Goal: Task Accomplishment & Management: Use online tool/utility

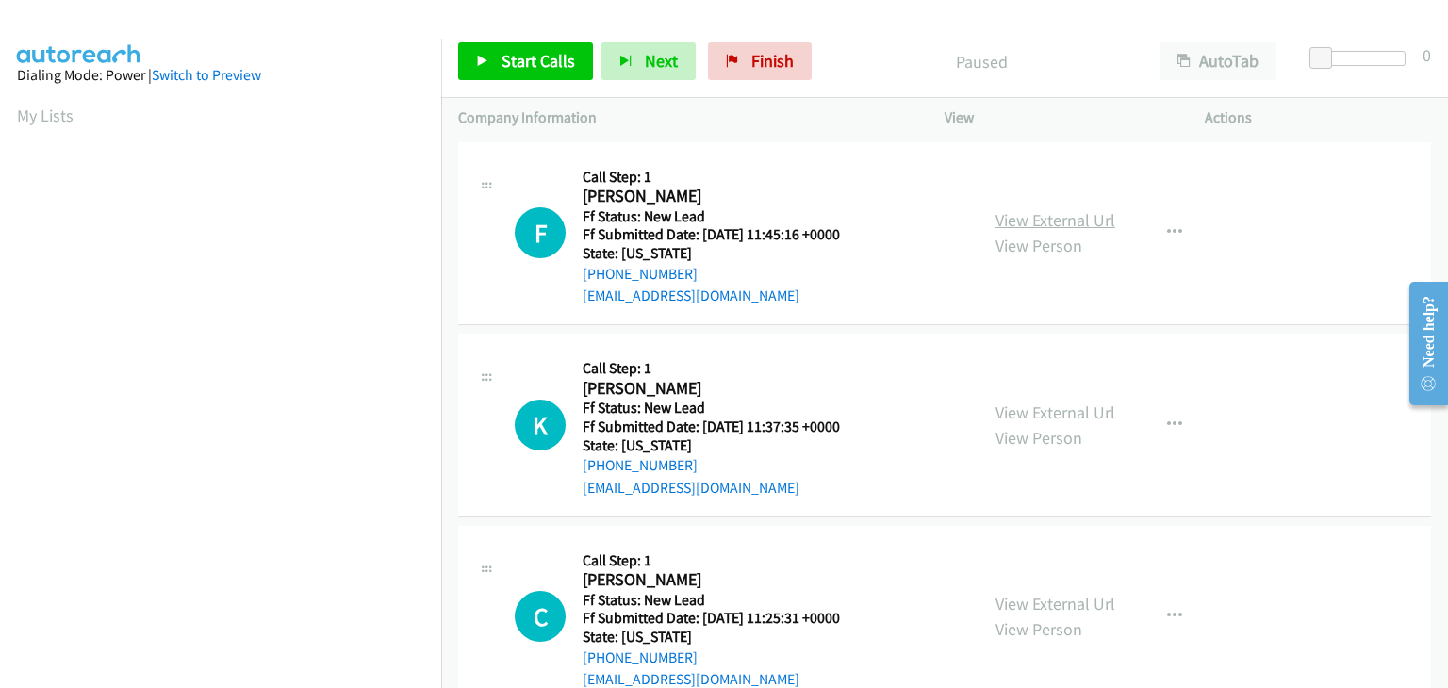
click at [1075, 221] on link "View External Url" at bounding box center [1055, 220] width 120 height 22
click at [551, 54] on span "Start Calls" at bounding box center [539, 61] width 74 height 22
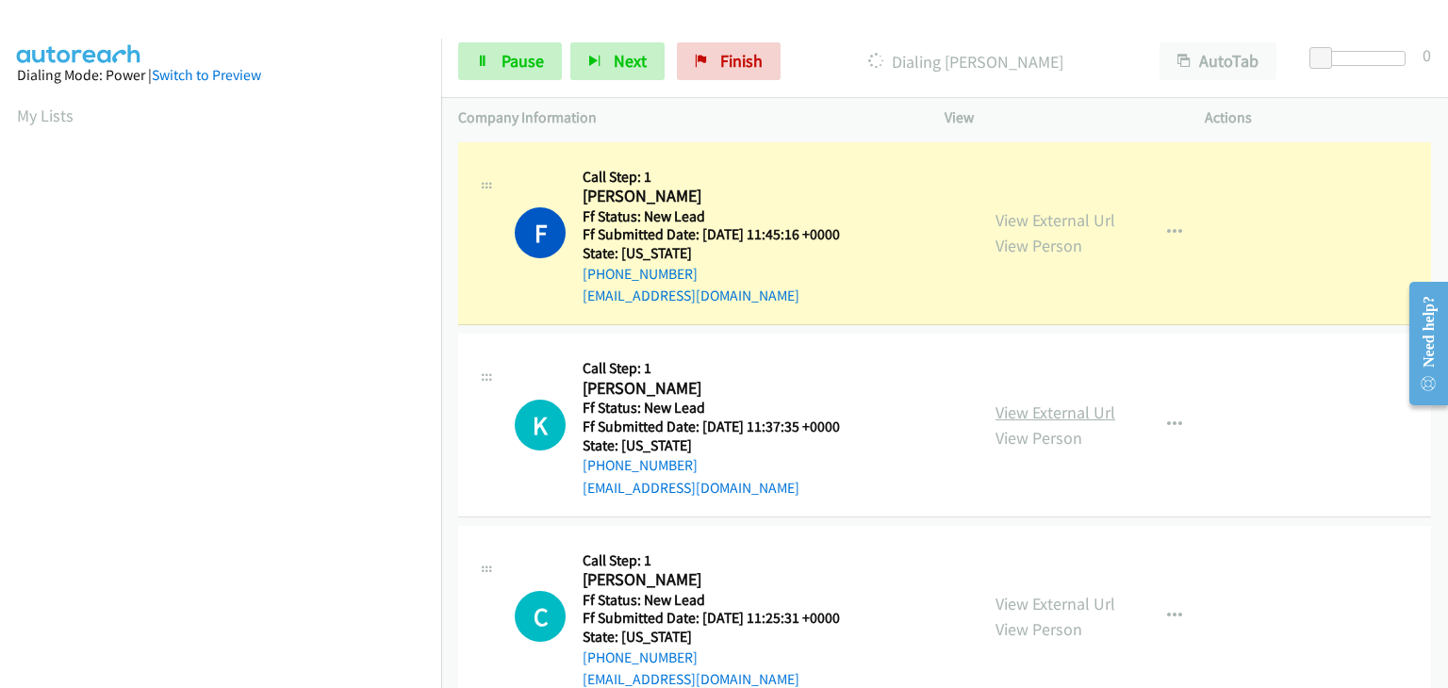
click at [1042, 408] on link "View External Url" at bounding box center [1055, 413] width 120 height 22
click at [514, 66] on span "Pause" at bounding box center [523, 61] width 42 height 22
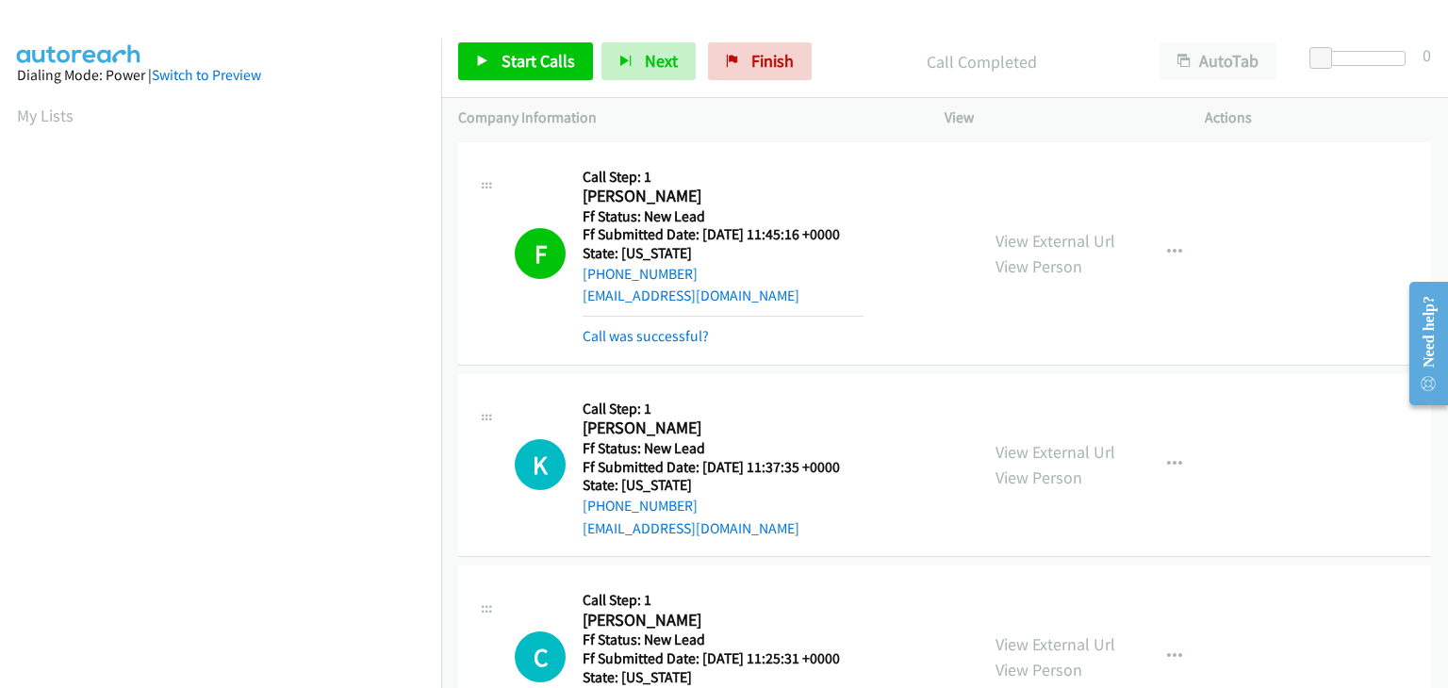
scroll to position [370, 0]
click at [671, 337] on link "Call was successful?" at bounding box center [646, 336] width 126 height 18
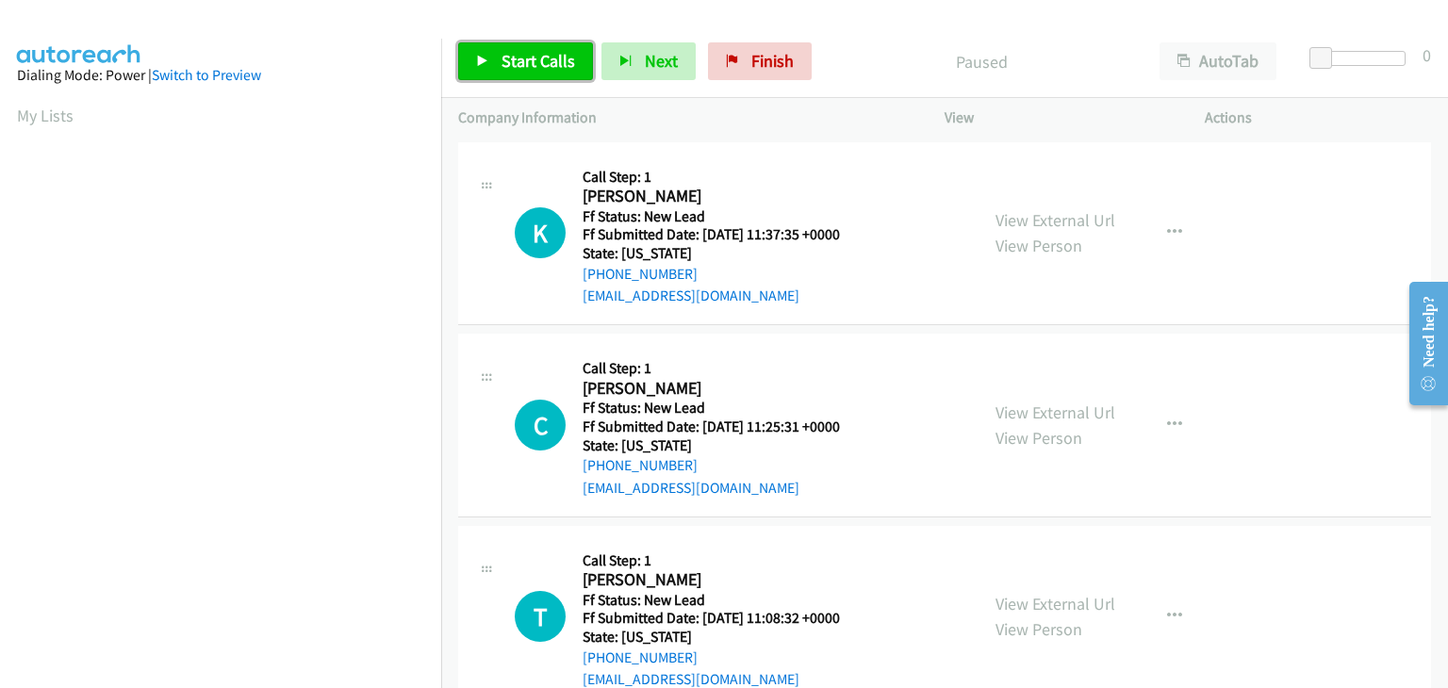
drag, startPoint x: 516, startPoint y: 58, endPoint x: 538, endPoint y: 61, distance: 22.9
click at [516, 58] on span "Start Calls" at bounding box center [539, 61] width 74 height 22
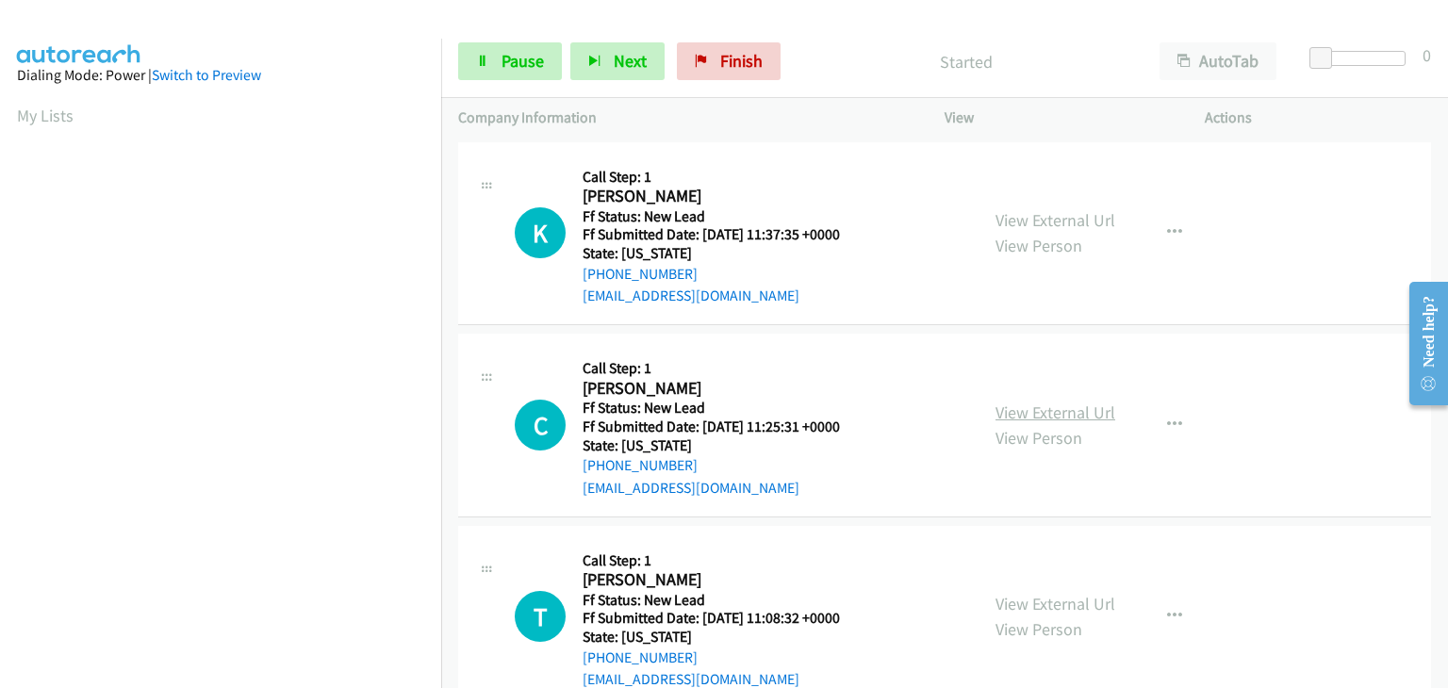
click at [1041, 415] on link "View External Url" at bounding box center [1055, 413] width 120 height 22
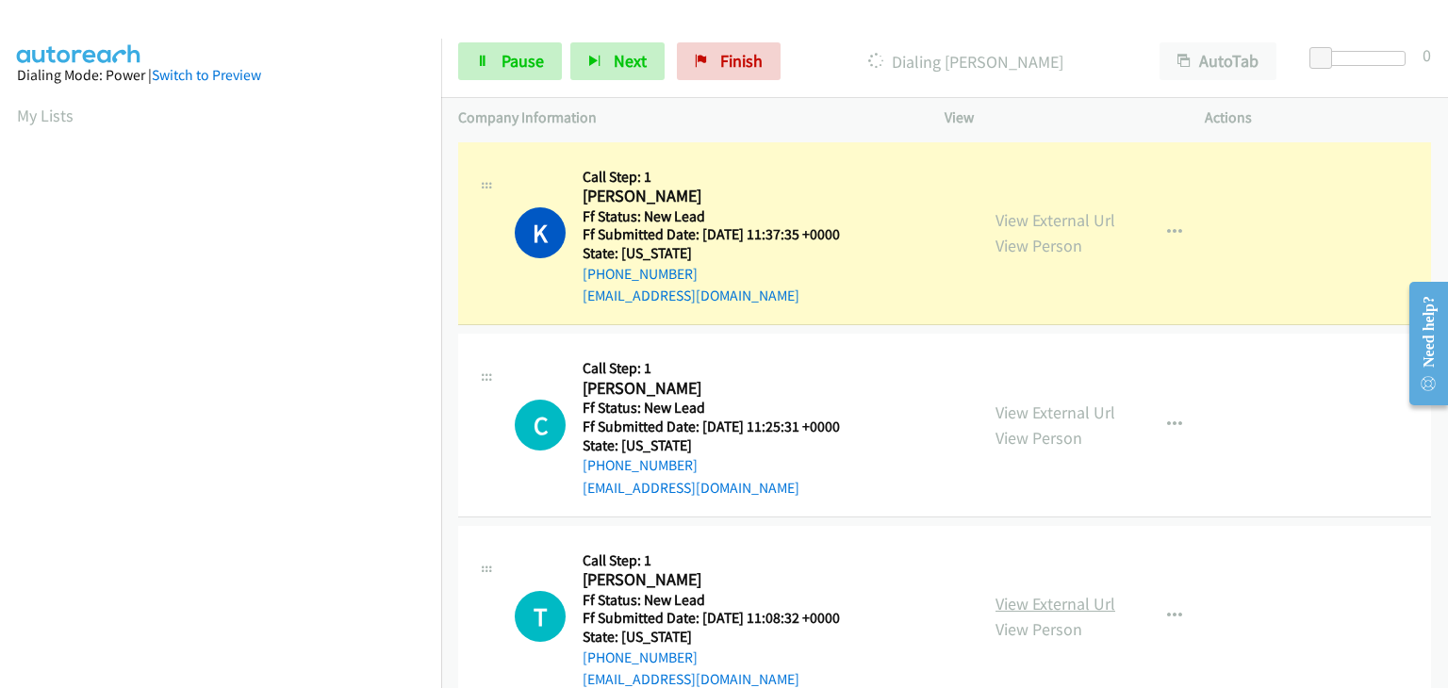
click at [1061, 606] on link "View External Url" at bounding box center [1055, 604] width 120 height 22
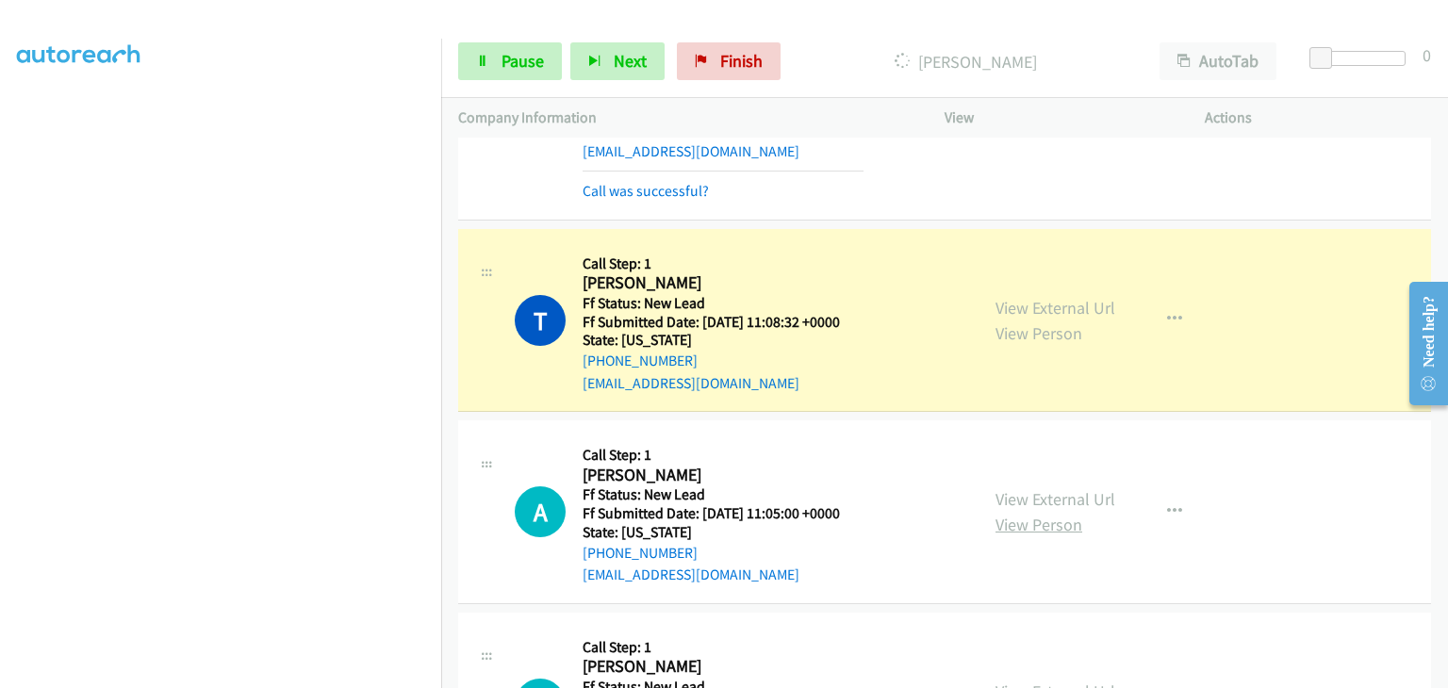
scroll to position [471, 0]
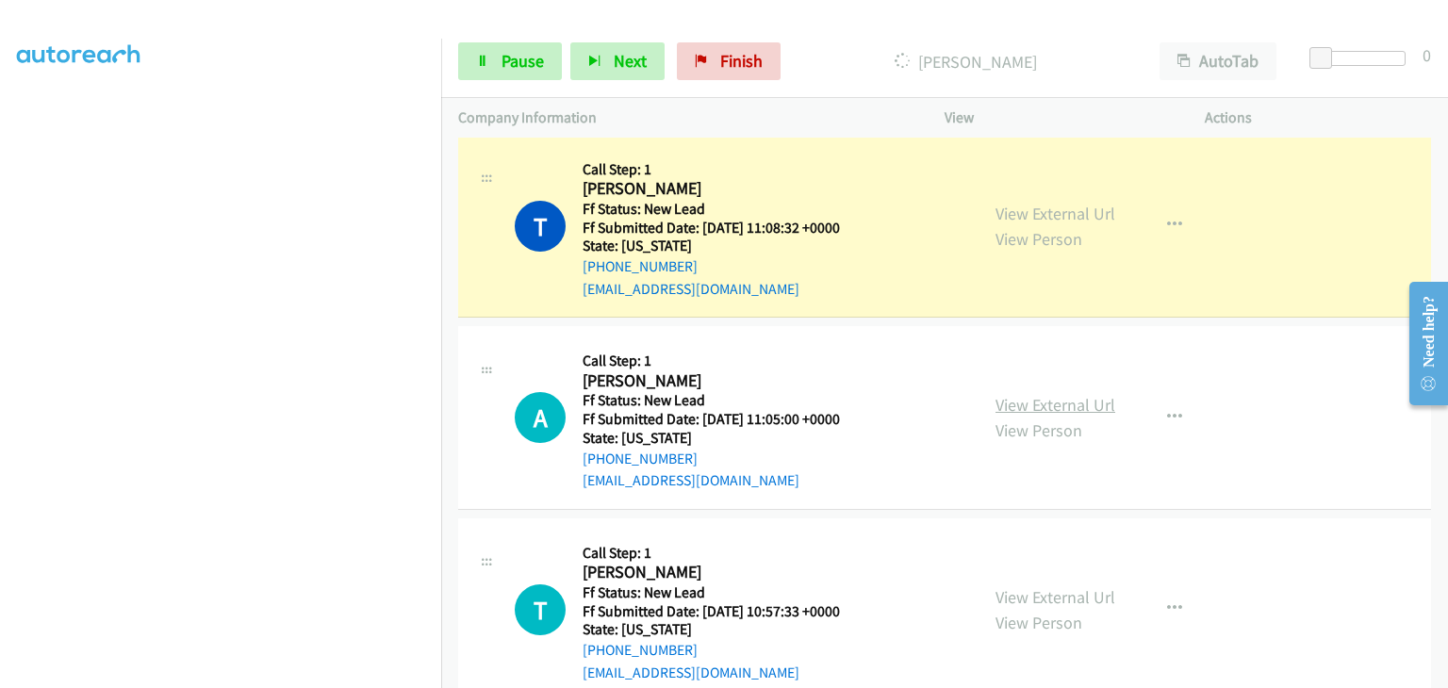
click at [1020, 408] on link "View External Url" at bounding box center [1055, 405] width 120 height 22
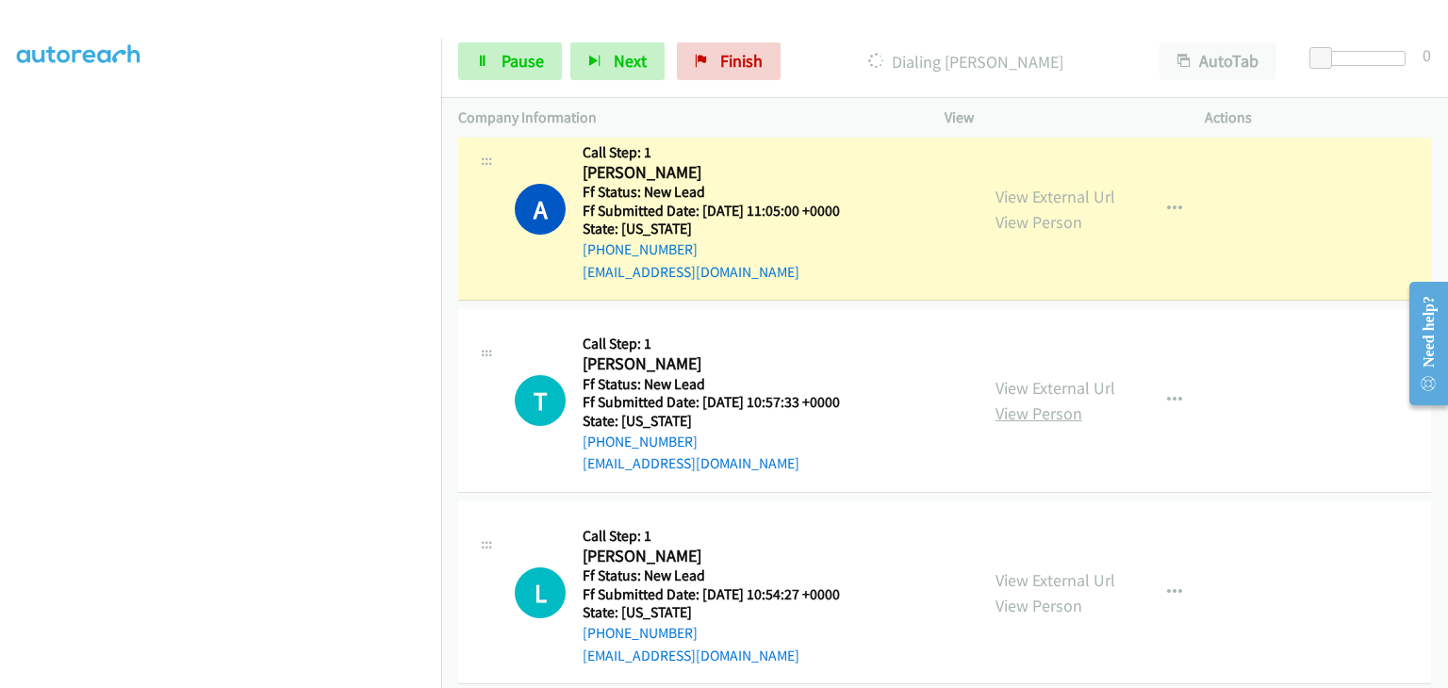
scroll to position [754, 0]
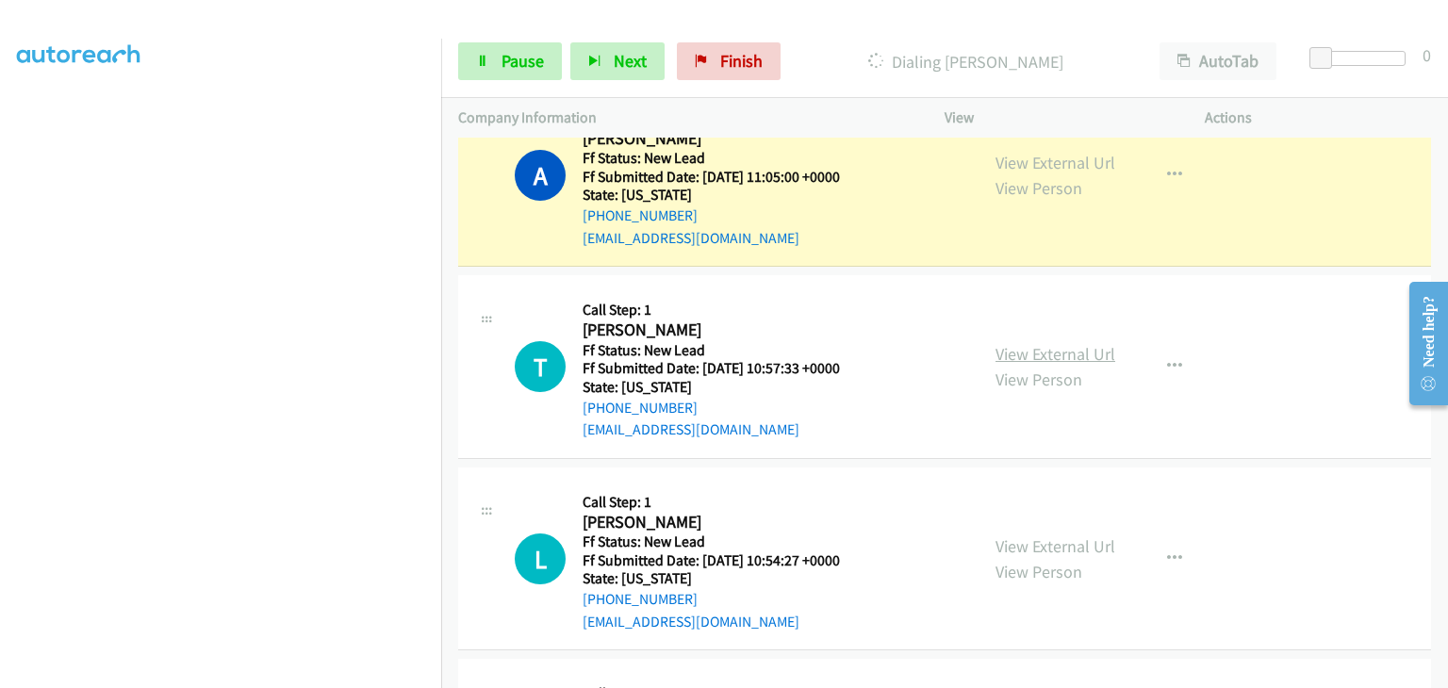
click at [1052, 355] on link "View External Url" at bounding box center [1055, 354] width 120 height 22
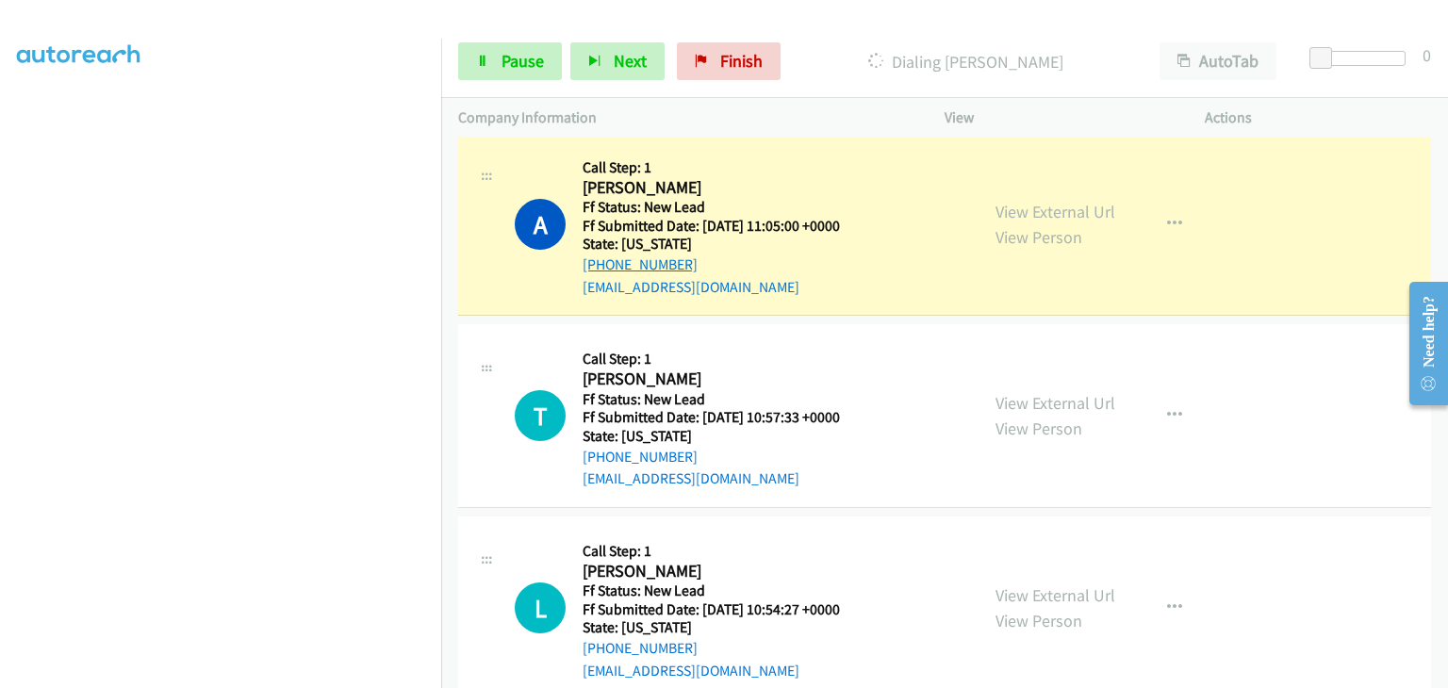
scroll to position [660, 0]
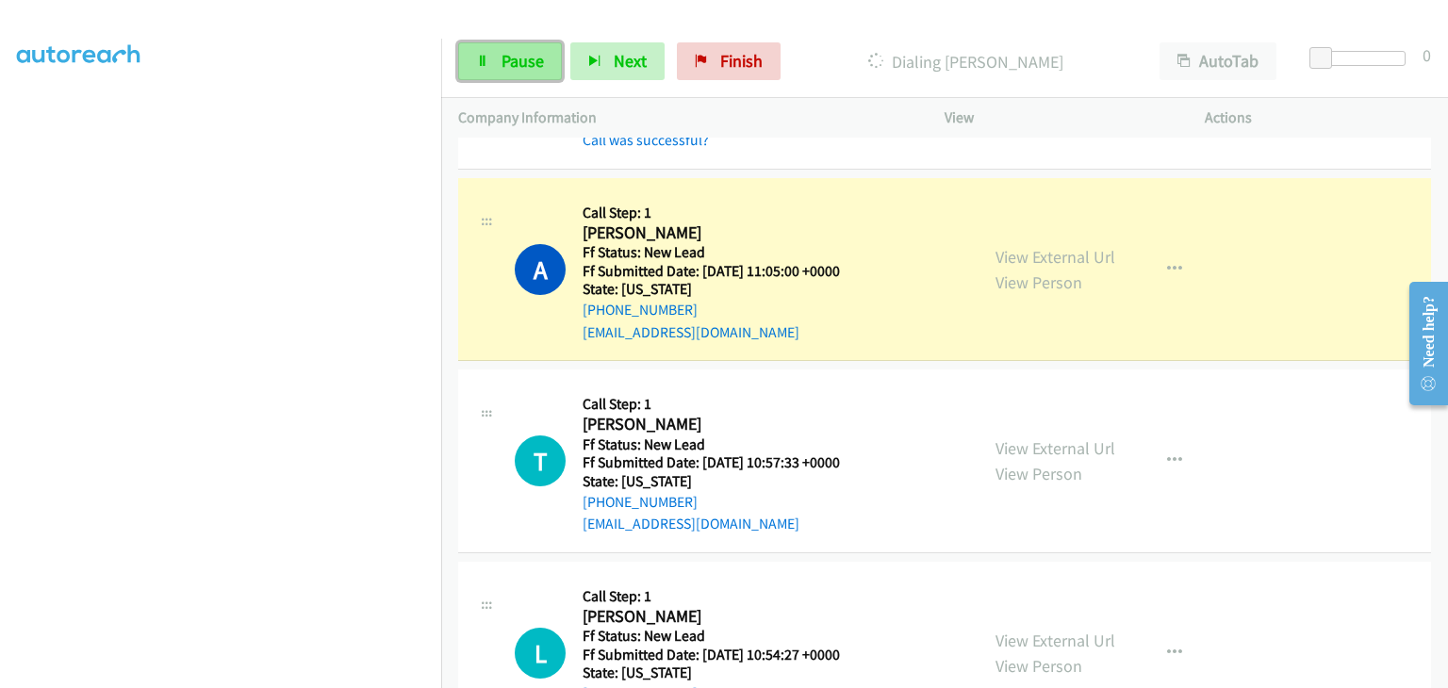
click at [547, 69] on link "Pause" at bounding box center [510, 61] width 104 height 38
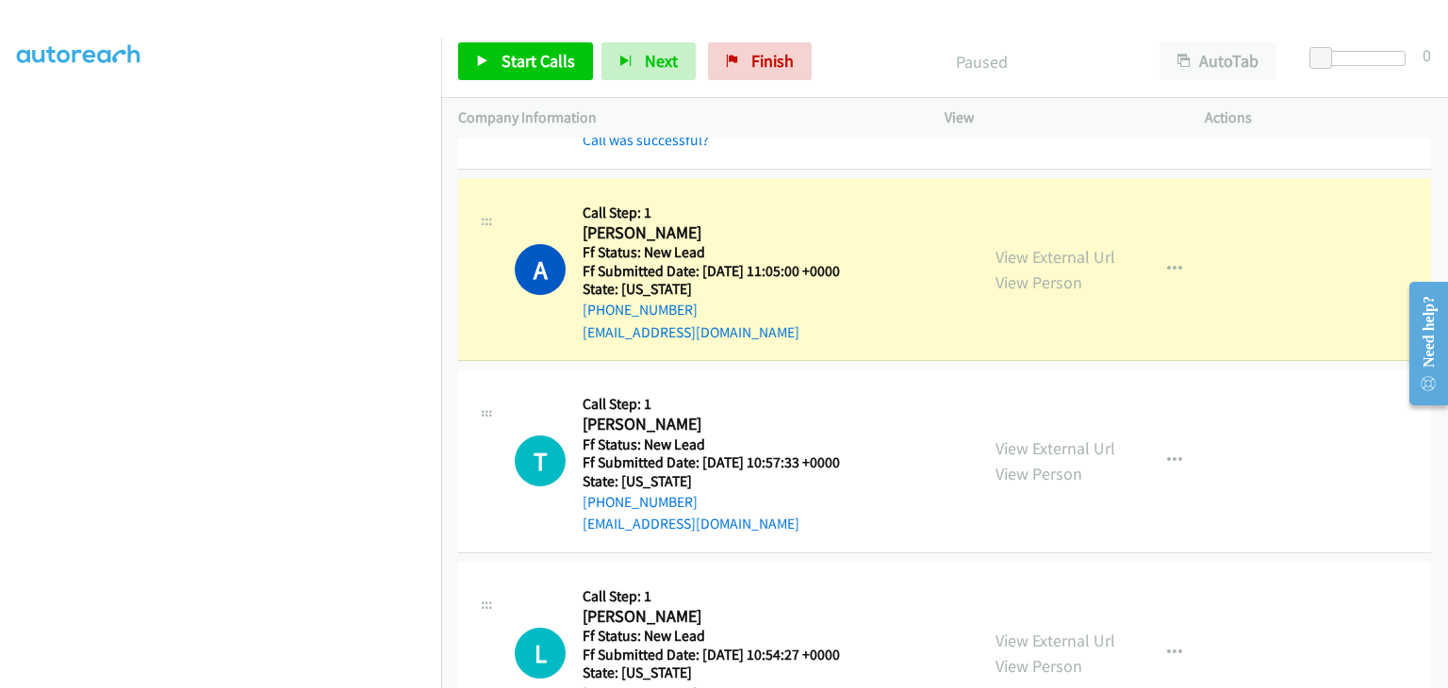
scroll to position [370, 0]
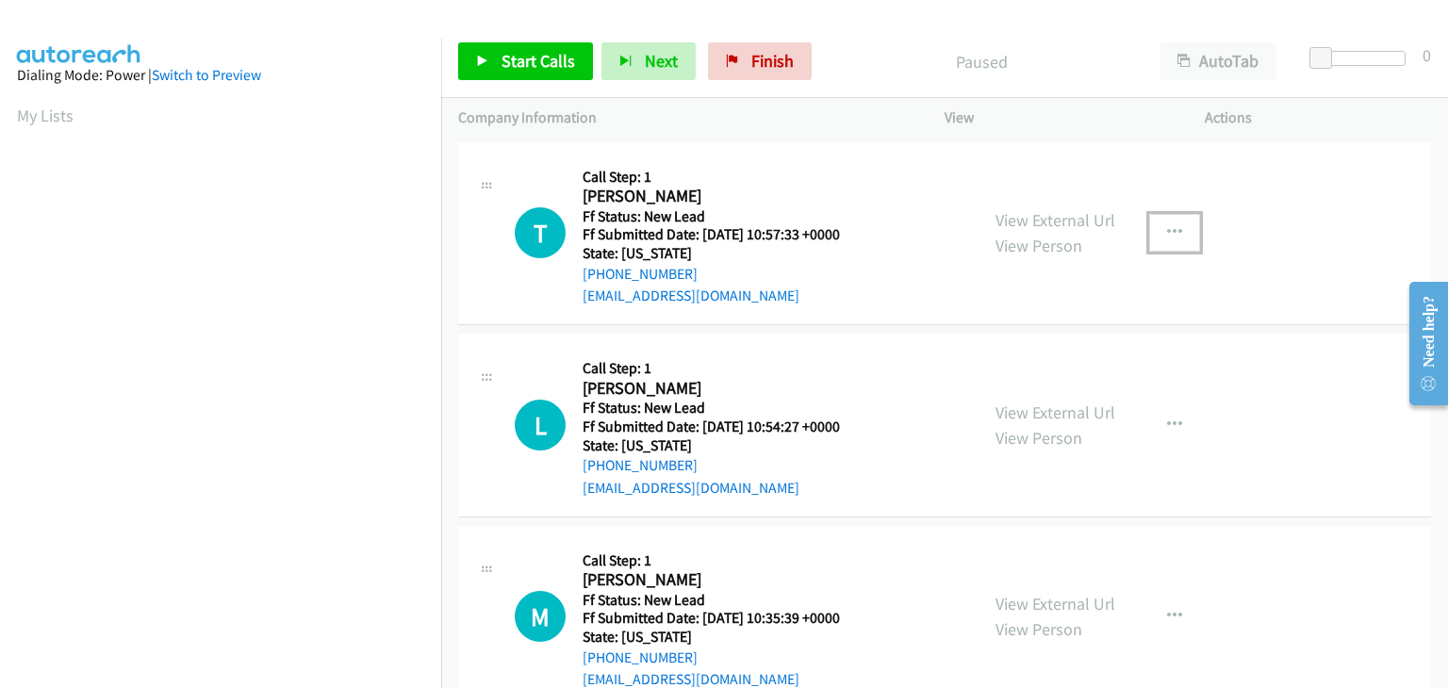
click at [1167, 232] on icon "button" at bounding box center [1174, 232] width 15 height 15
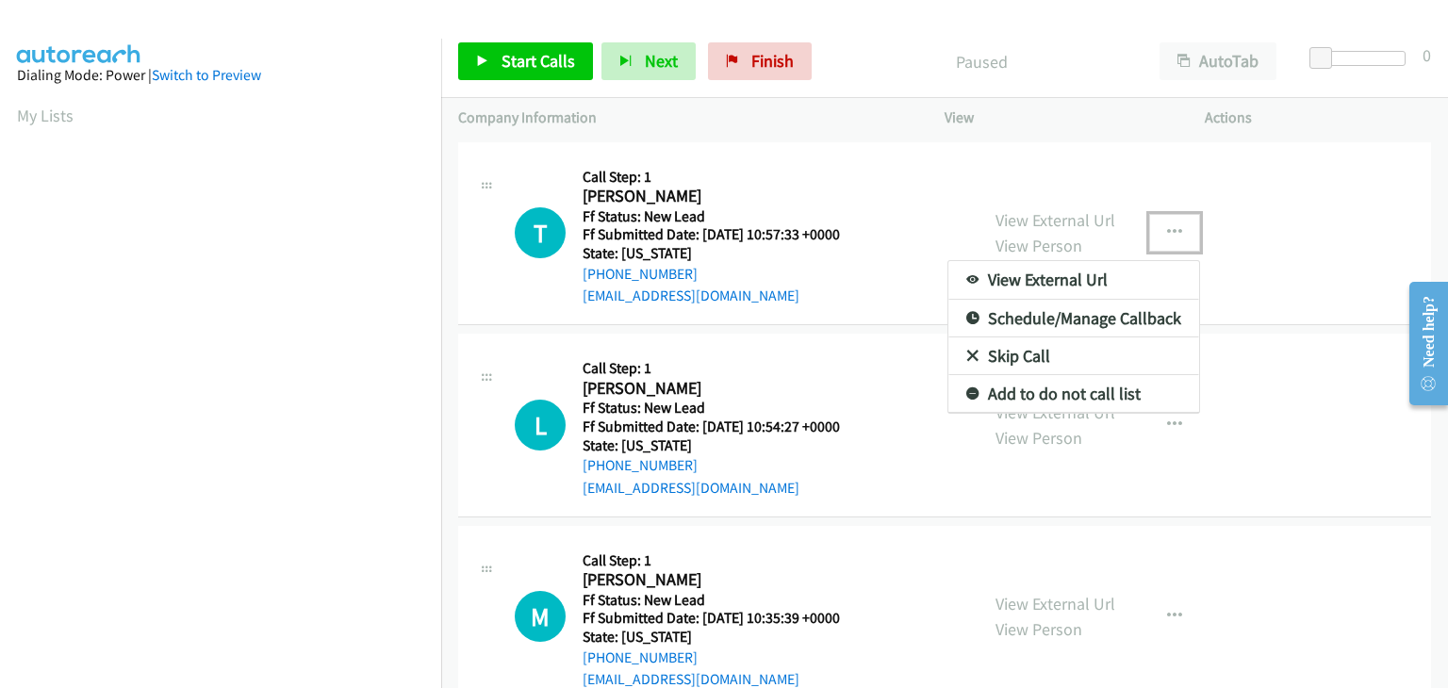
click at [1020, 355] on link "Skip Call" at bounding box center [1073, 356] width 251 height 38
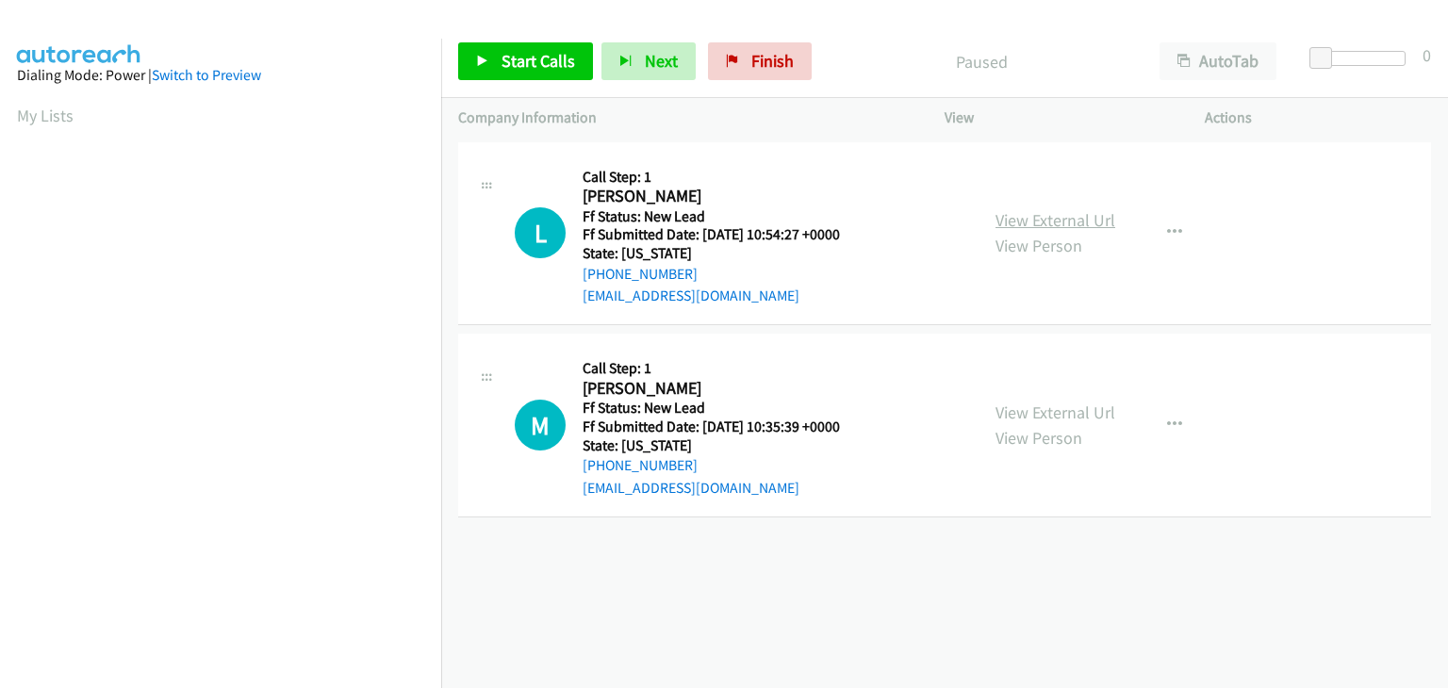
click at [1039, 220] on div "View External Url View Person View External Url Email Schedule/Manage Callback …" at bounding box center [1116, 233] width 277 height 149
click at [1051, 220] on link "View External Url" at bounding box center [1055, 220] width 120 height 22
click at [541, 73] on link "Start Calls" at bounding box center [525, 61] width 135 height 38
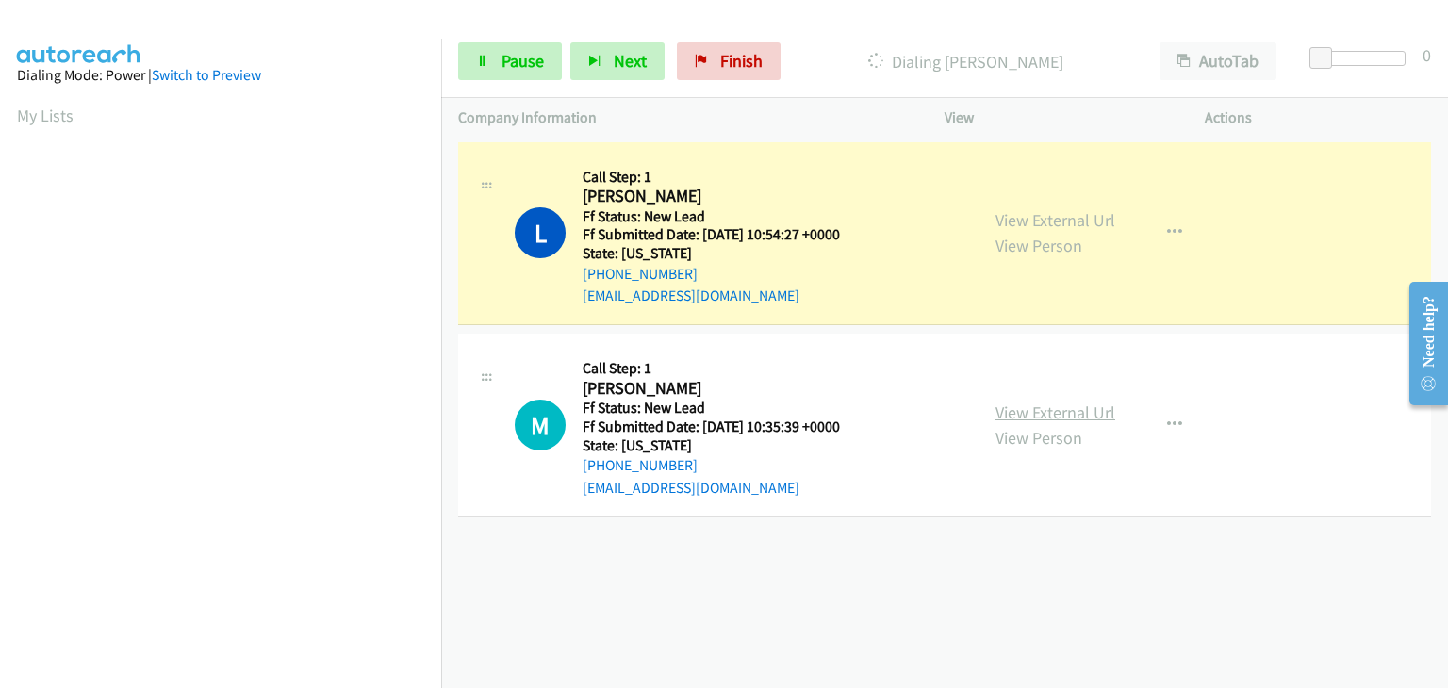
click at [1062, 402] on link "View External Url" at bounding box center [1055, 413] width 120 height 22
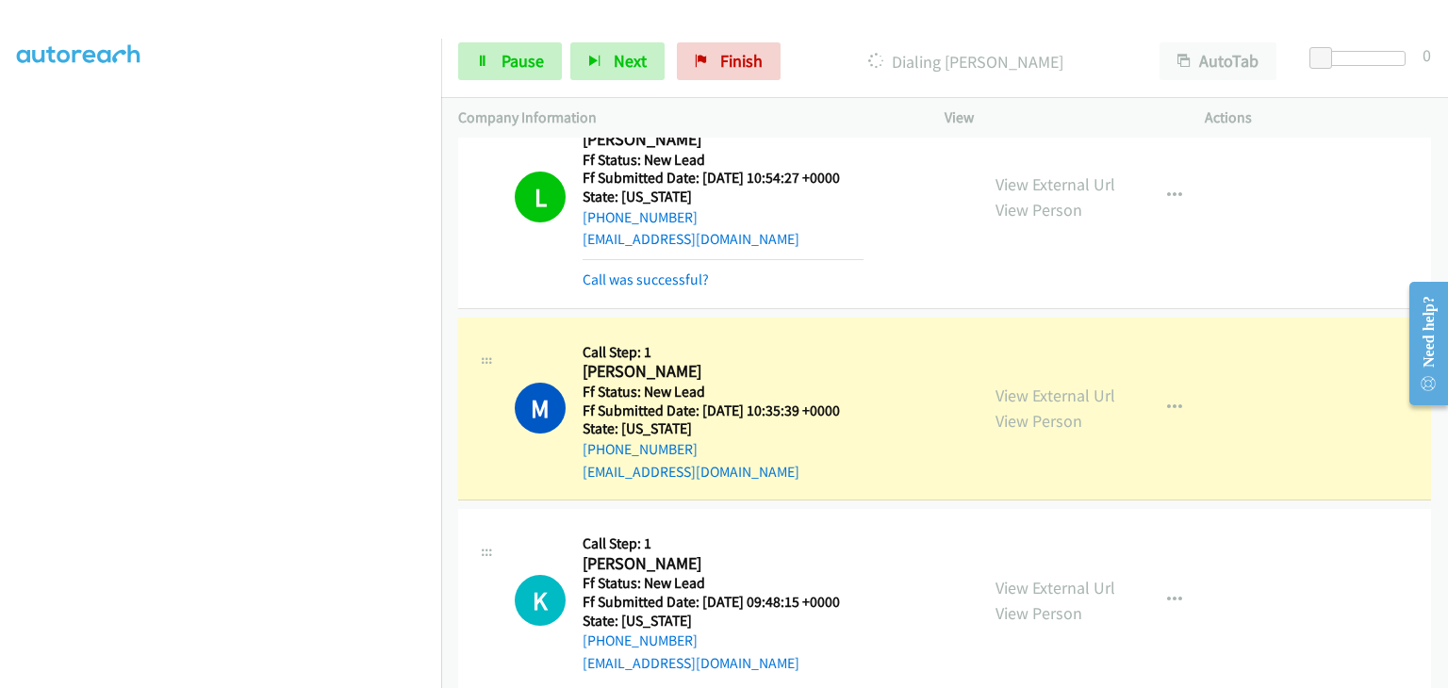
scroll to position [88, 0]
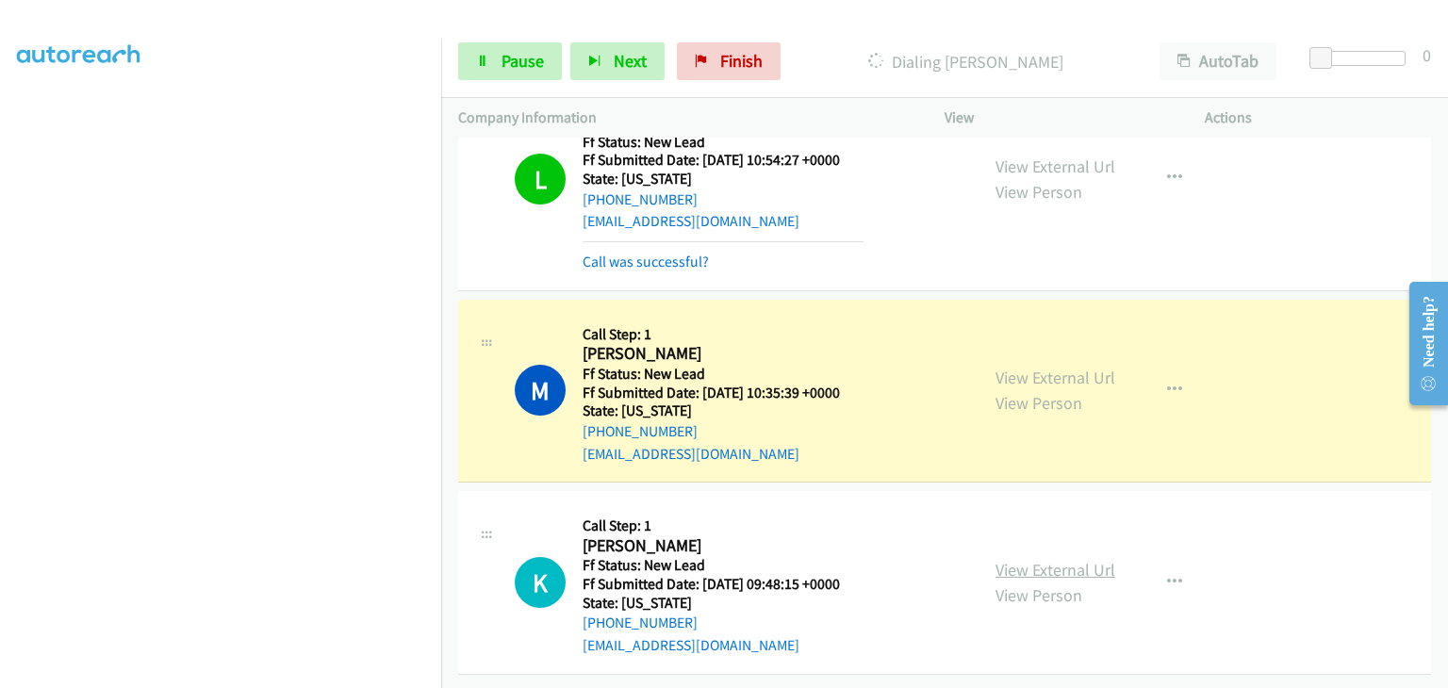
click at [1048, 560] on link "View External Url" at bounding box center [1055, 570] width 120 height 22
click at [505, 71] on link "Pause" at bounding box center [510, 61] width 104 height 38
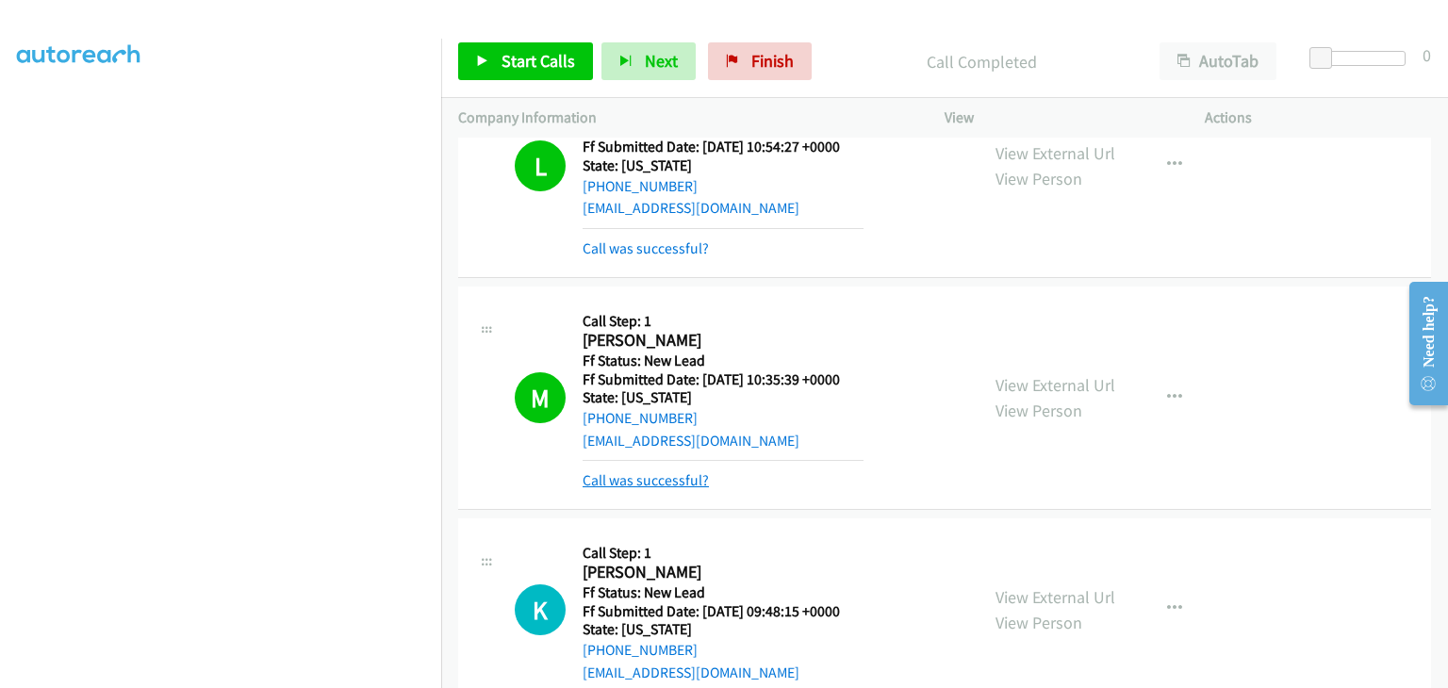
click at [693, 479] on link "Call was successful?" at bounding box center [646, 480] width 126 height 18
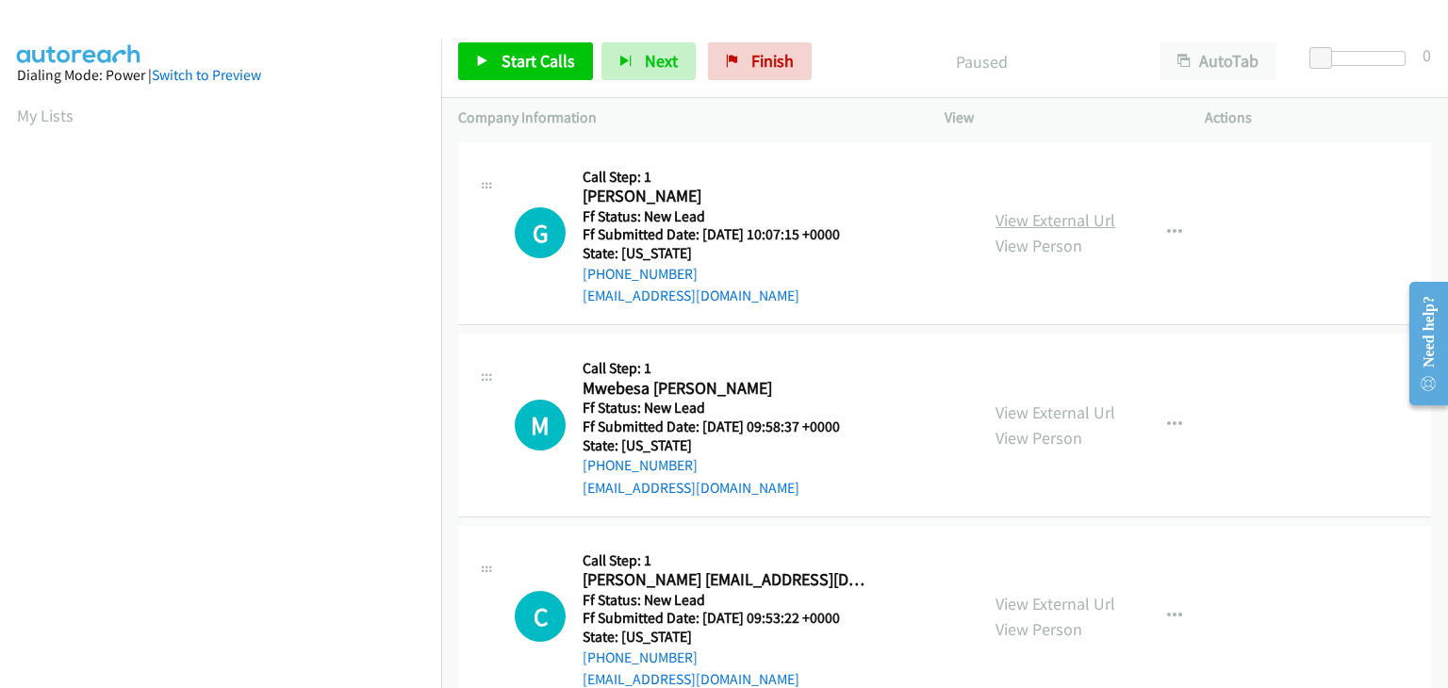
click at [1016, 210] on link "View External Url" at bounding box center [1055, 220] width 120 height 22
click at [551, 74] on link "Start Calls" at bounding box center [525, 61] width 135 height 38
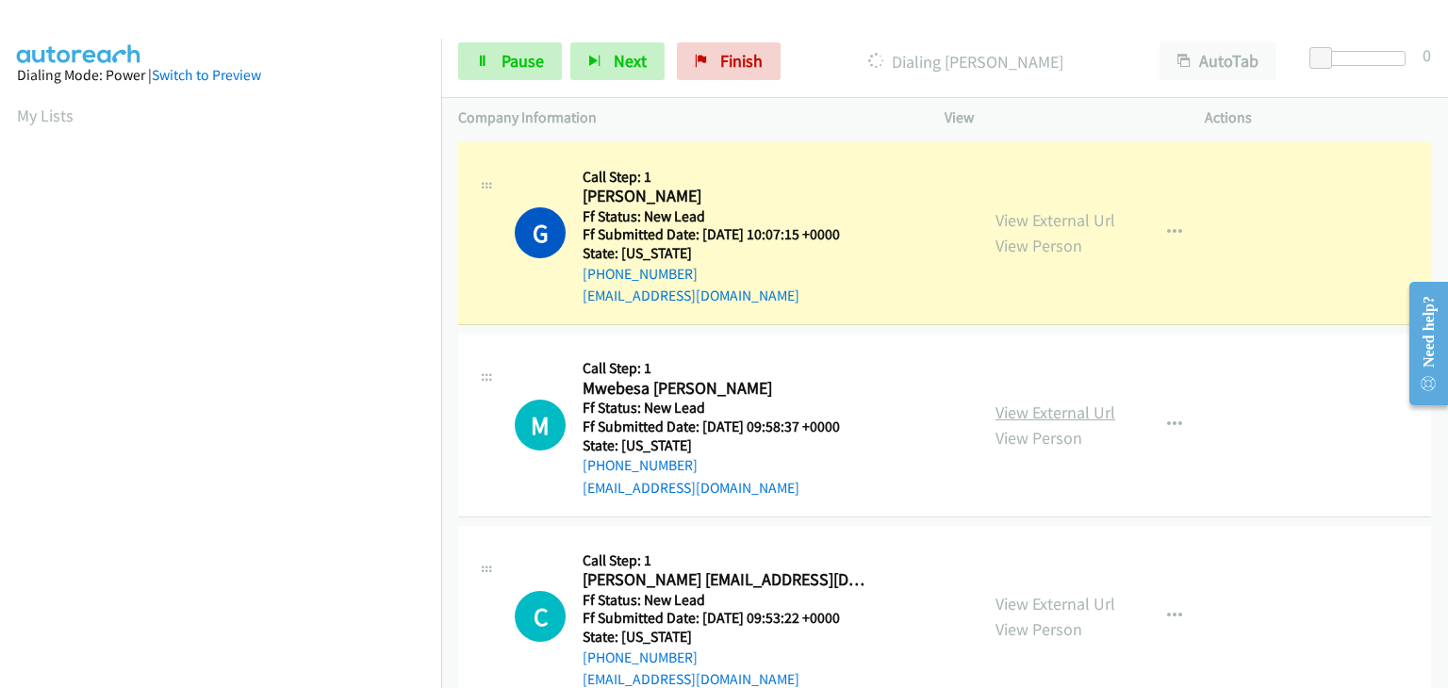
click at [1016, 403] on link "View External Url" at bounding box center [1055, 413] width 120 height 22
click at [1012, 601] on link "View External Url" at bounding box center [1055, 604] width 120 height 22
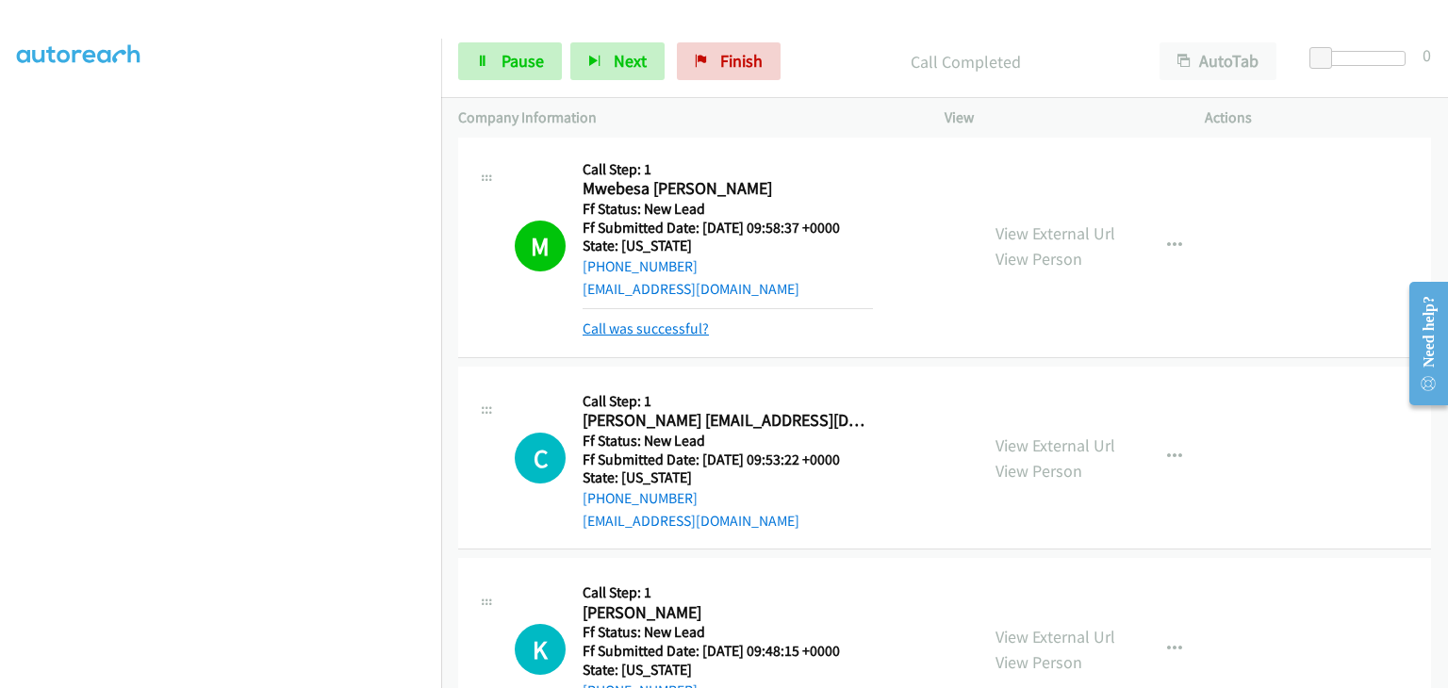
scroll to position [283, 0]
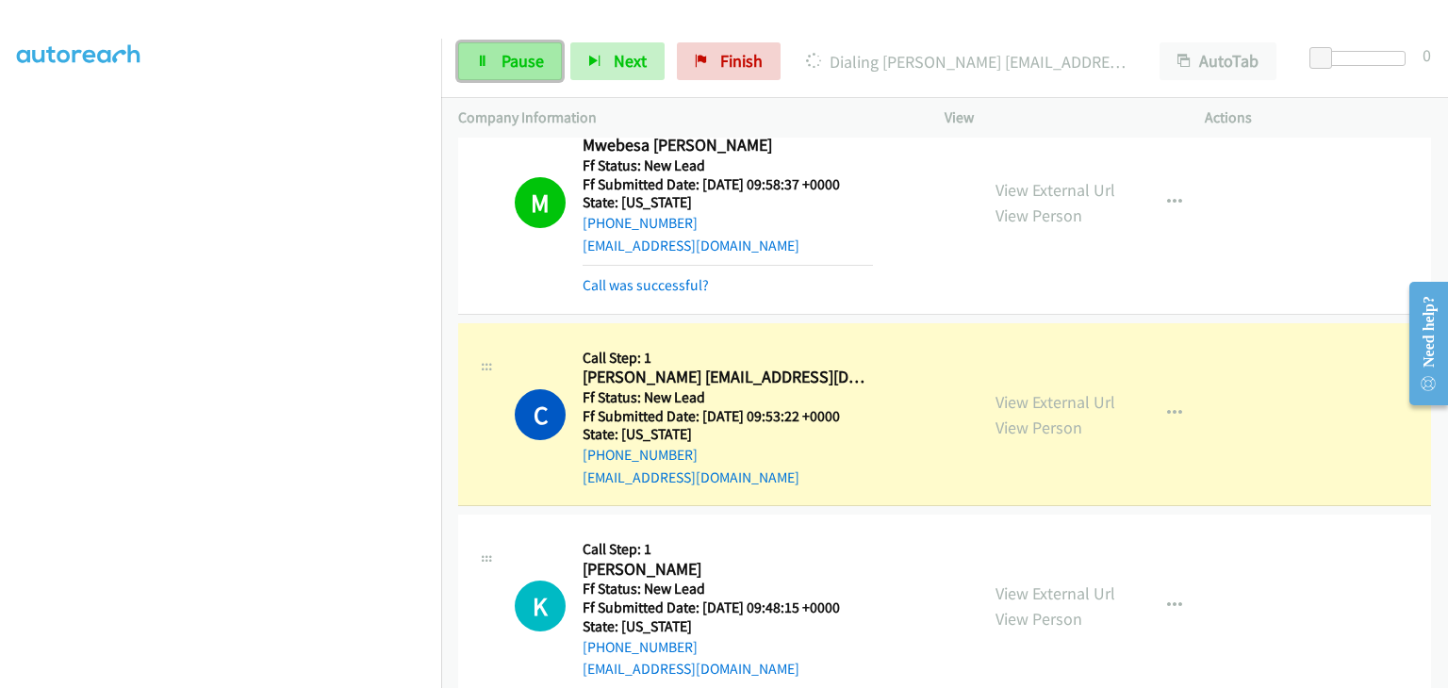
click at [532, 69] on span "Pause" at bounding box center [523, 61] width 42 height 22
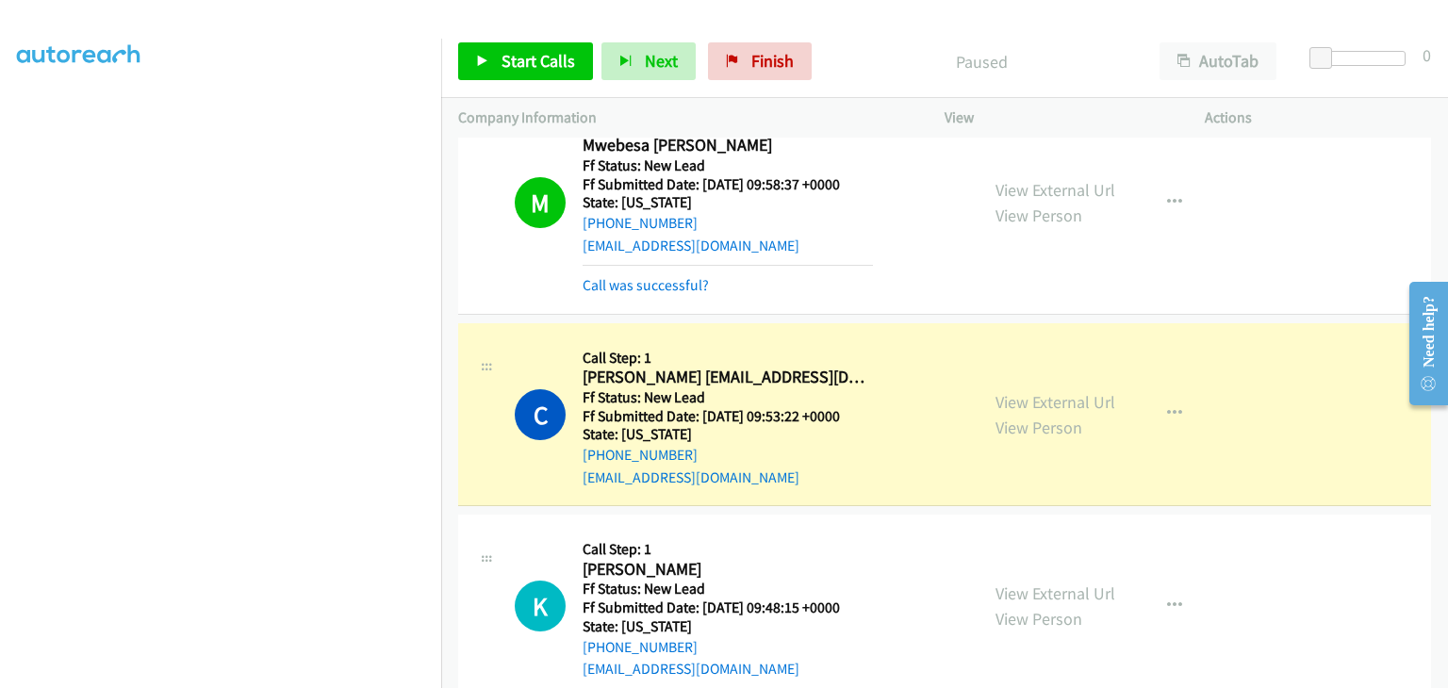
scroll to position [377, 0]
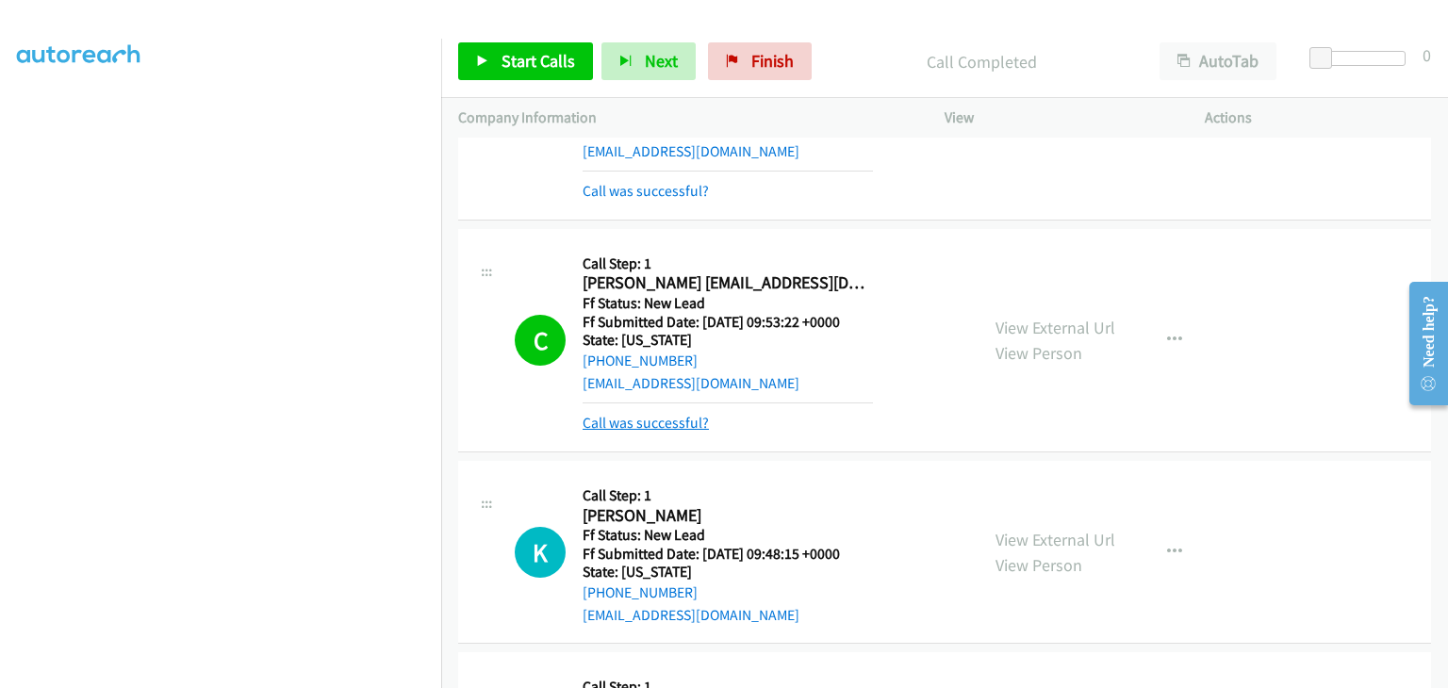
click at [676, 415] on link "Call was successful?" at bounding box center [646, 423] width 126 height 18
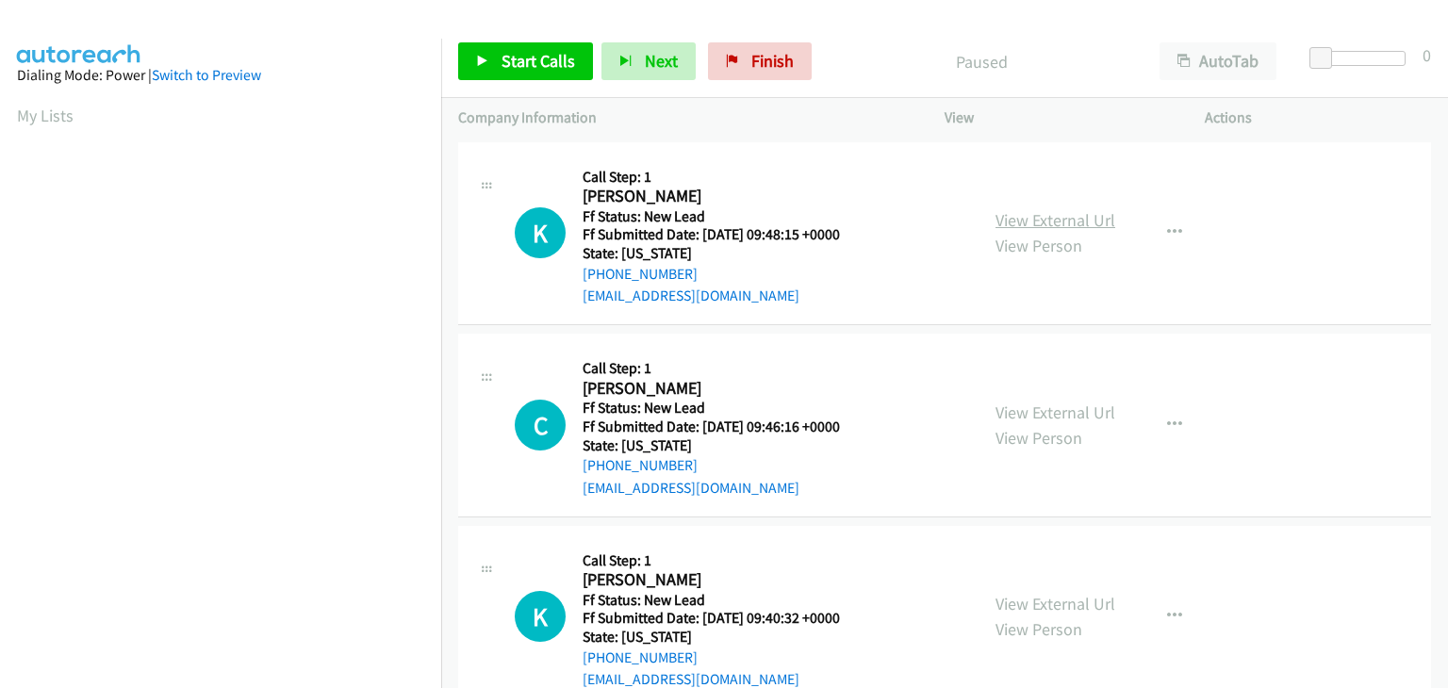
click at [1012, 212] on link "View External Url" at bounding box center [1055, 220] width 120 height 22
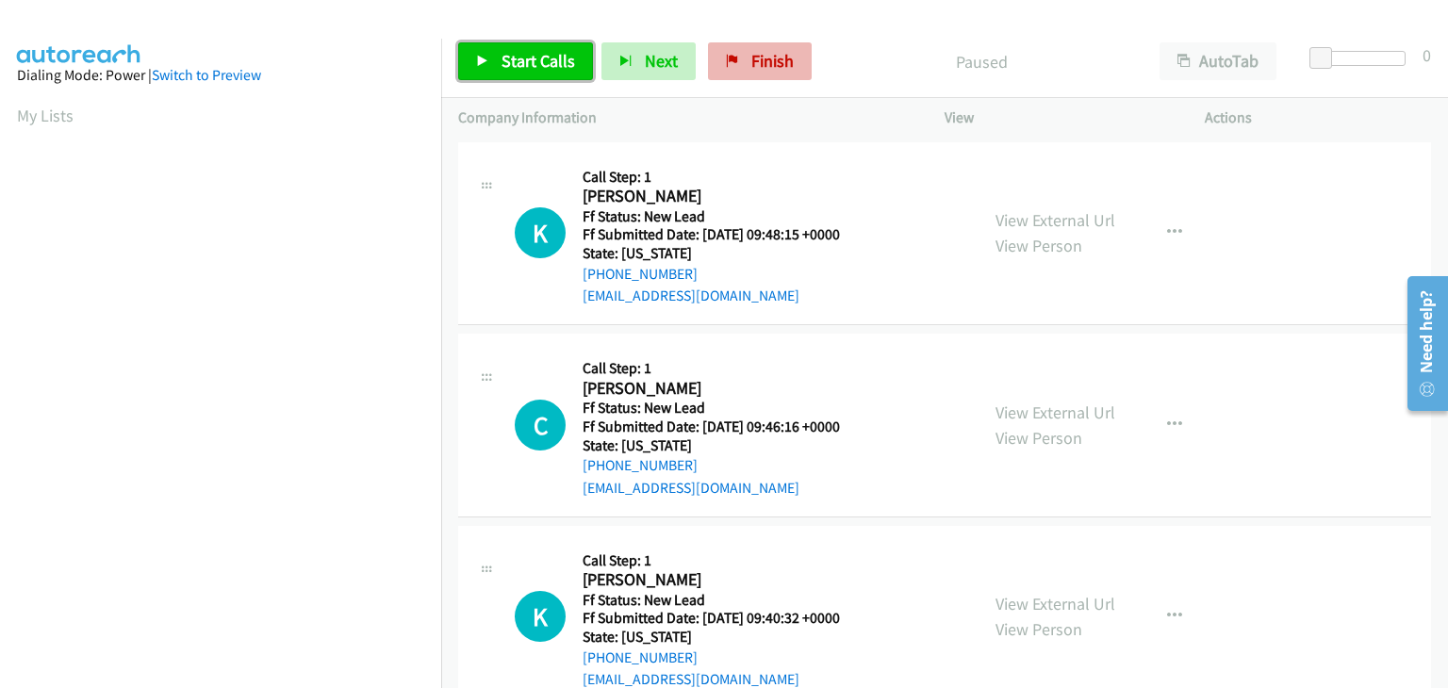
drag, startPoint x: 498, startPoint y: 67, endPoint x: 692, endPoint y: 53, distance: 194.7
click at [498, 67] on link "Start Calls" at bounding box center [525, 61] width 135 height 38
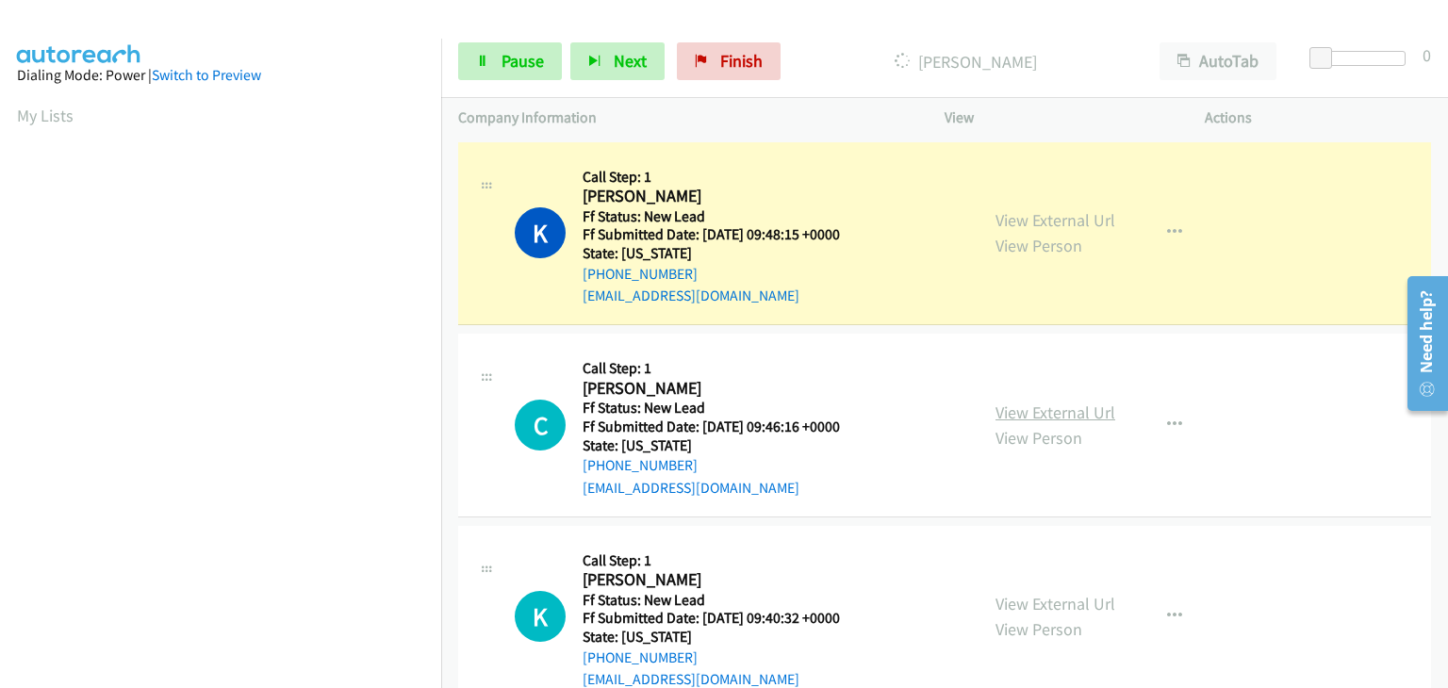
click at [1027, 402] on link "View External Url" at bounding box center [1055, 413] width 120 height 22
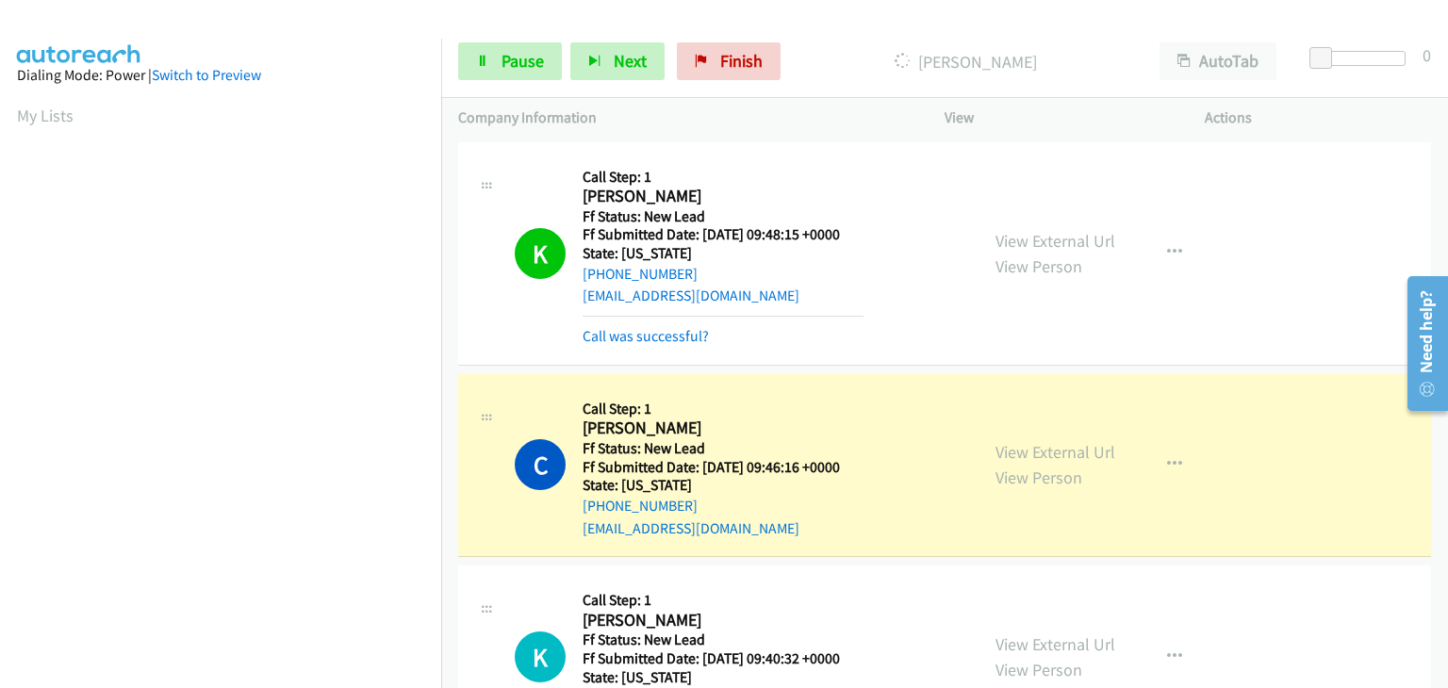
scroll to position [370, 0]
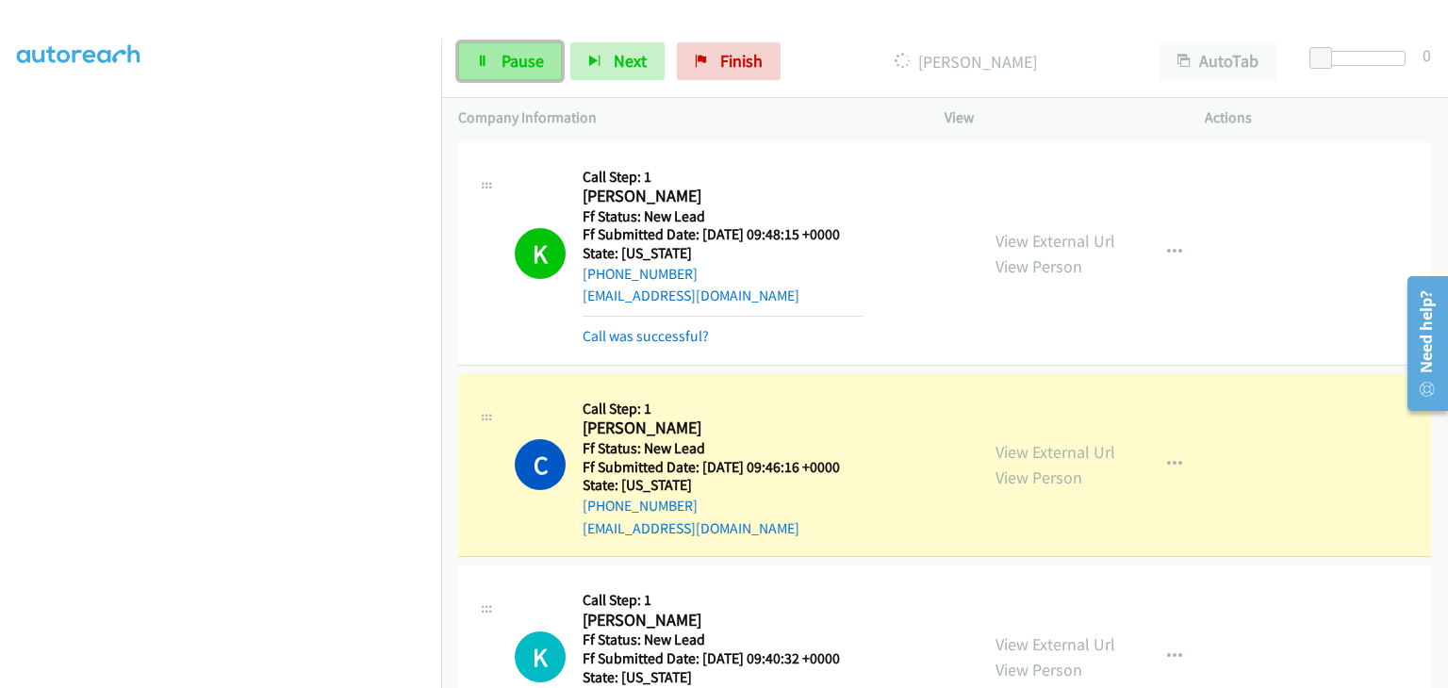
click at [528, 65] on span "Pause" at bounding box center [523, 61] width 42 height 22
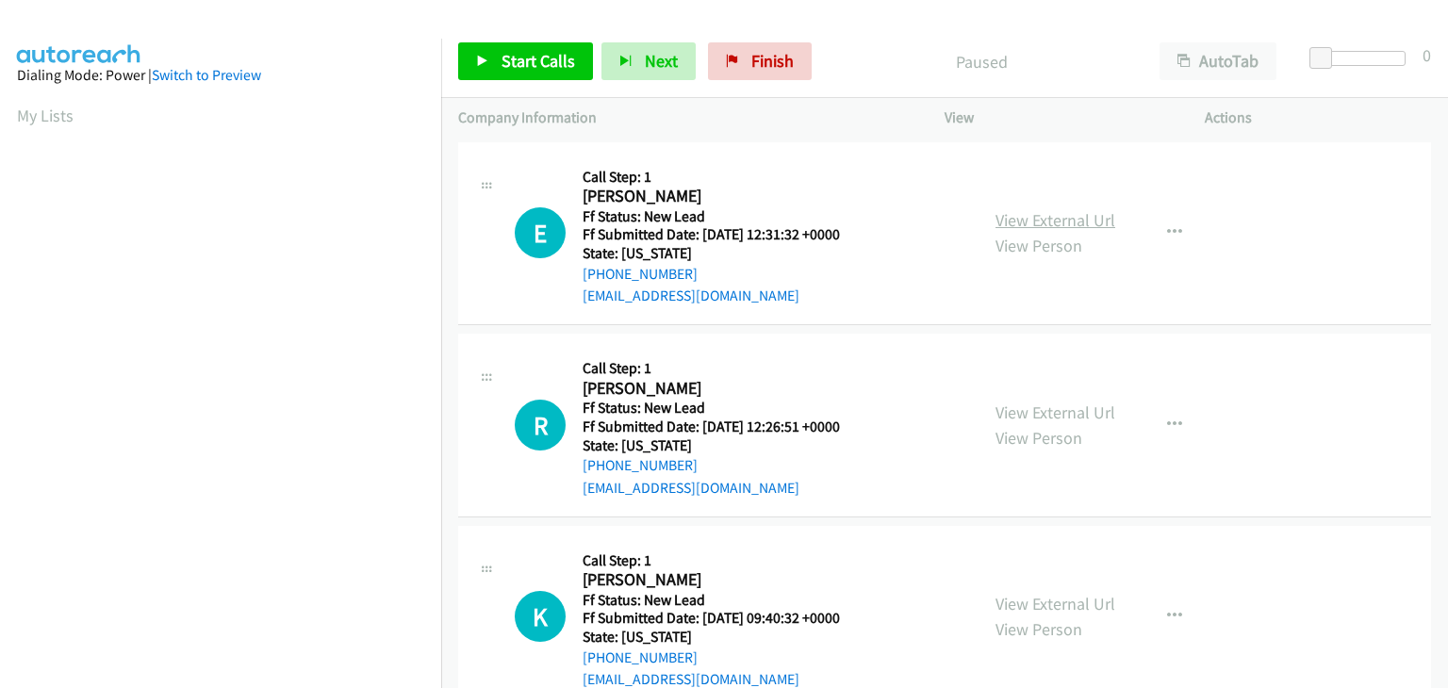
click at [1022, 223] on link "View External Url" at bounding box center [1055, 220] width 120 height 22
click at [505, 56] on span "Start Calls" at bounding box center [539, 61] width 74 height 22
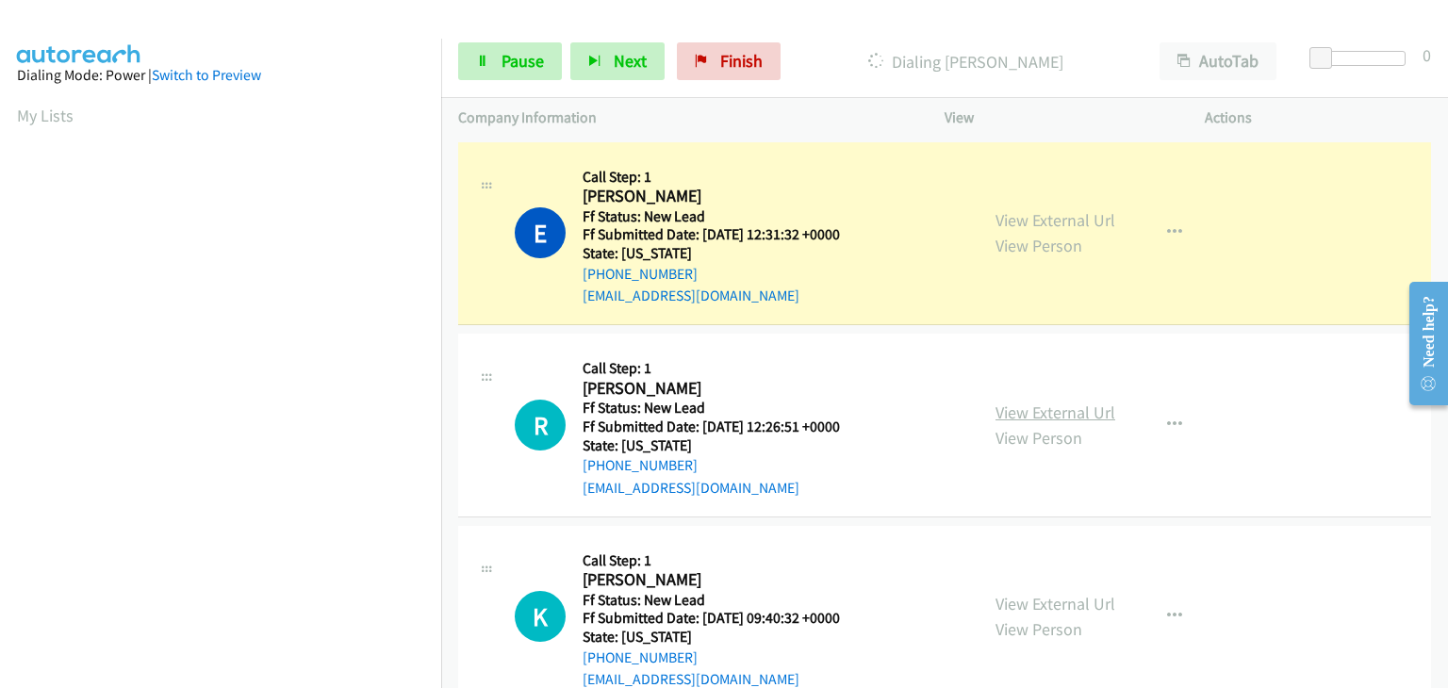
click at [1085, 416] on link "View External Url" at bounding box center [1055, 413] width 120 height 22
click at [540, 67] on span "Pause" at bounding box center [523, 61] width 42 height 22
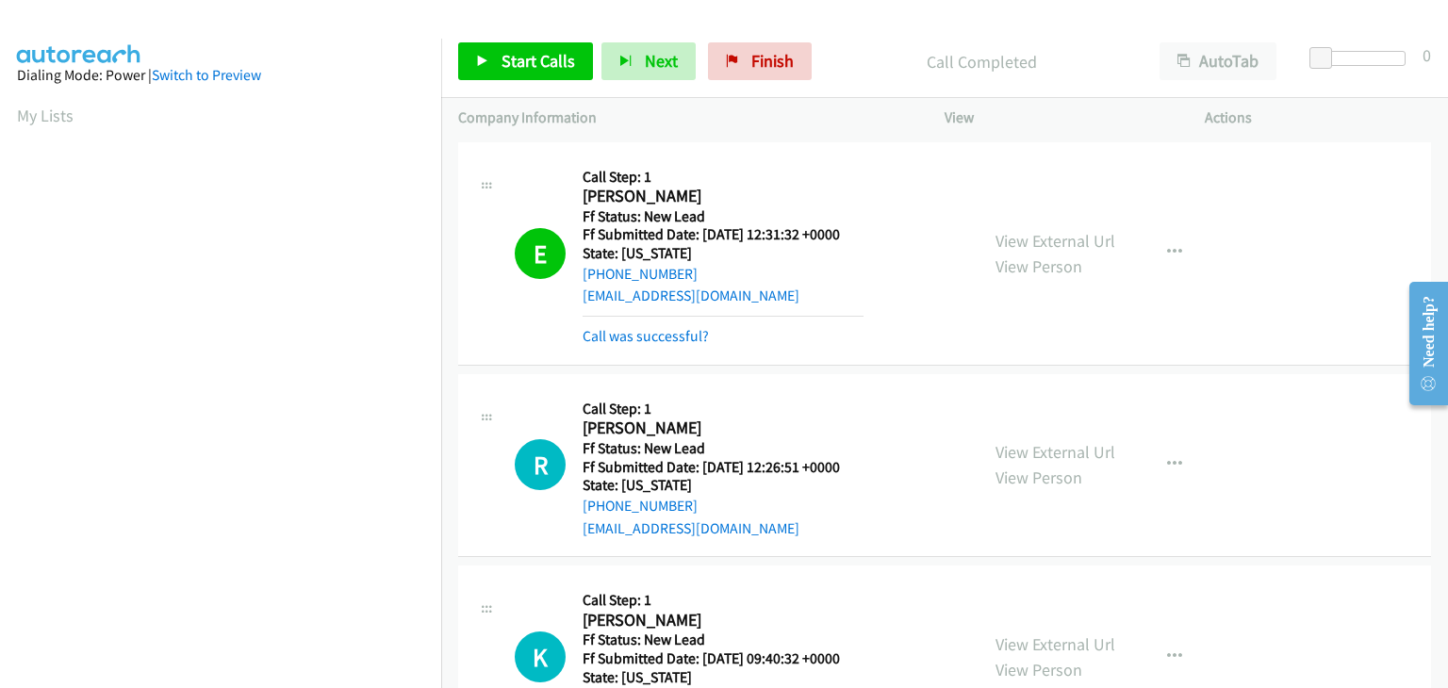
scroll to position [370, 0]
click at [690, 336] on link "Call was successful?" at bounding box center [646, 336] width 126 height 18
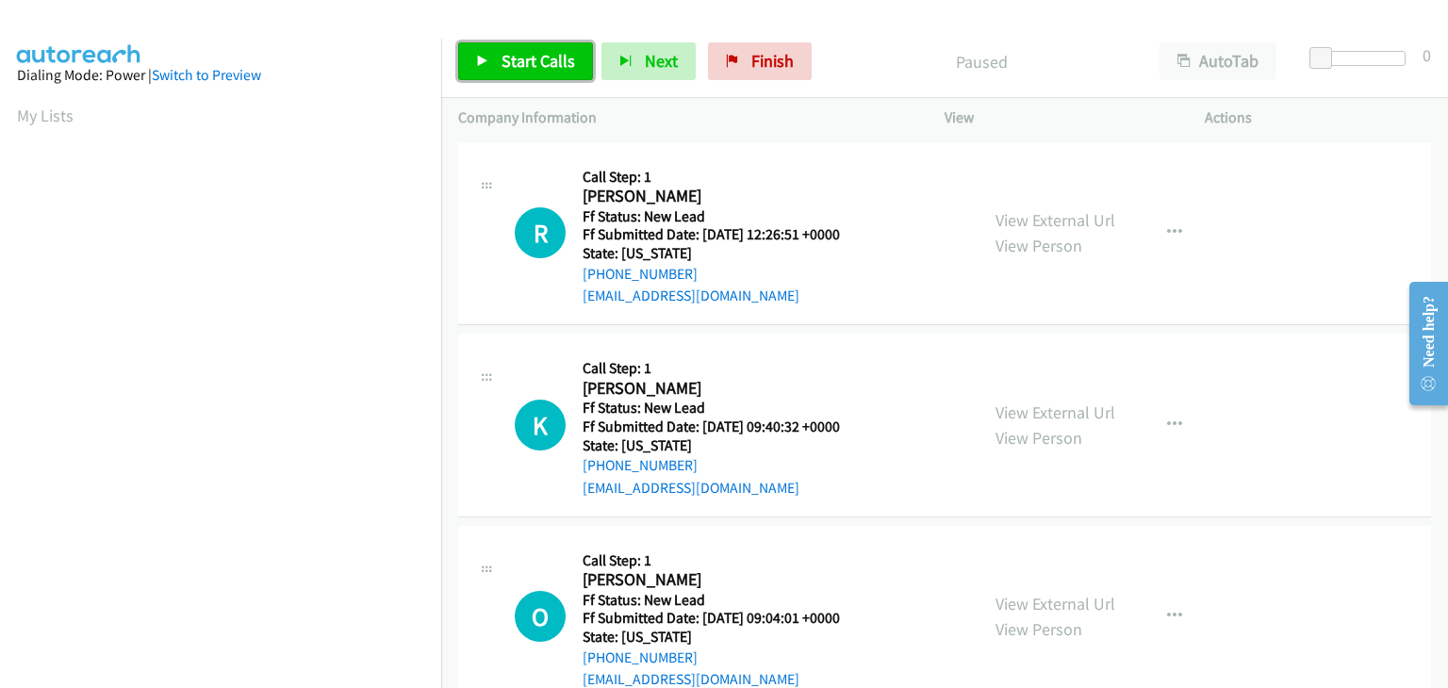
click at [502, 74] on link "Start Calls" at bounding box center [525, 61] width 135 height 38
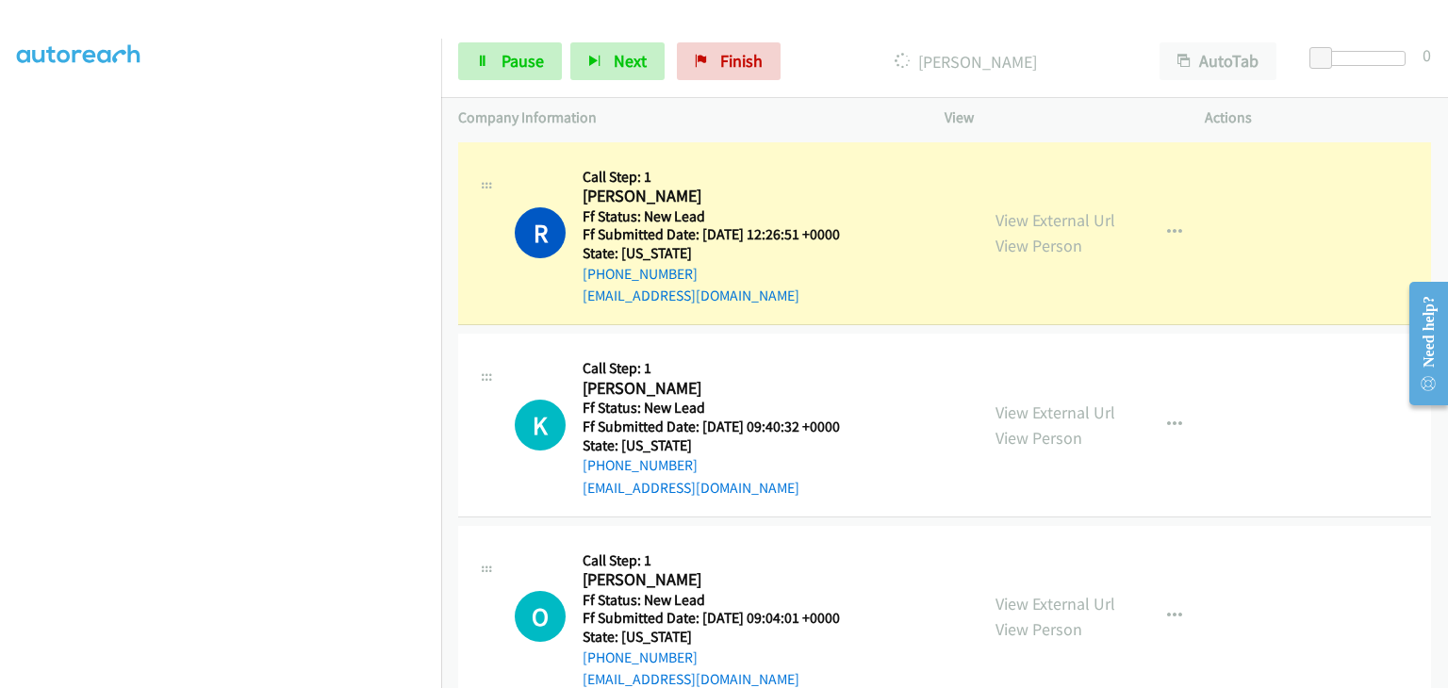
scroll to position [370, 0]
click at [1010, 408] on link "View External Url" at bounding box center [1055, 413] width 120 height 22
click at [498, 62] on link "Pause" at bounding box center [510, 61] width 104 height 38
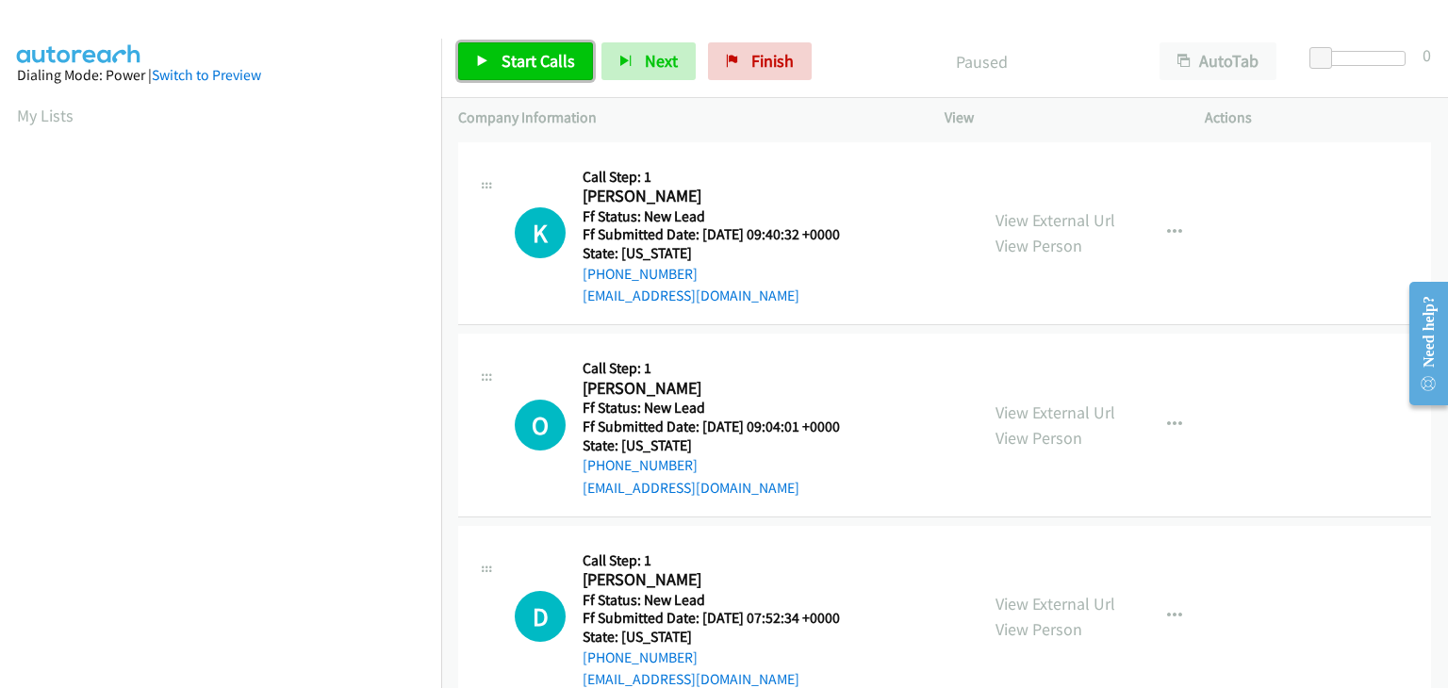
click at [502, 69] on span "Start Calls" at bounding box center [539, 61] width 74 height 22
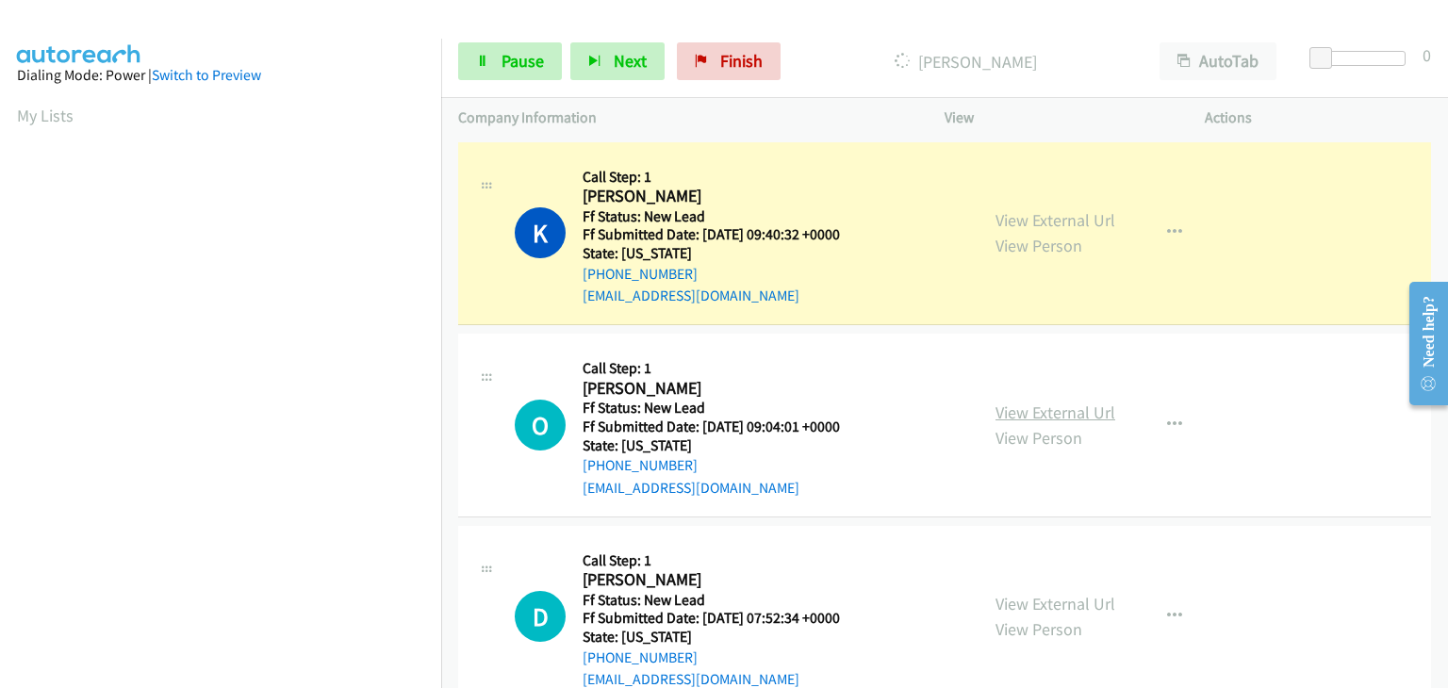
click at [1025, 405] on link "View External Url" at bounding box center [1055, 413] width 120 height 22
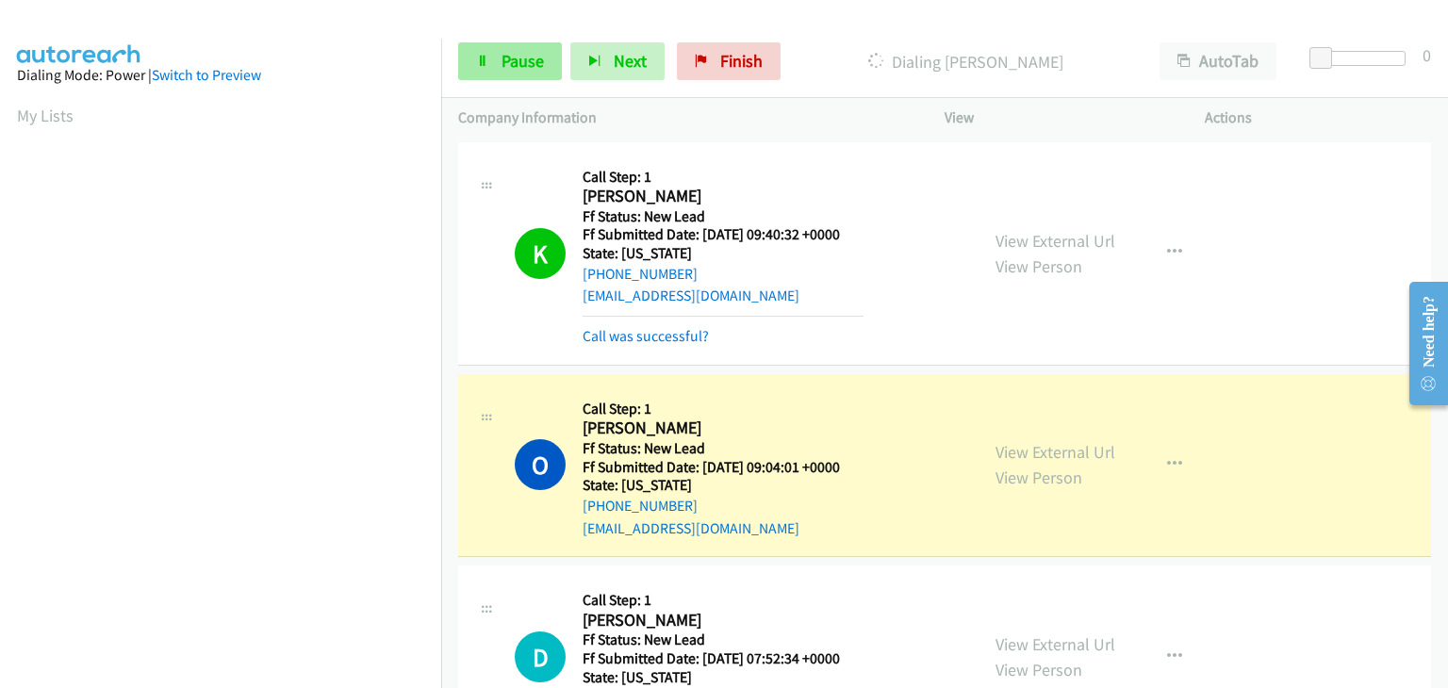
scroll to position [370, 0]
drag, startPoint x: 501, startPoint y: 70, endPoint x: 520, endPoint y: 71, distance: 19.8
click at [502, 70] on span "Pause" at bounding box center [523, 61] width 42 height 22
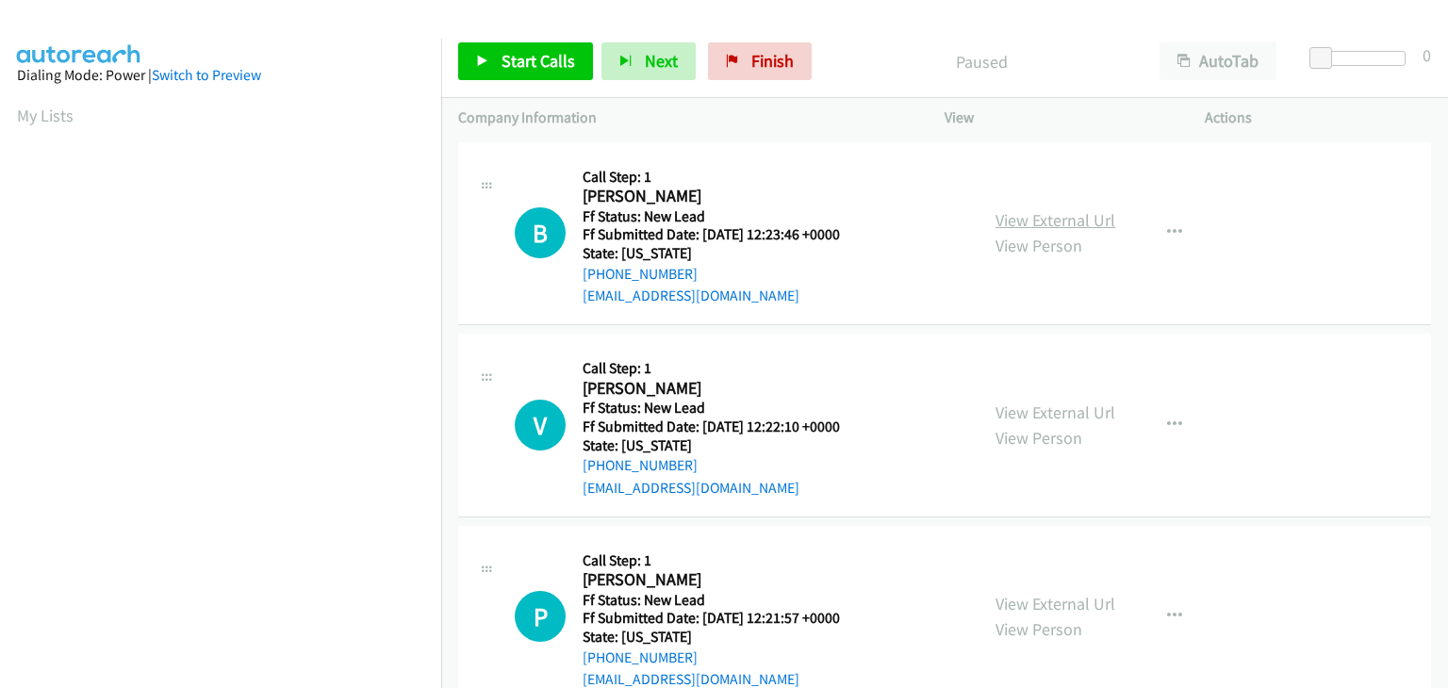
click at [1050, 215] on link "View External Url" at bounding box center [1055, 220] width 120 height 22
click at [509, 76] on link "Start Calls" at bounding box center [525, 61] width 135 height 38
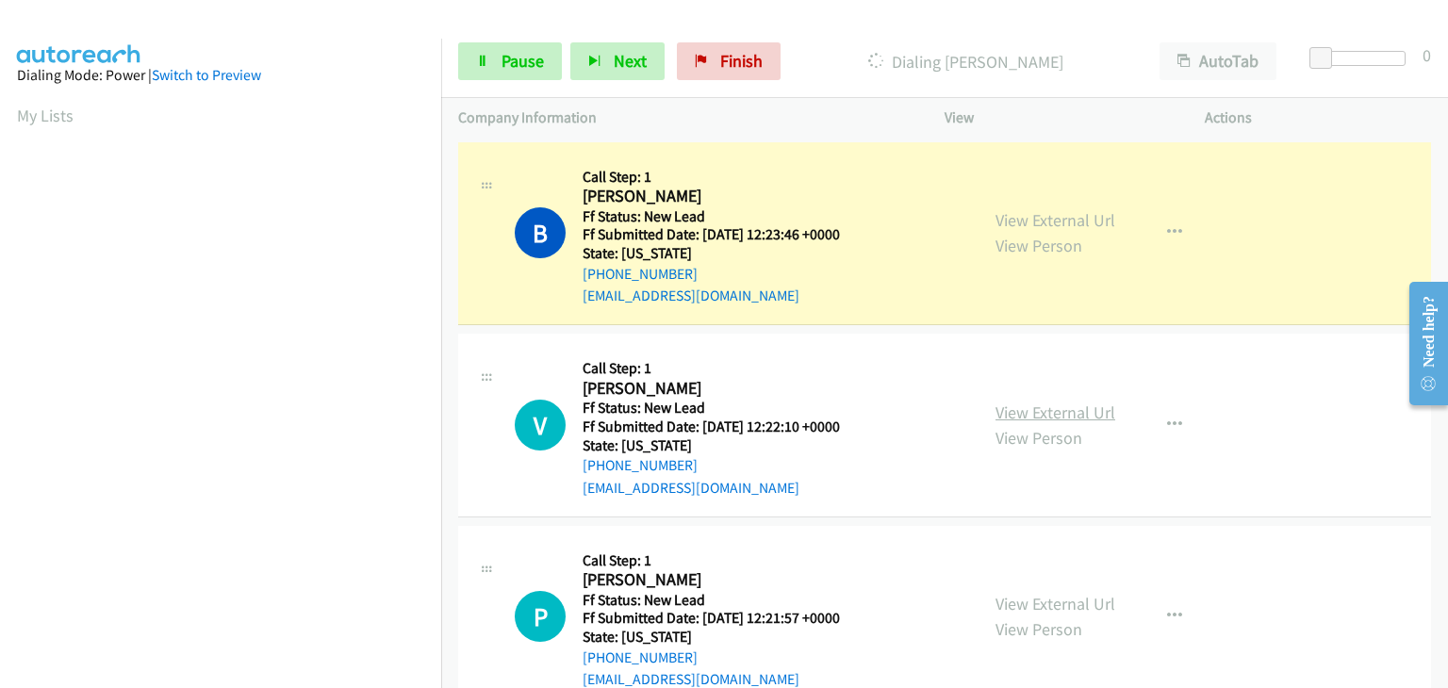
click at [1008, 417] on link "View External Url" at bounding box center [1055, 413] width 120 height 22
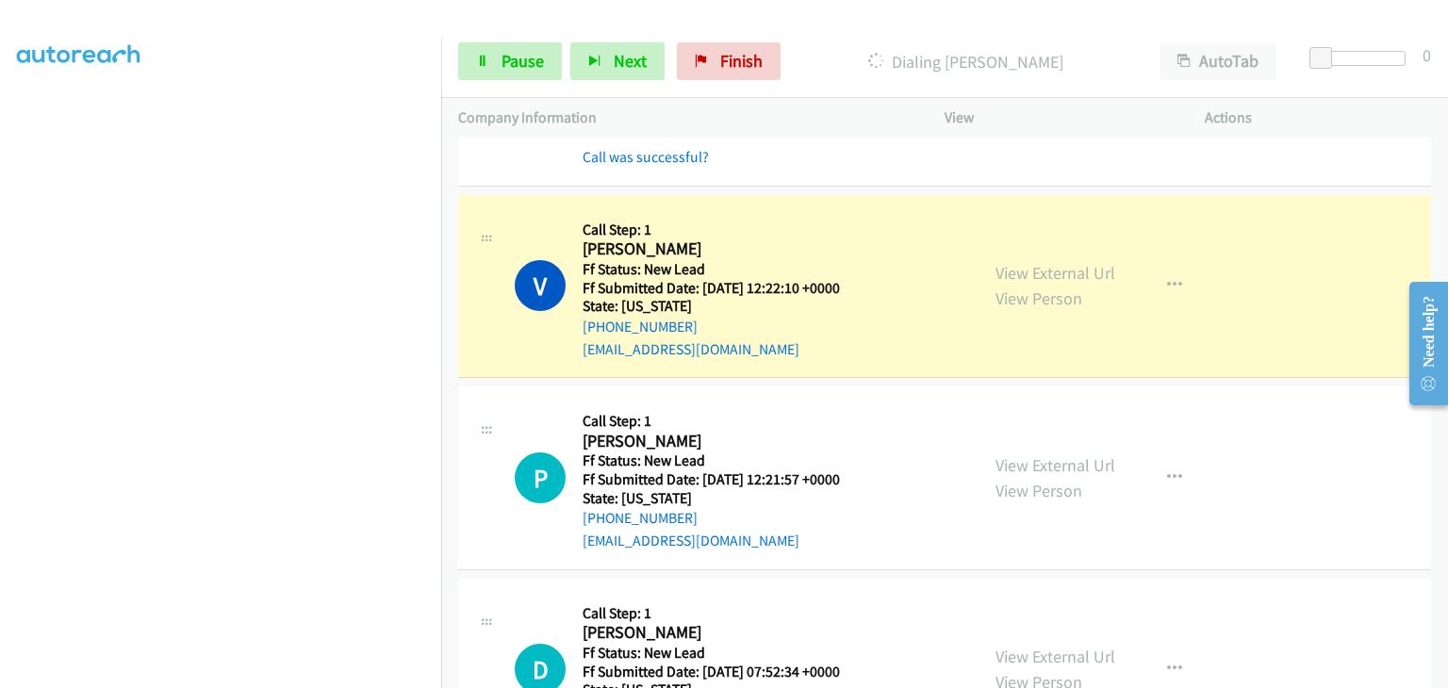
scroll to position [189, 0]
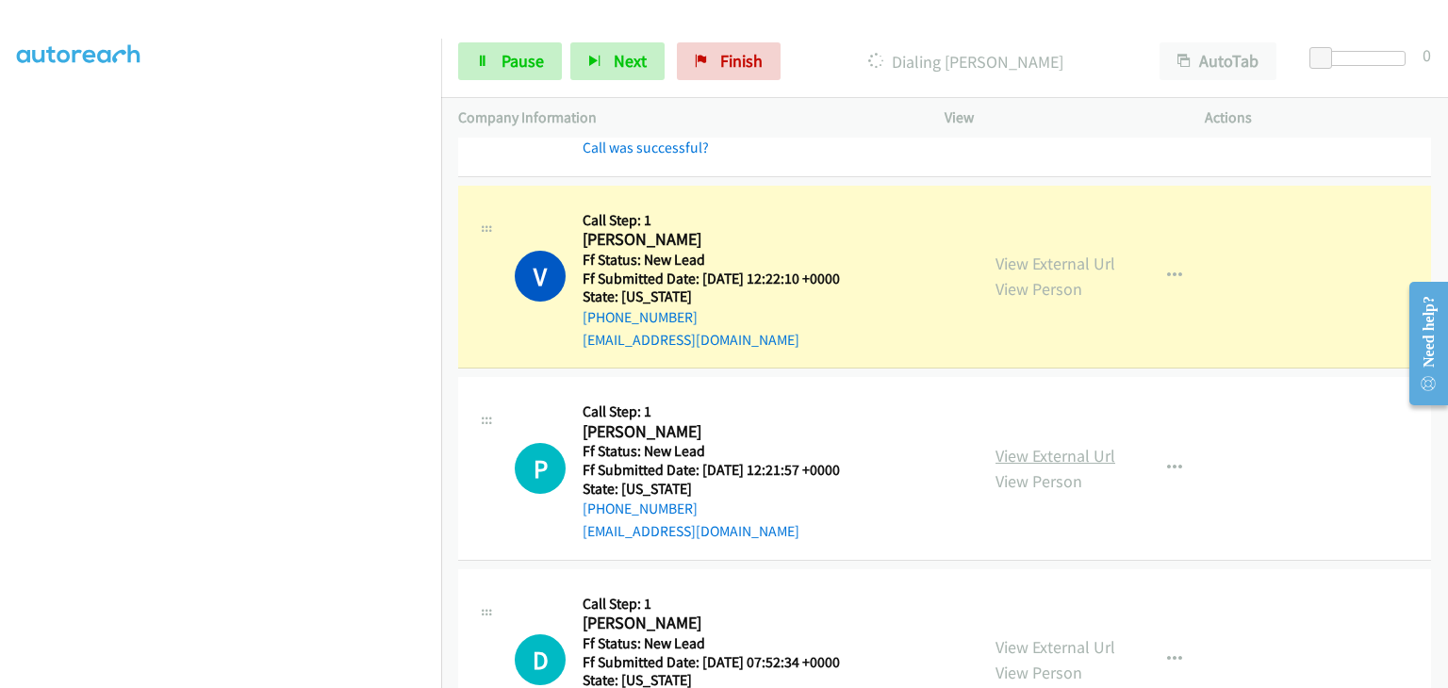
click at [1011, 450] on link "View External Url" at bounding box center [1055, 456] width 120 height 22
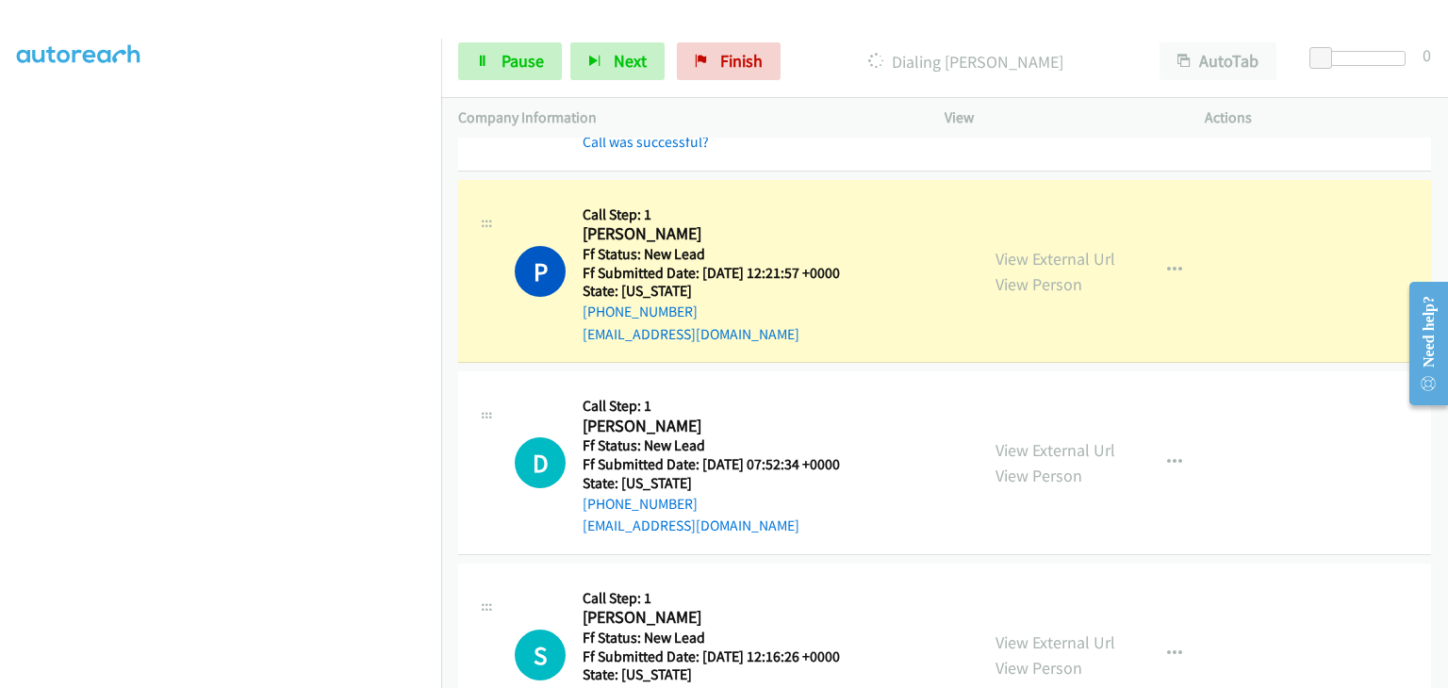
scroll to position [471, 0]
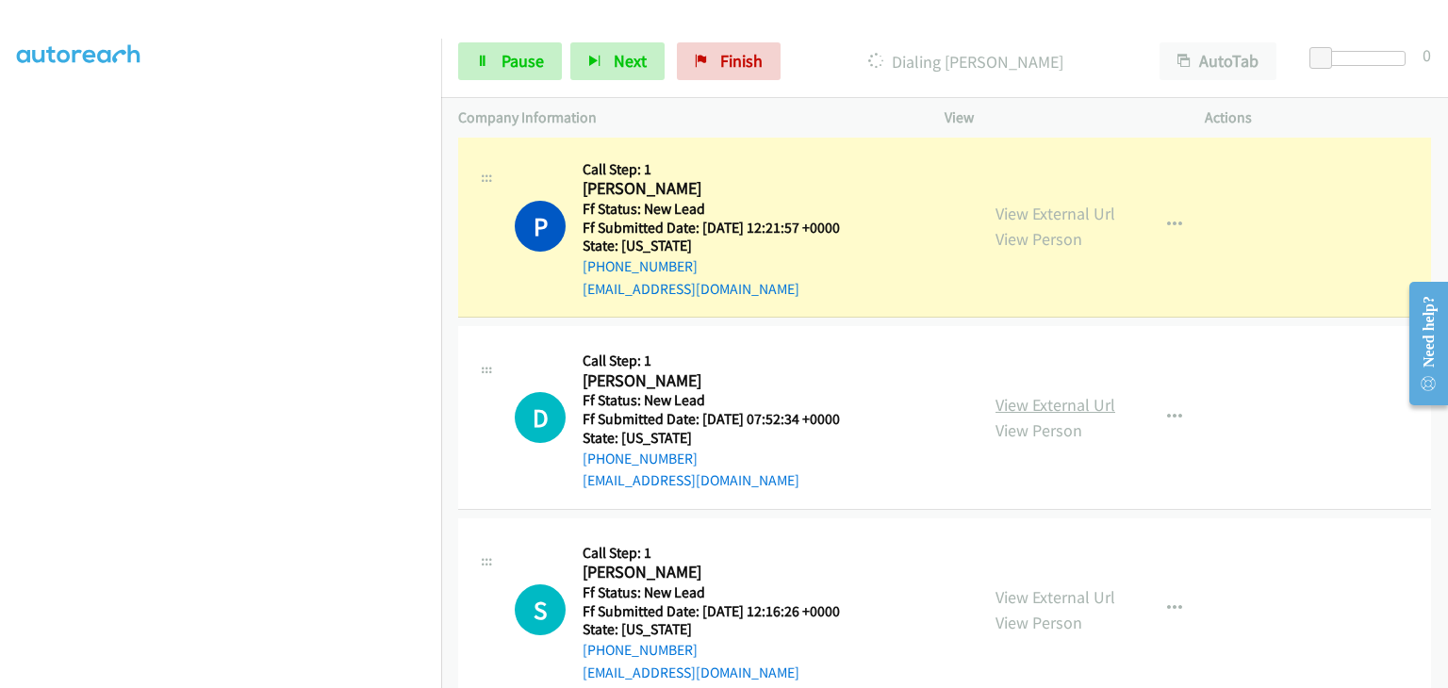
click at [1030, 397] on link "View External Url" at bounding box center [1055, 405] width 120 height 22
click at [534, 68] on span "Pause" at bounding box center [523, 61] width 42 height 22
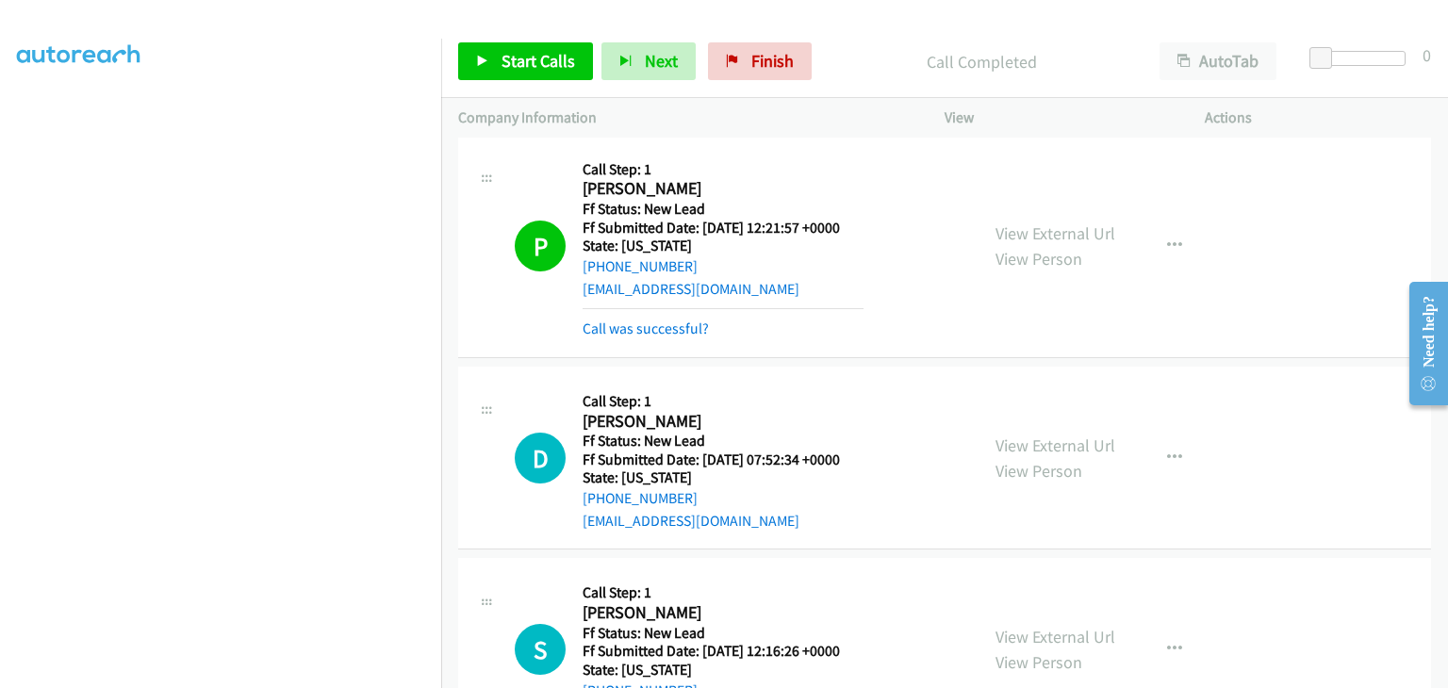
drag, startPoint x: 649, startPoint y: 317, endPoint x: 827, endPoint y: 344, distance: 180.3
click at [649, 318] on div "Call was successful?" at bounding box center [723, 329] width 281 height 23
click at [680, 323] on link "Call was successful?" at bounding box center [646, 329] width 126 height 18
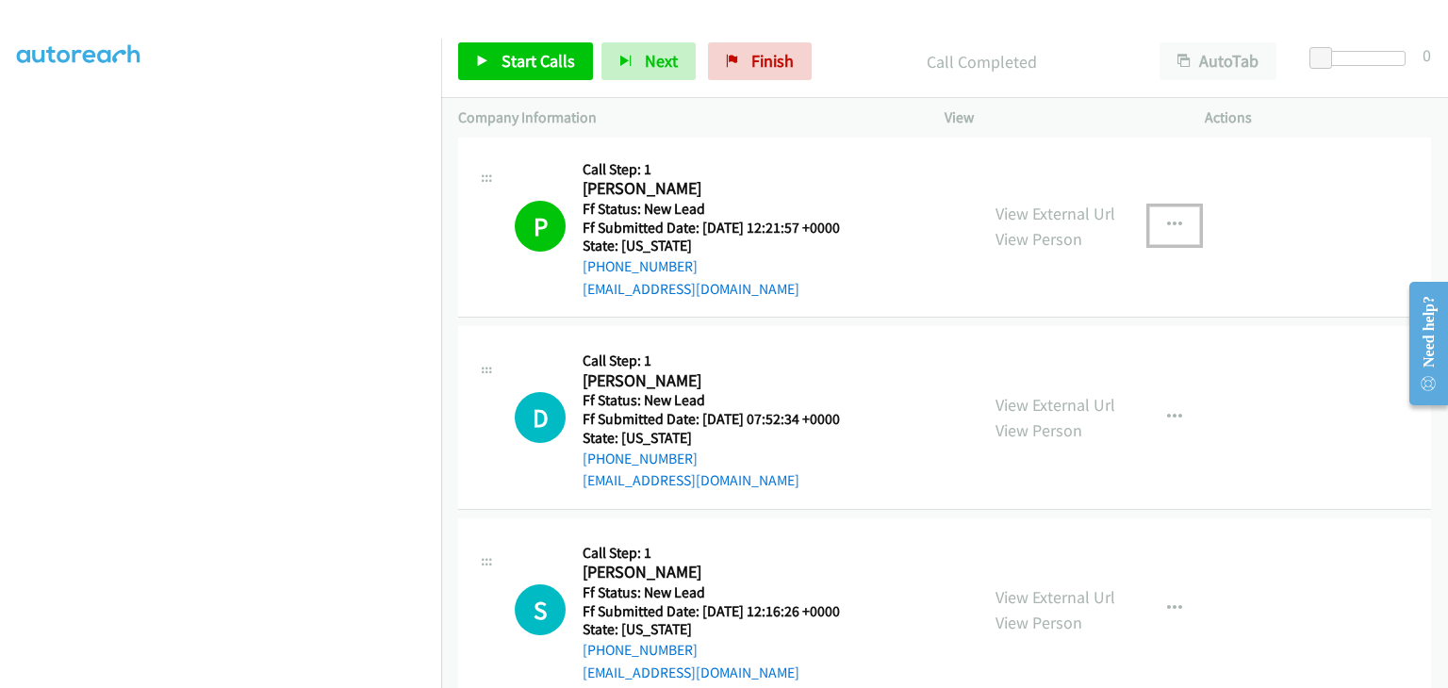
click at [1170, 222] on icon "button" at bounding box center [1174, 225] width 15 height 15
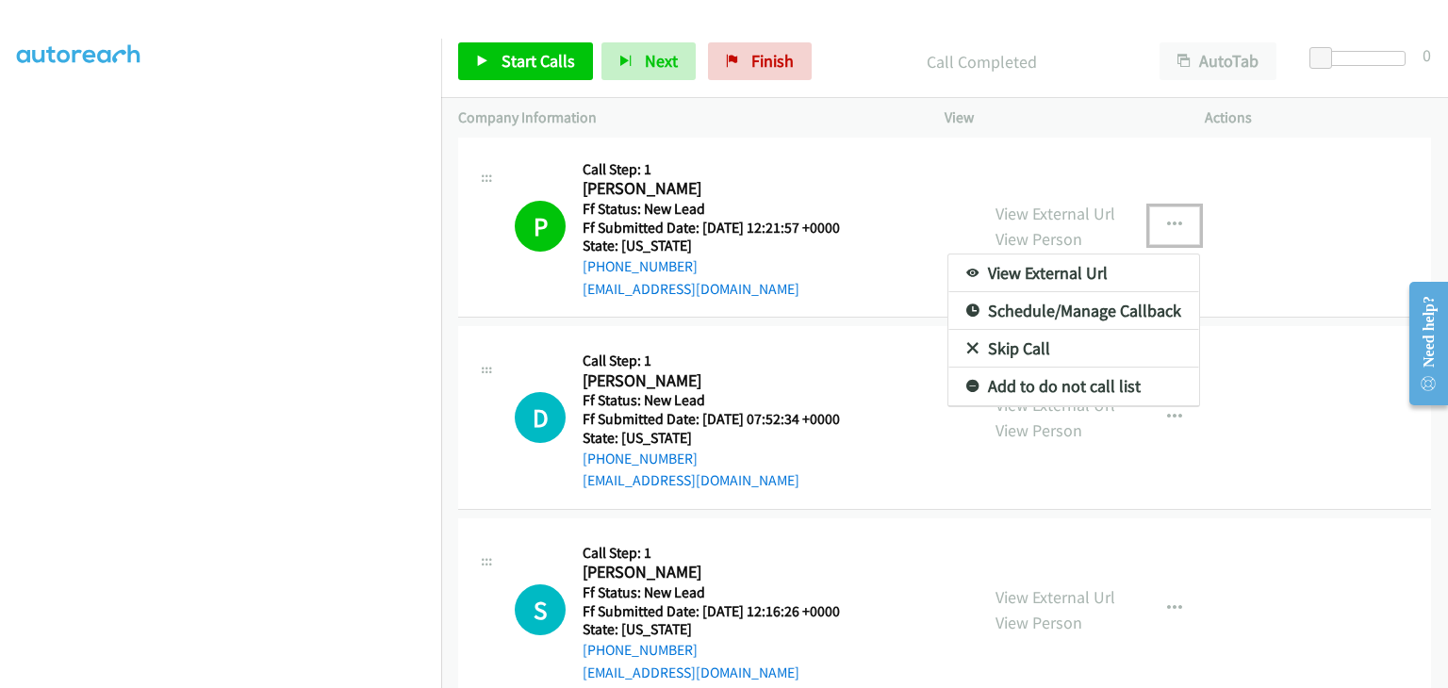
click at [1036, 377] on link "Add to do not call list" at bounding box center [1073, 387] width 251 height 38
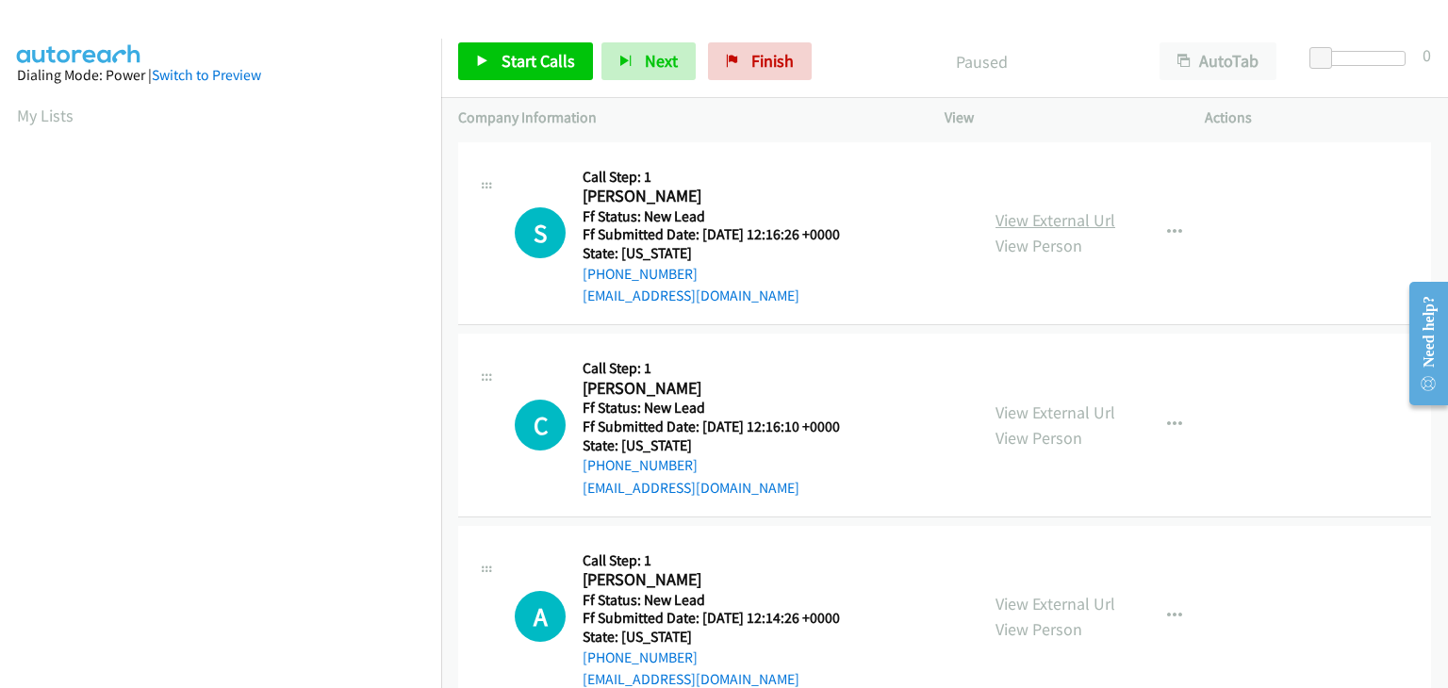
click at [1038, 226] on link "View External Url" at bounding box center [1055, 220] width 120 height 22
click at [523, 50] on span "Start Calls" at bounding box center [539, 61] width 74 height 22
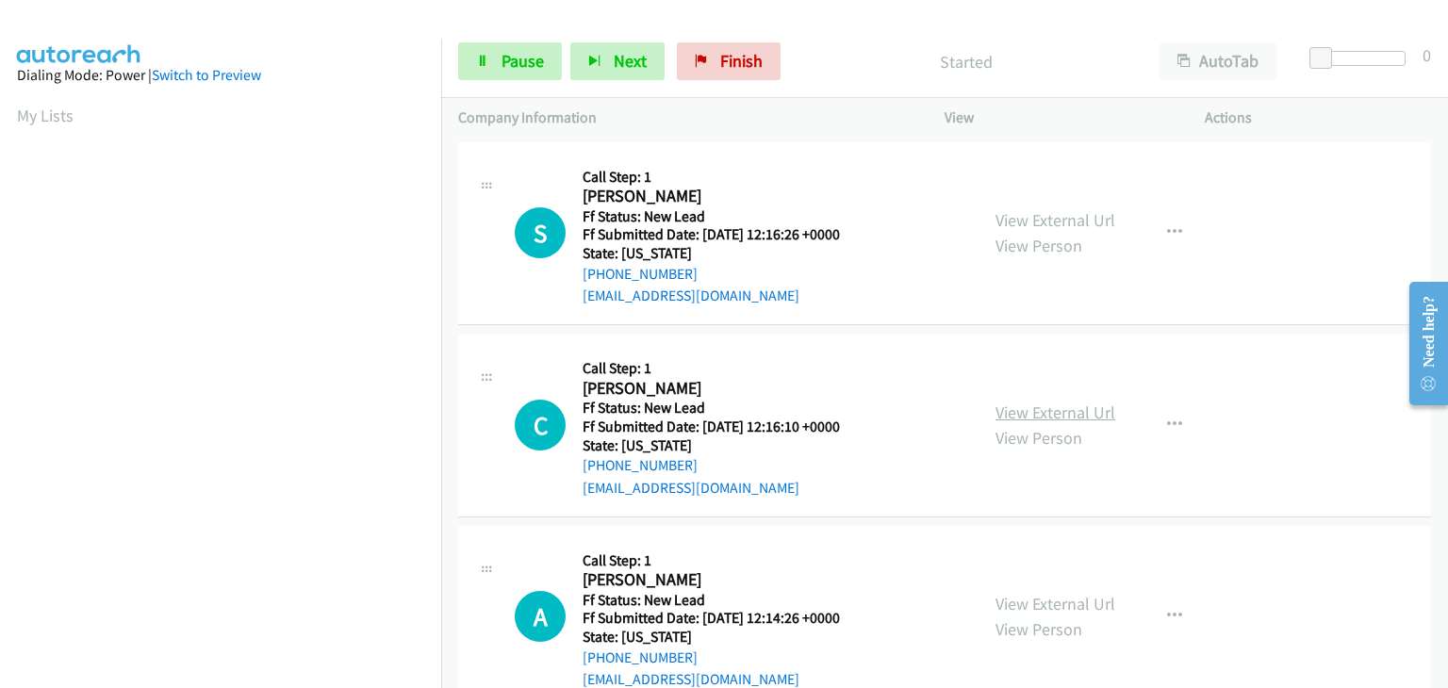
click at [1070, 410] on link "View External Url" at bounding box center [1055, 413] width 120 height 22
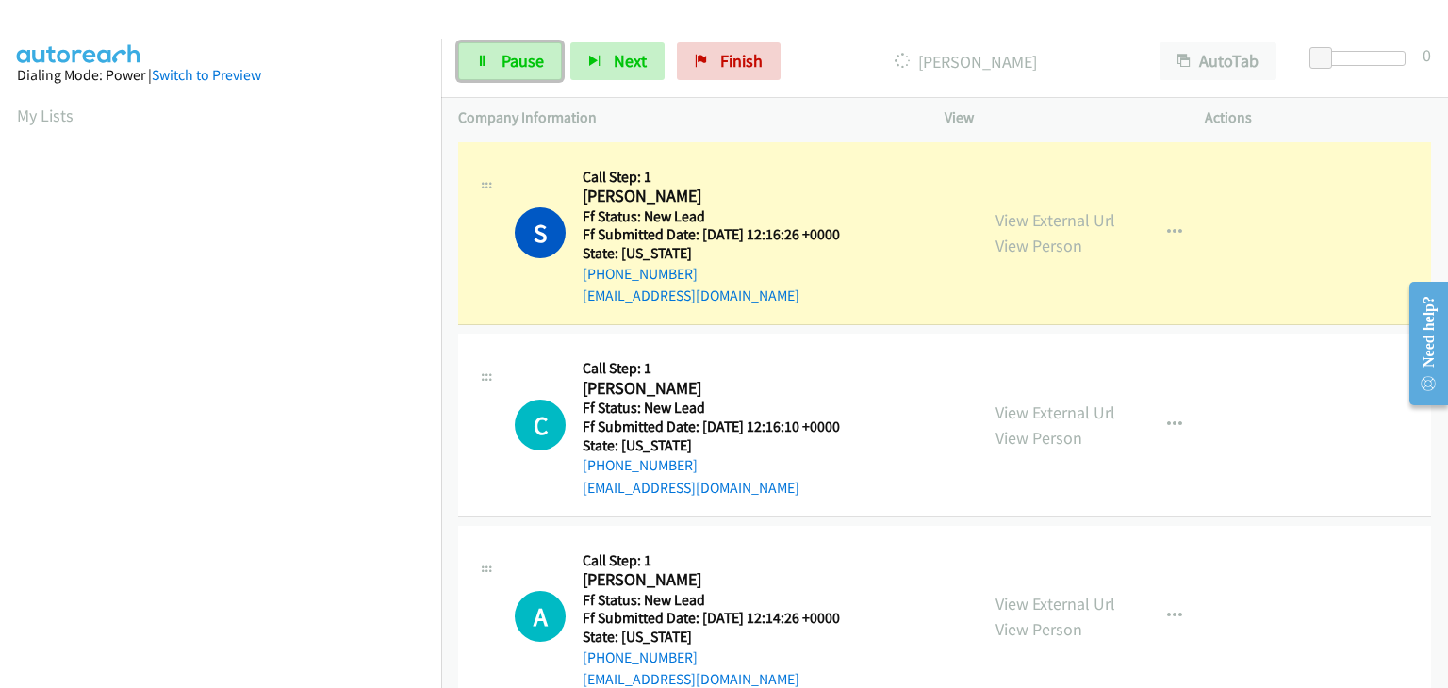
drag, startPoint x: 534, startPoint y: 58, endPoint x: 800, endPoint y: 91, distance: 268.8
click at [534, 58] on span "Pause" at bounding box center [523, 61] width 42 height 22
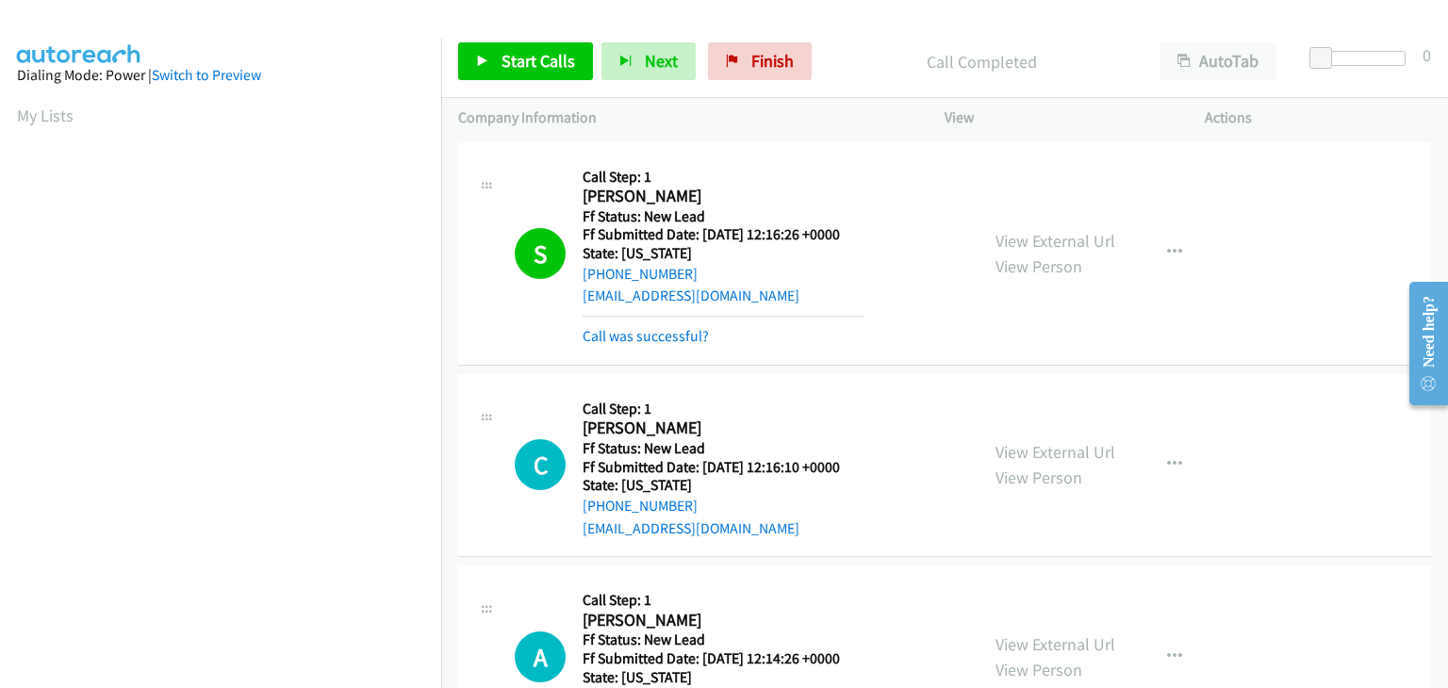
scroll to position [370, 0]
drag, startPoint x: 649, startPoint y: 336, endPoint x: 675, endPoint y: 335, distance: 26.4
click at [620, 347] on div "Call was successful?" at bounding box center [723, 336] width 281 height 23
click at [628, 331] on link "Call was successful?" at bounding box center [646, 336] width 126 height 18
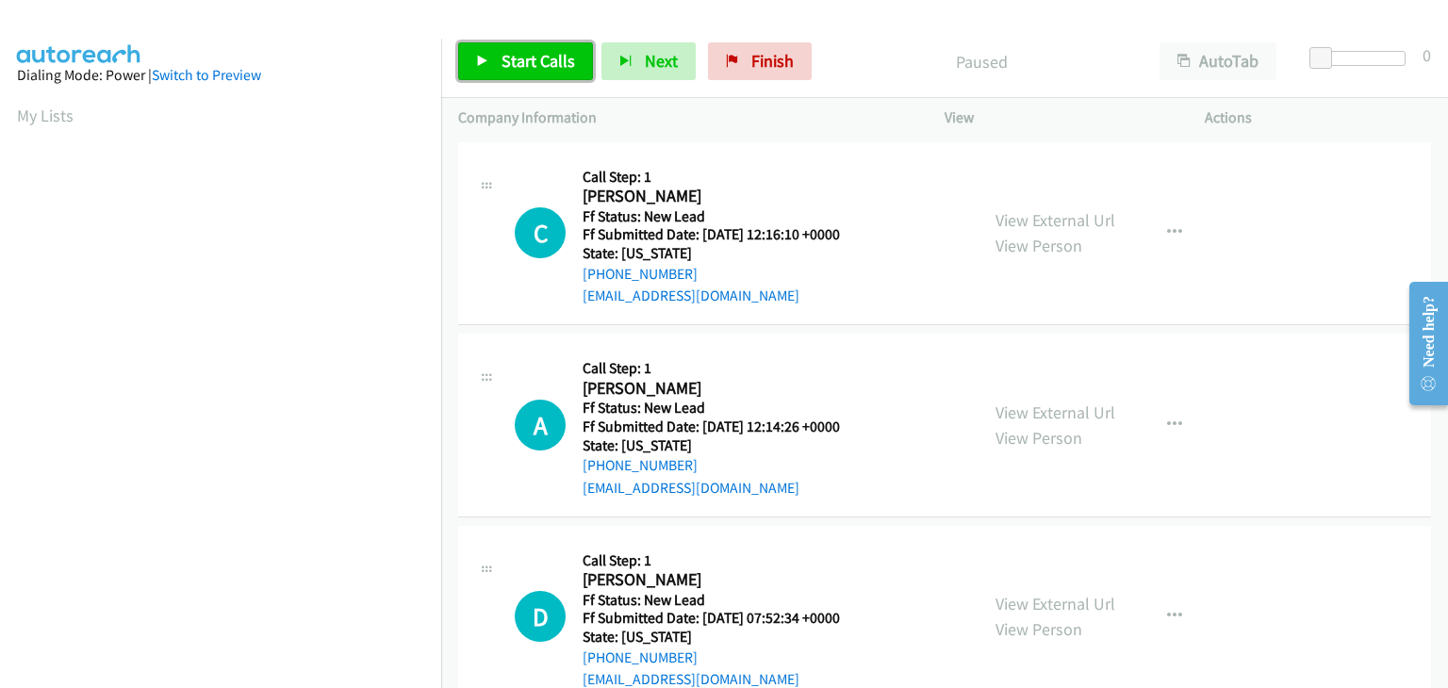
click at [548, 49] on link "Start Calls" at bounding box center [525, 61] width 135 height 38
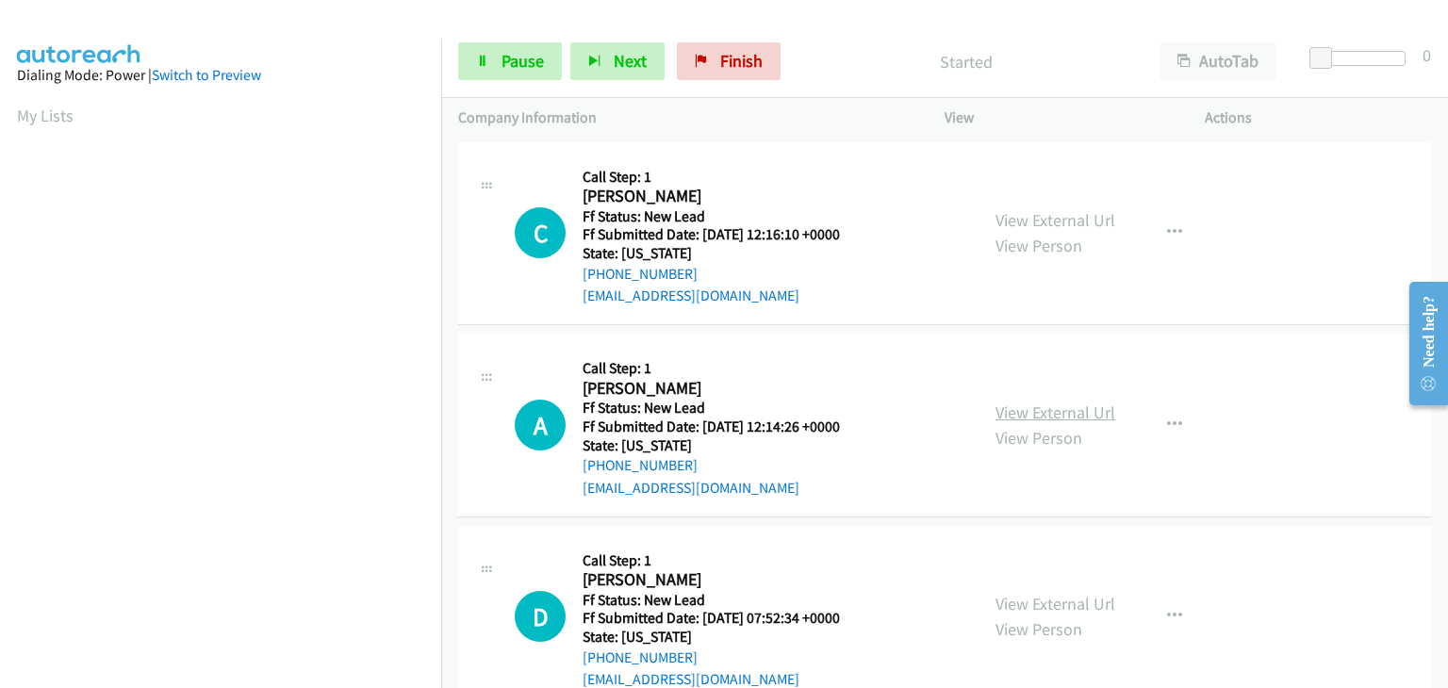
click at [1020, 406] on link "View External Url" at bounding box center [1055, 413] width 120 height 22
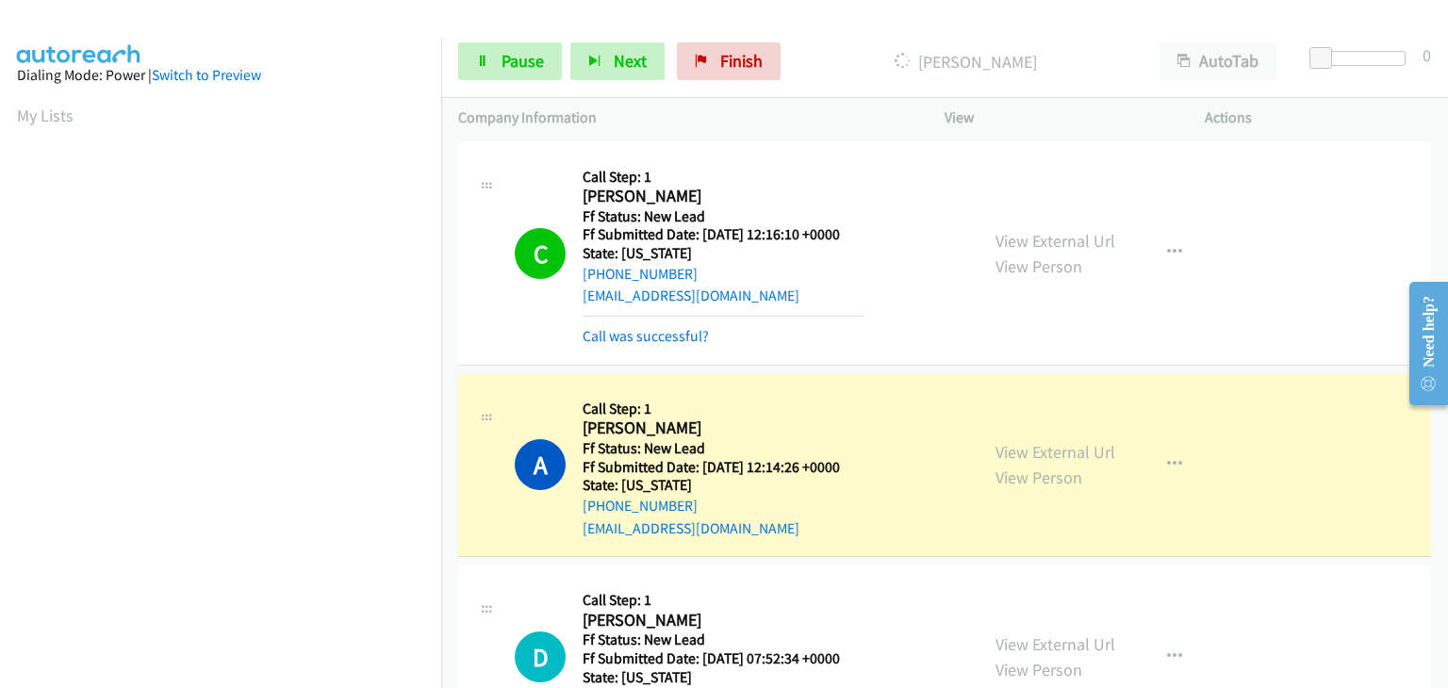
scroll to position [370, 0]
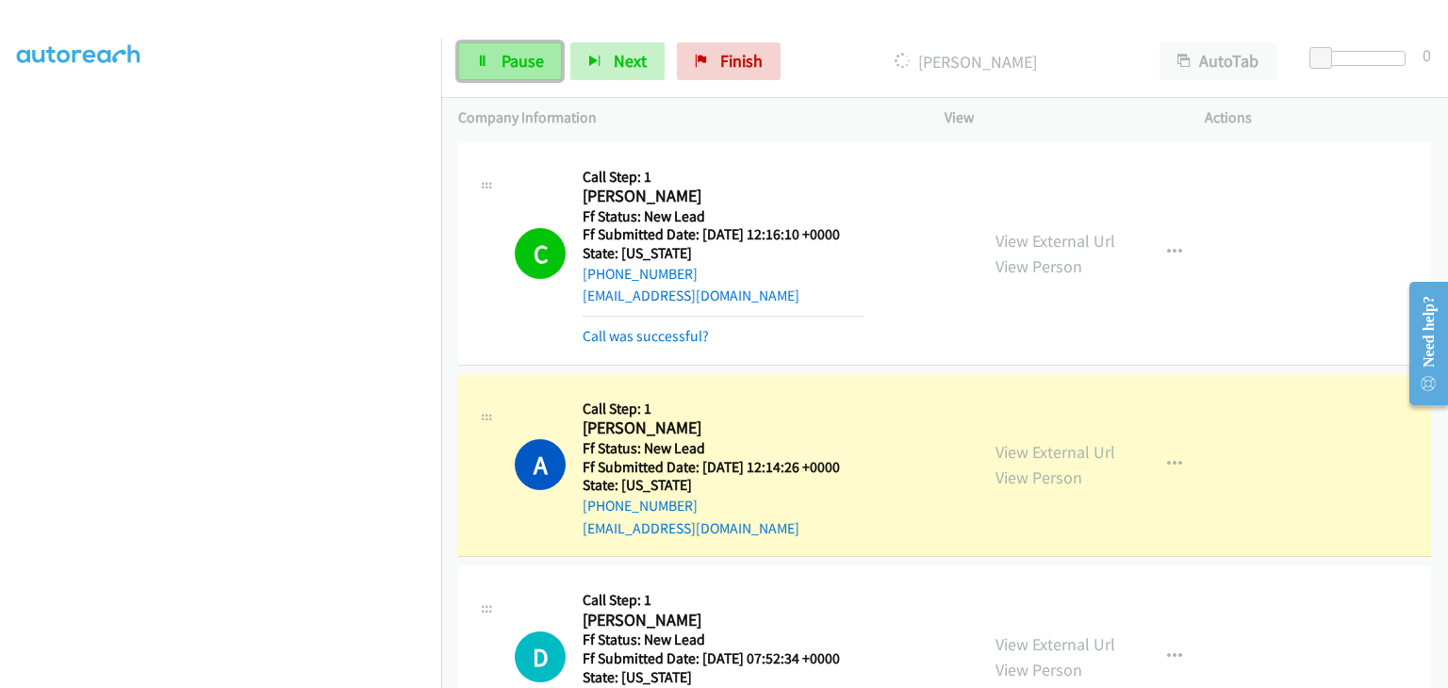
click at [498, 58] on link "Pause" at bounding box center [510, 61] width 104 height 38
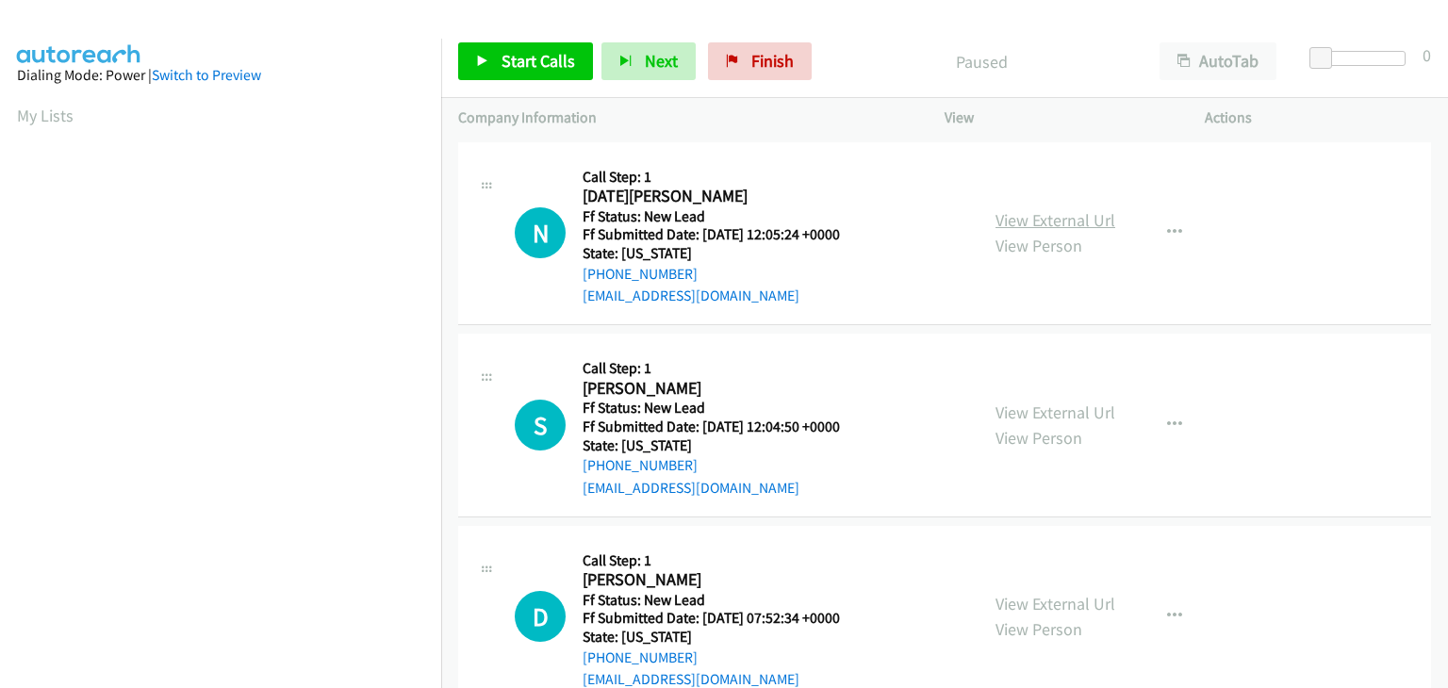
click at [1068, 225] on link "View External Url" at bounding box center [1055, 220] width 120 height 22
drag, startPoint x: 554, startPoint y: 61, endPoint x: 595, endPoint y: 47, distance: 42.9
click at [554, 61] on span "Start Calls" at bounding box center [539, 61] width 74 height 22
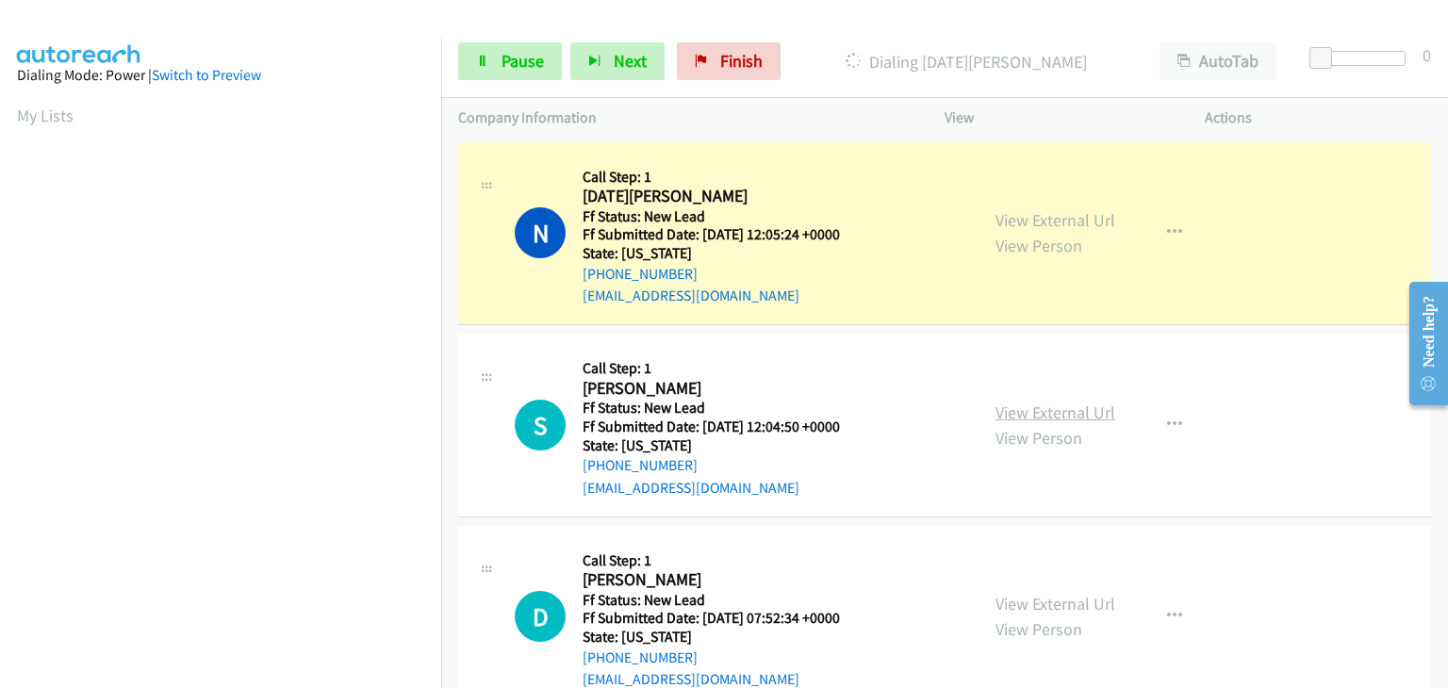
click at [1035, 410] on link "View External Url" at bounding box center [1055, 413] width 120 height 22
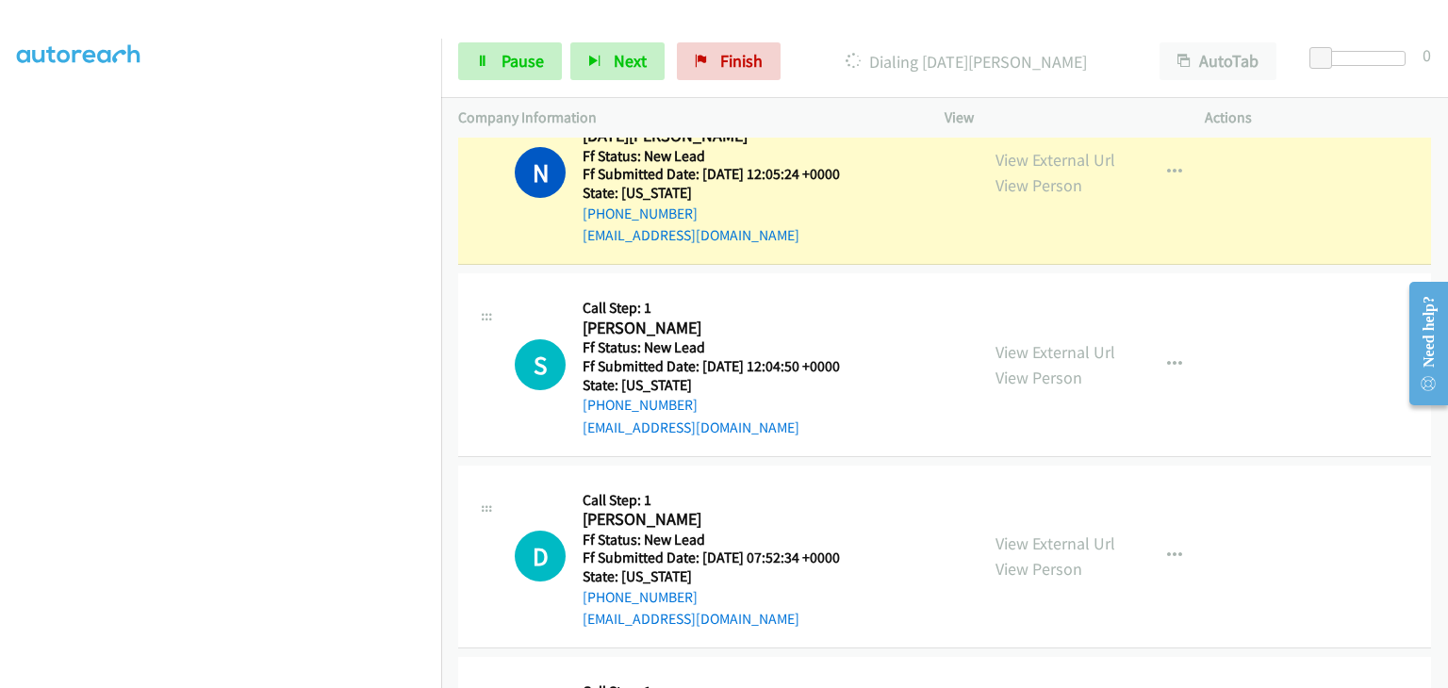
scroll to position [94, 0]
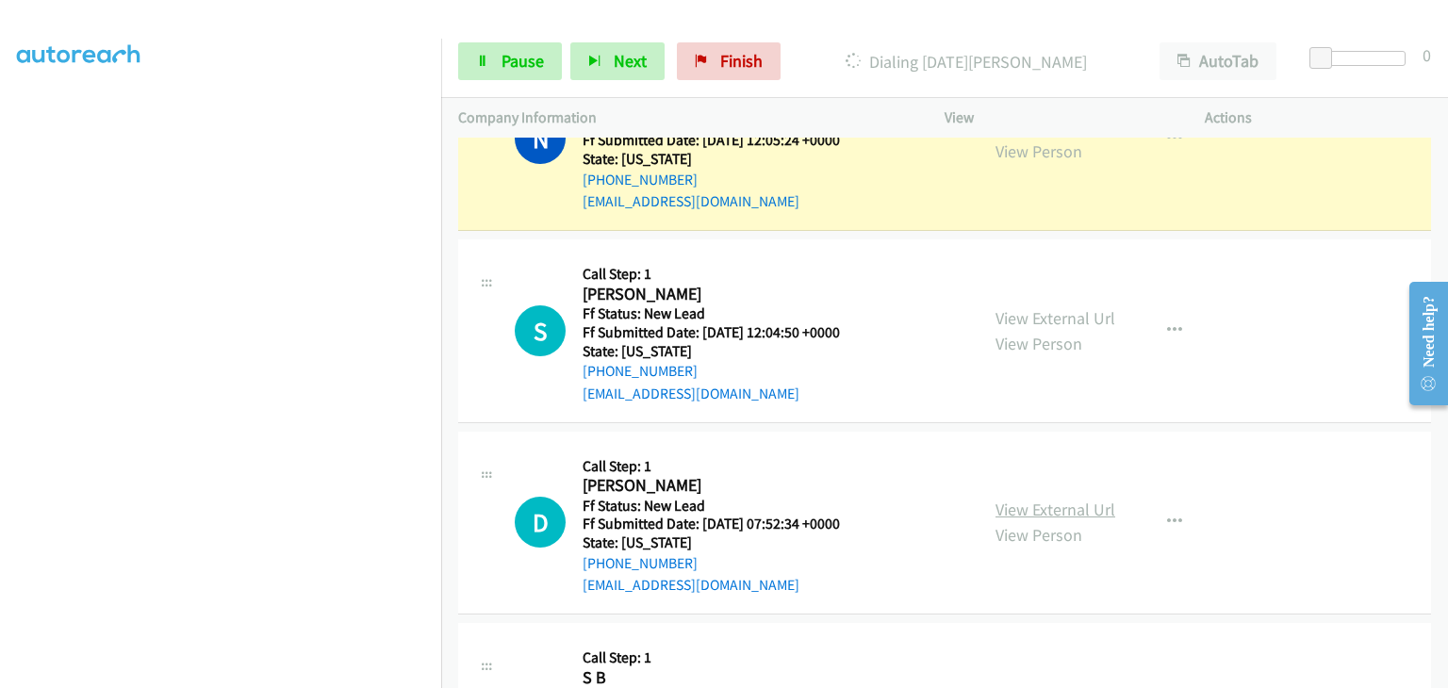
click at [1038, 502] on link "View External Url" at bounding box center [1055, 510] width 120 height 22
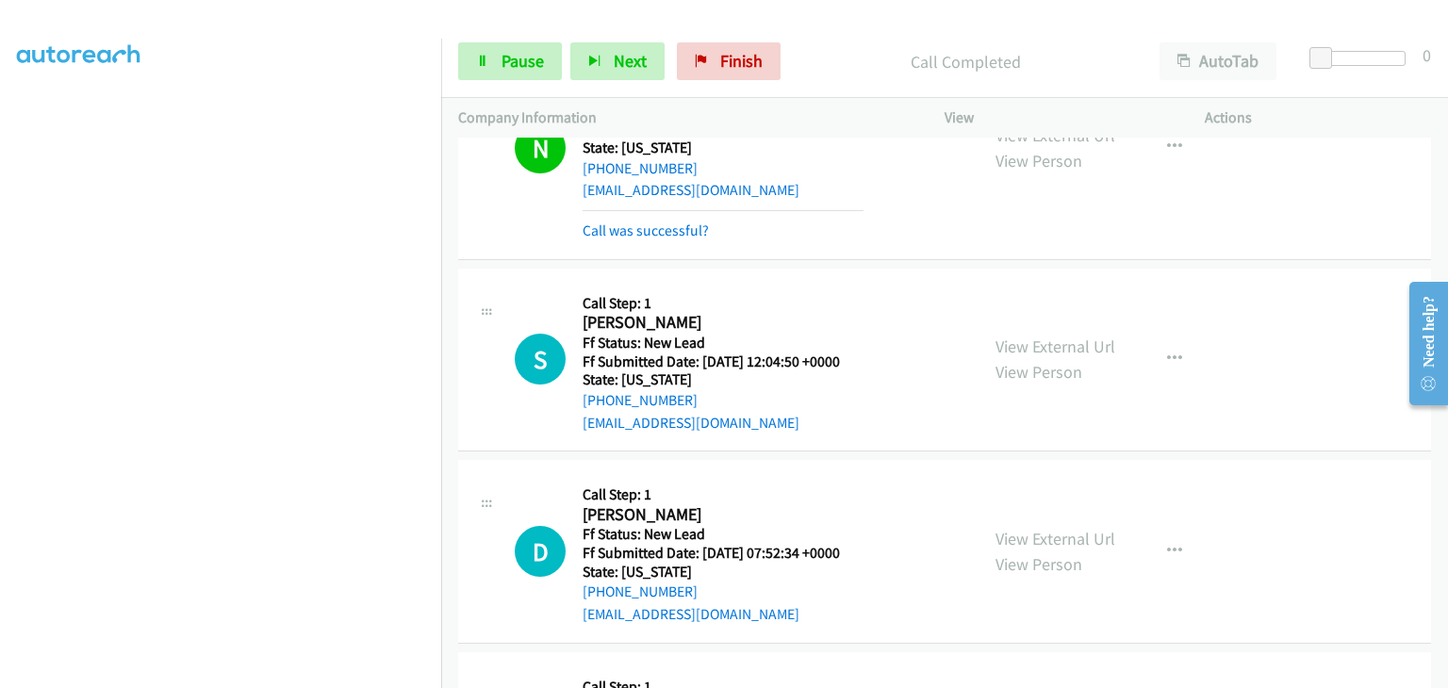
scroll to position [90, 0]
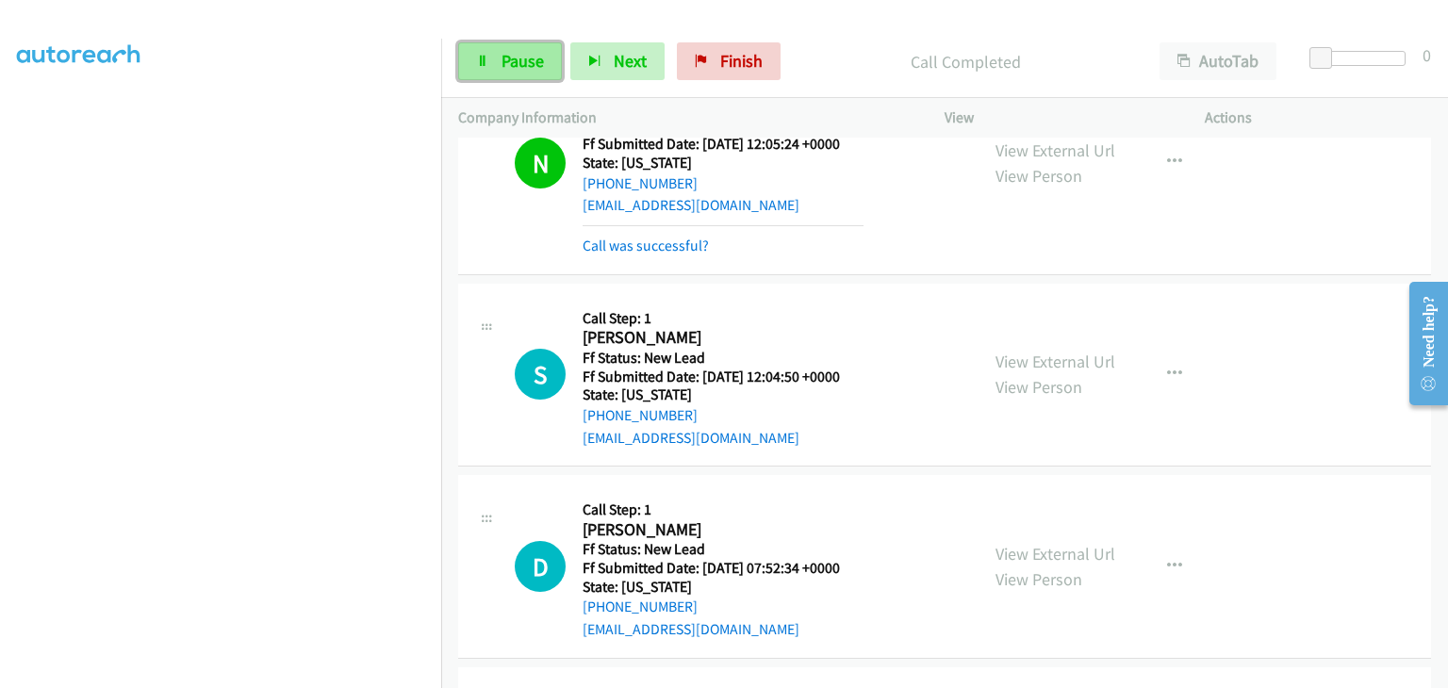
click at [542, 63] on span "Pause" at bounding box center [523, 61] width 42 height 22
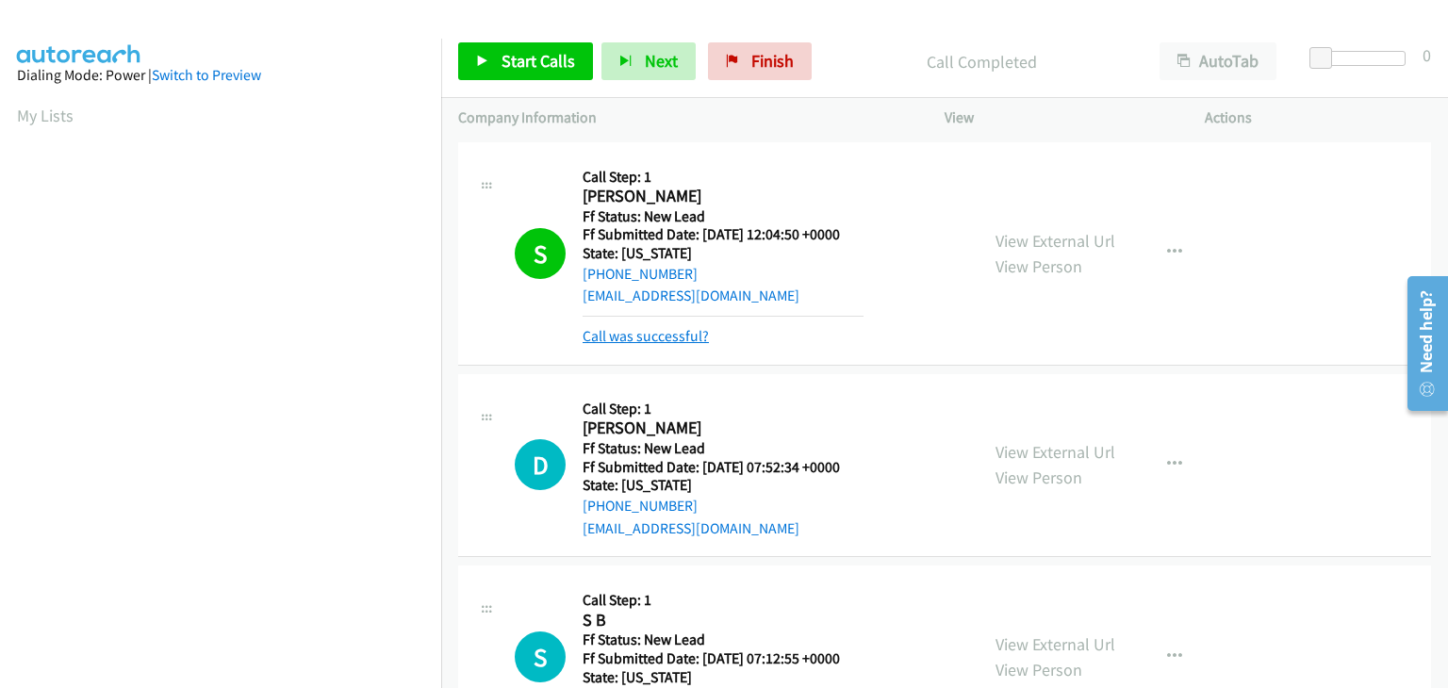
click at [695, 329] on link "Call was successful?" at bounding box center [646, 336] width 126 height 18
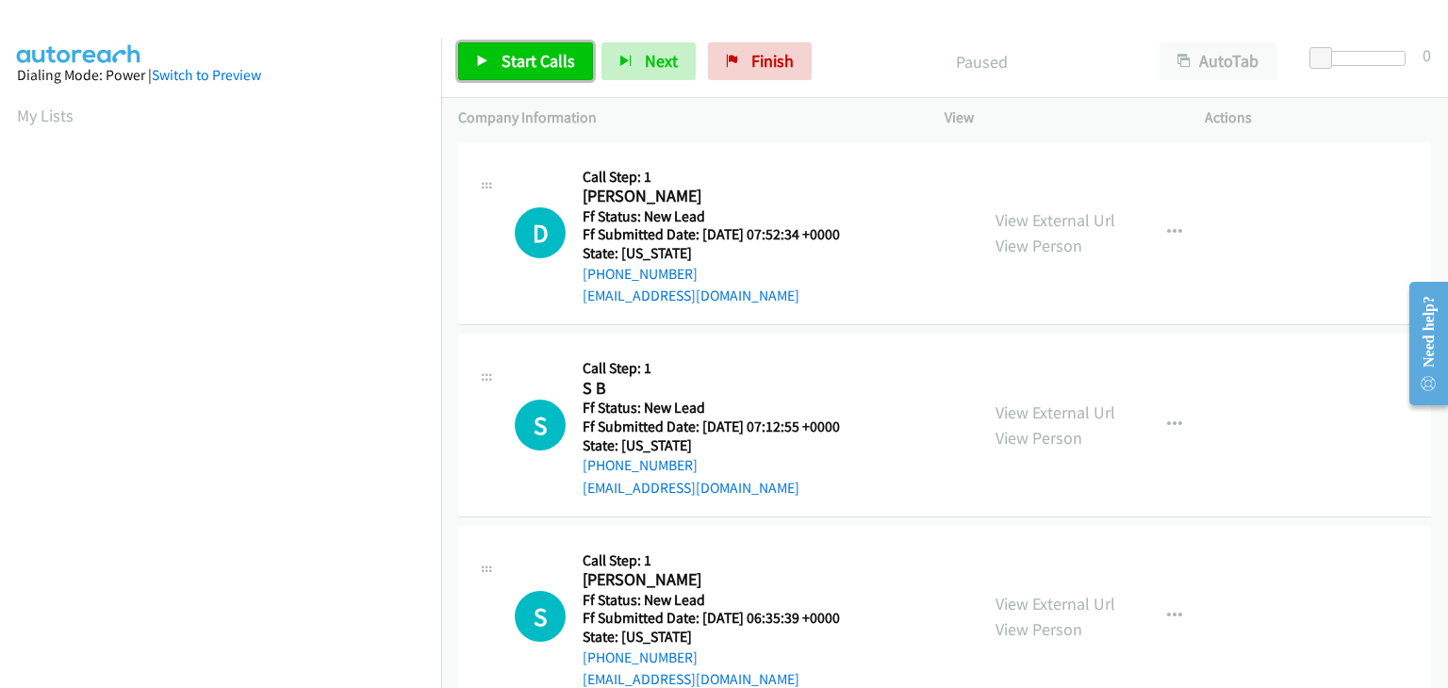
click at [517, 74] on link "Start Calls" at bounding box center [525, 61] width 135 height 38
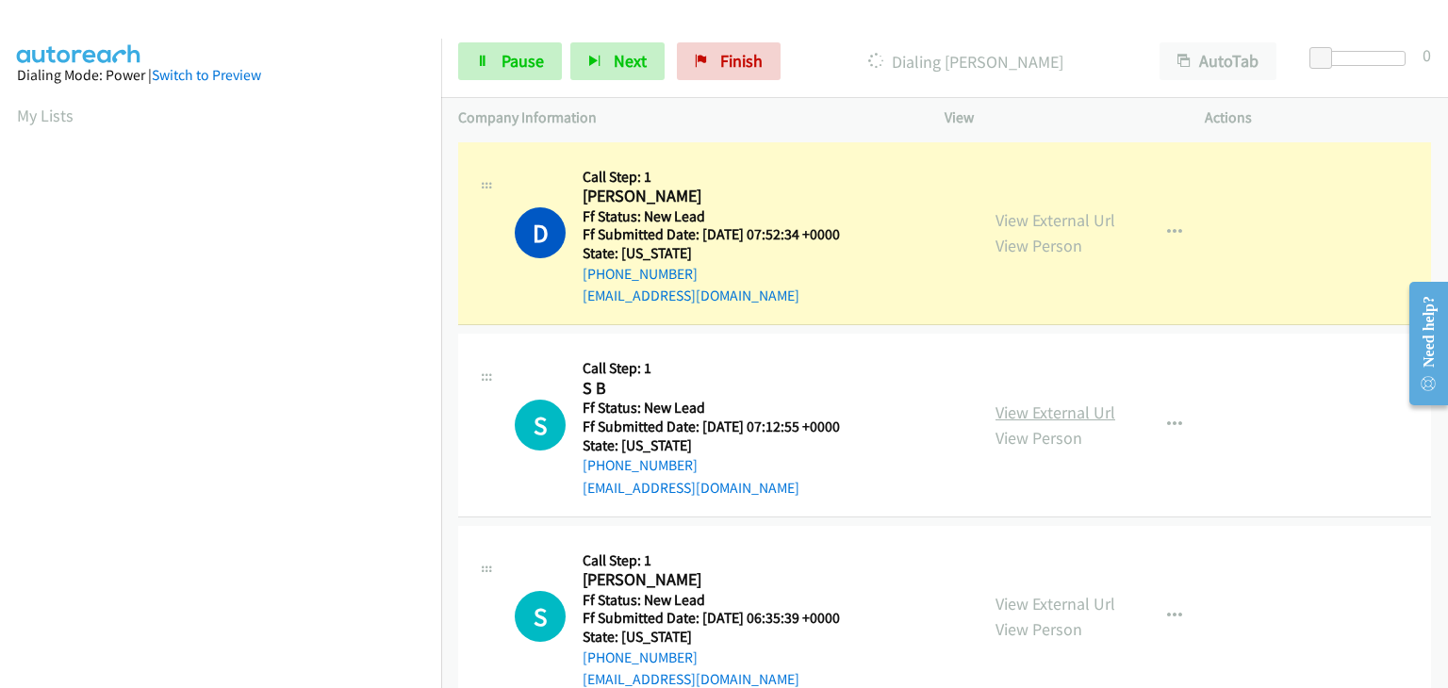
click at [1033, 402] on link "View External Url" at bounding box center [1055, 413] width 120 height 22
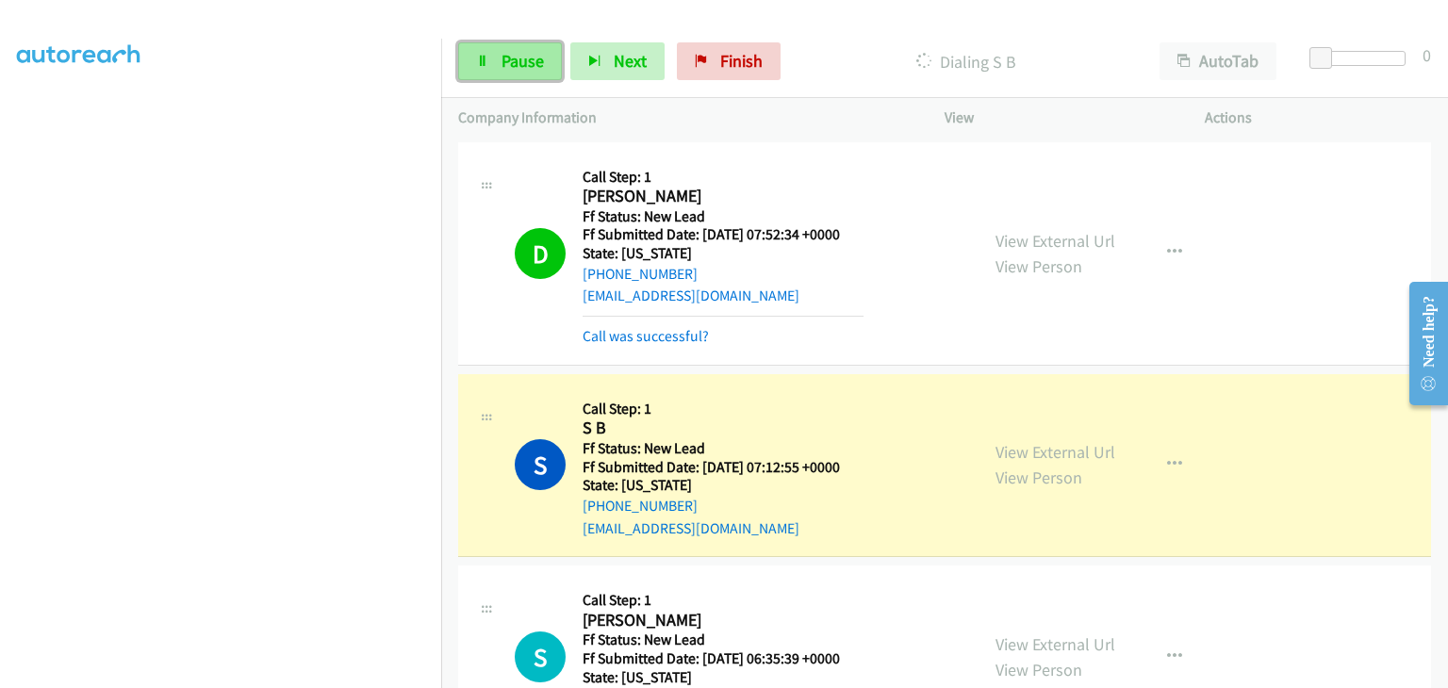
click at [497, 54] on link "Pause" at bounding box center [510, 61] width 104 height 38
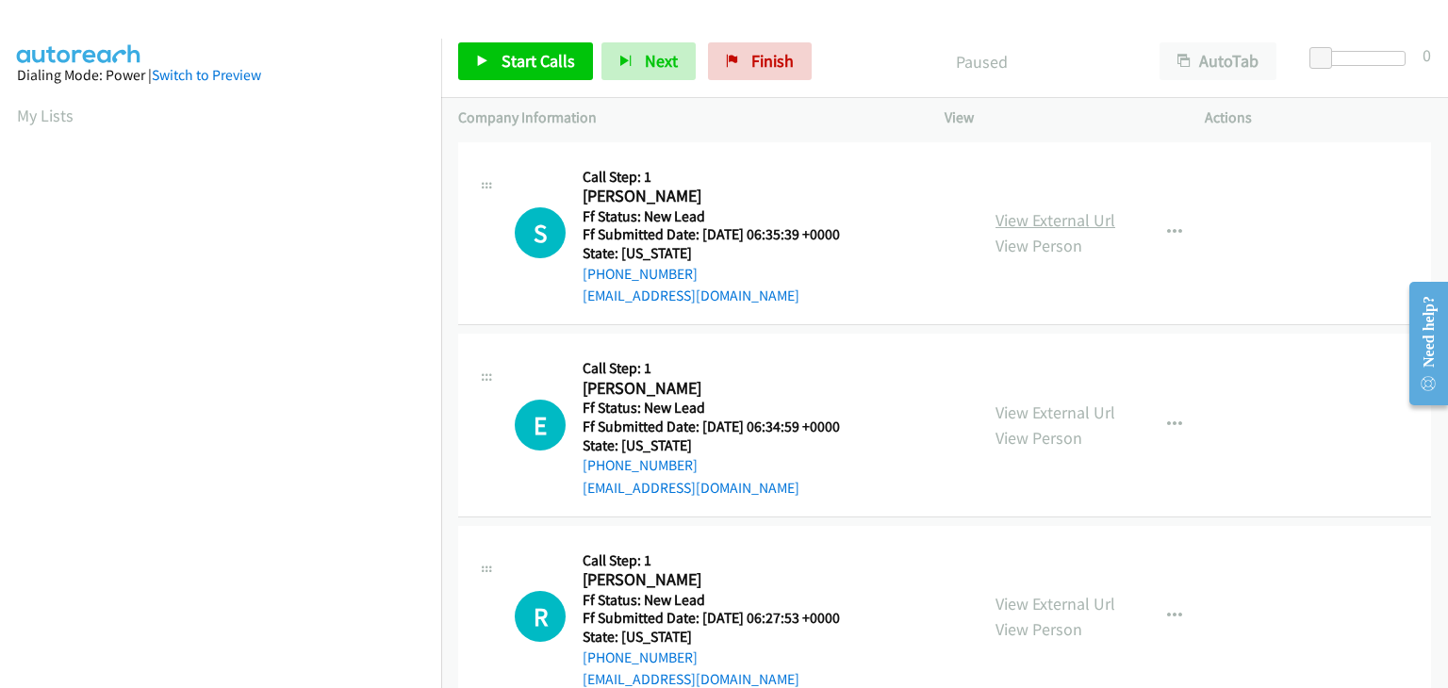
click at [1065, 212] on link "View External Url" at bounding box center [1055, 220] width 120 height 22
drag, startPoint x: 537, startPoint y: 58, endPoint x: 857, endPoint y: 159, distance: 335.4
click at [537, 58] on span "Start Calls" at bounding box center [539, 61] width 74 height 22
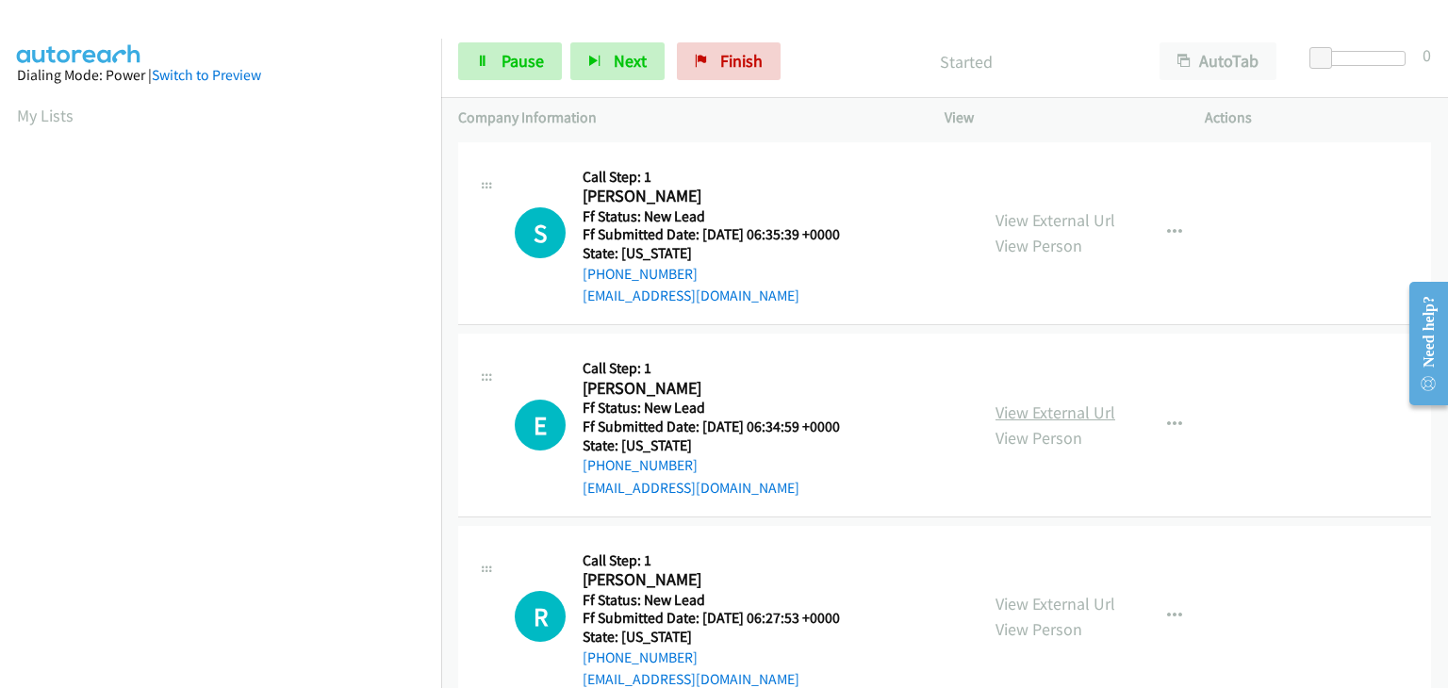
click at [1035, 410] on link "View External Url" at bounding box center [1055, 413] width 120 height 22
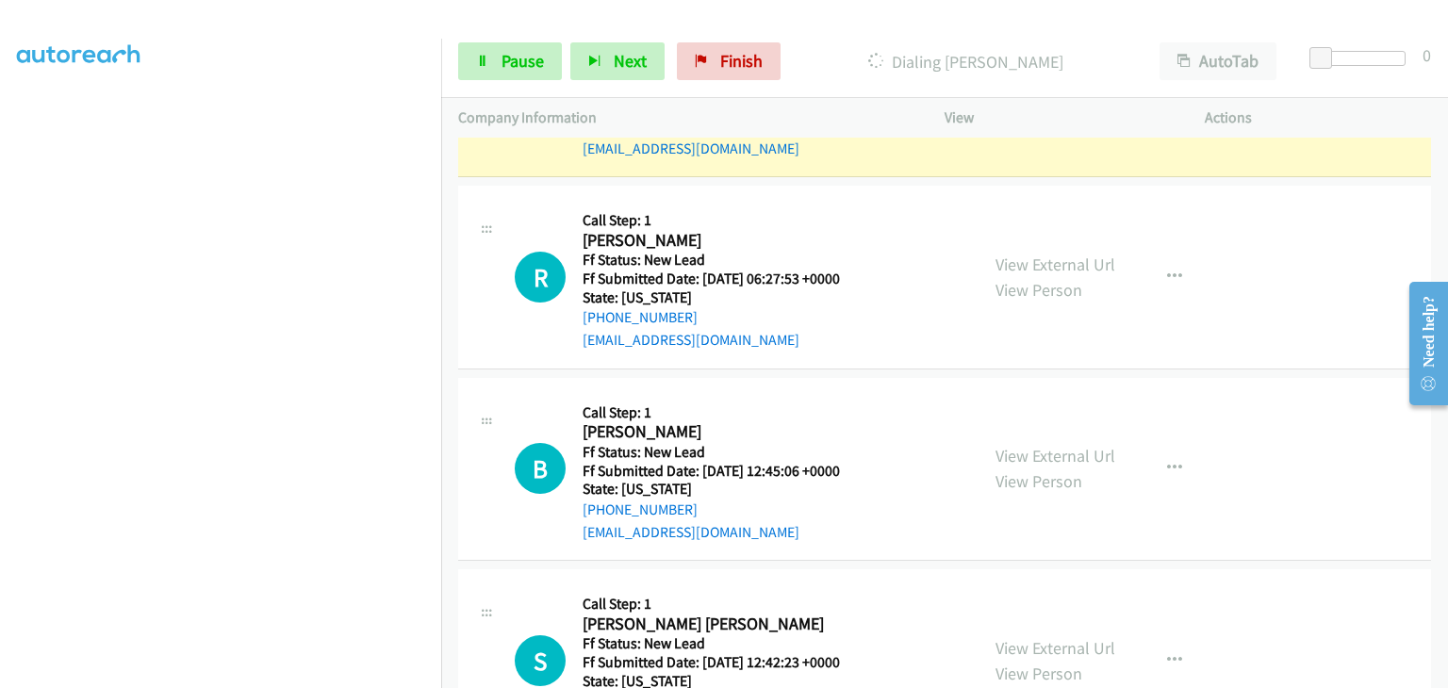
scroll to position [191, 0]
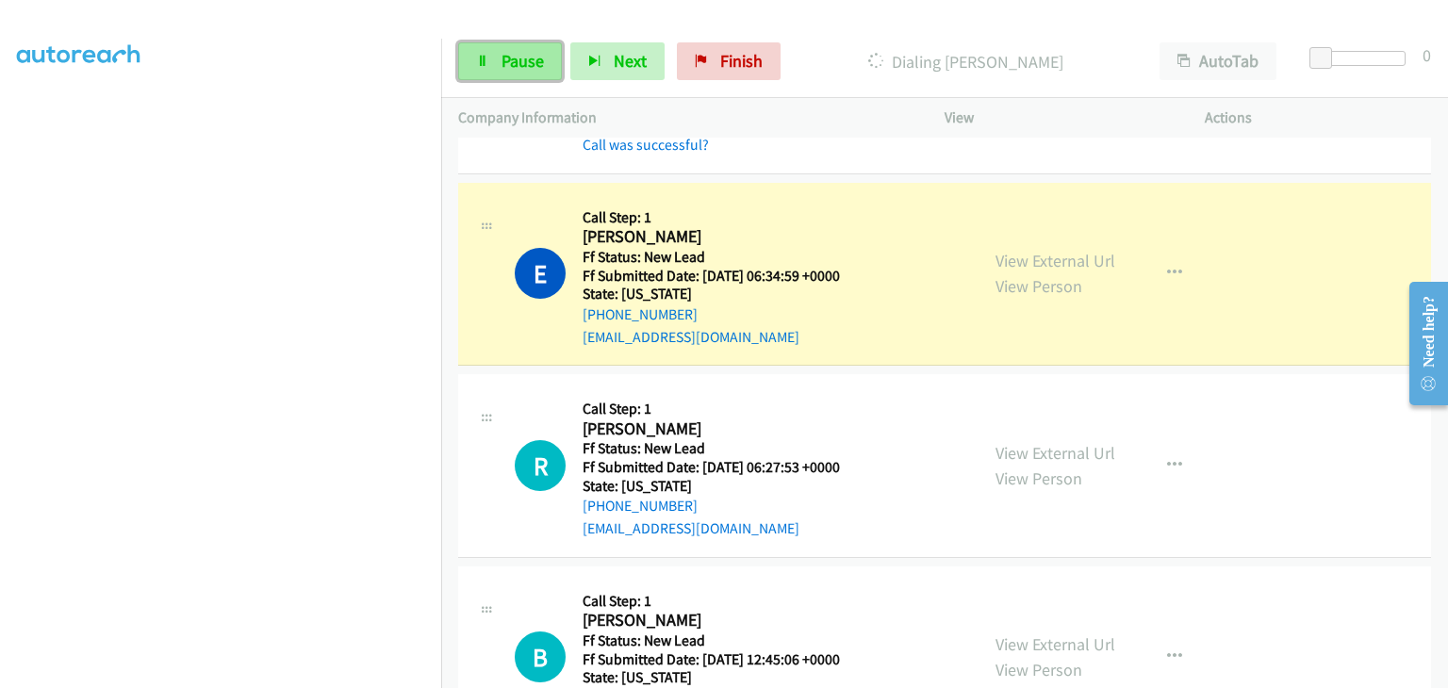
click at [499, 61] on link "Pause" at bounding box center [510, 61] width 104 height 38
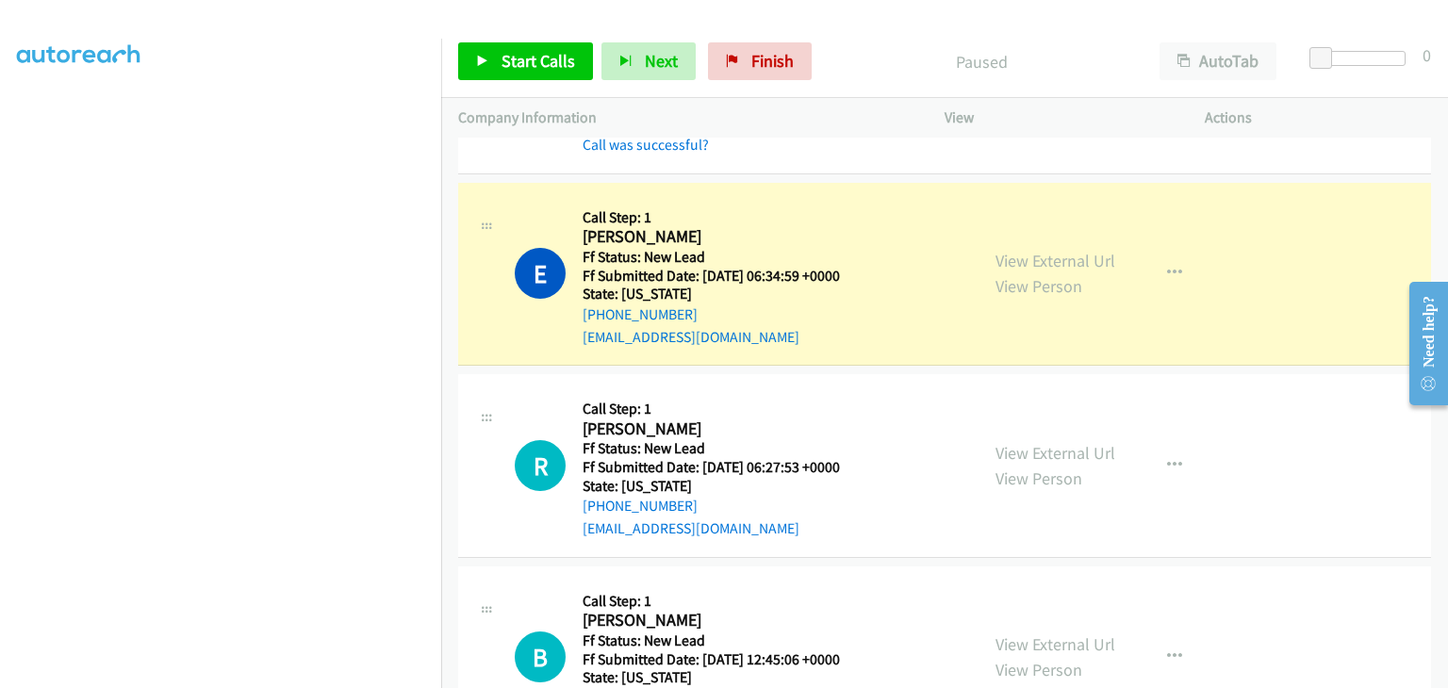
scroll to position [370, 0]
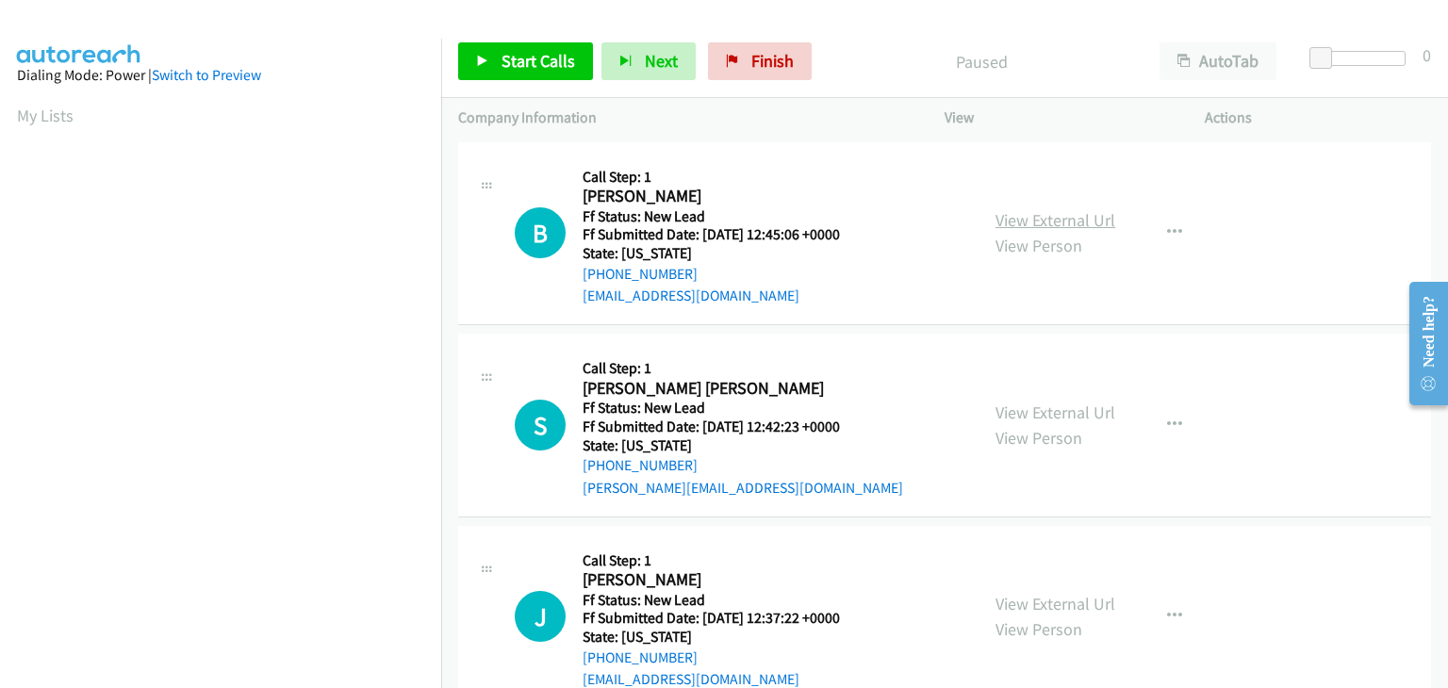
click at [1049, 219] on link "View External Url" at bounding box center [1055, 220] width 120 height 22
click at [566, 67] on span "Start Calls" at bounding box center [539, 61] width 74 height 22
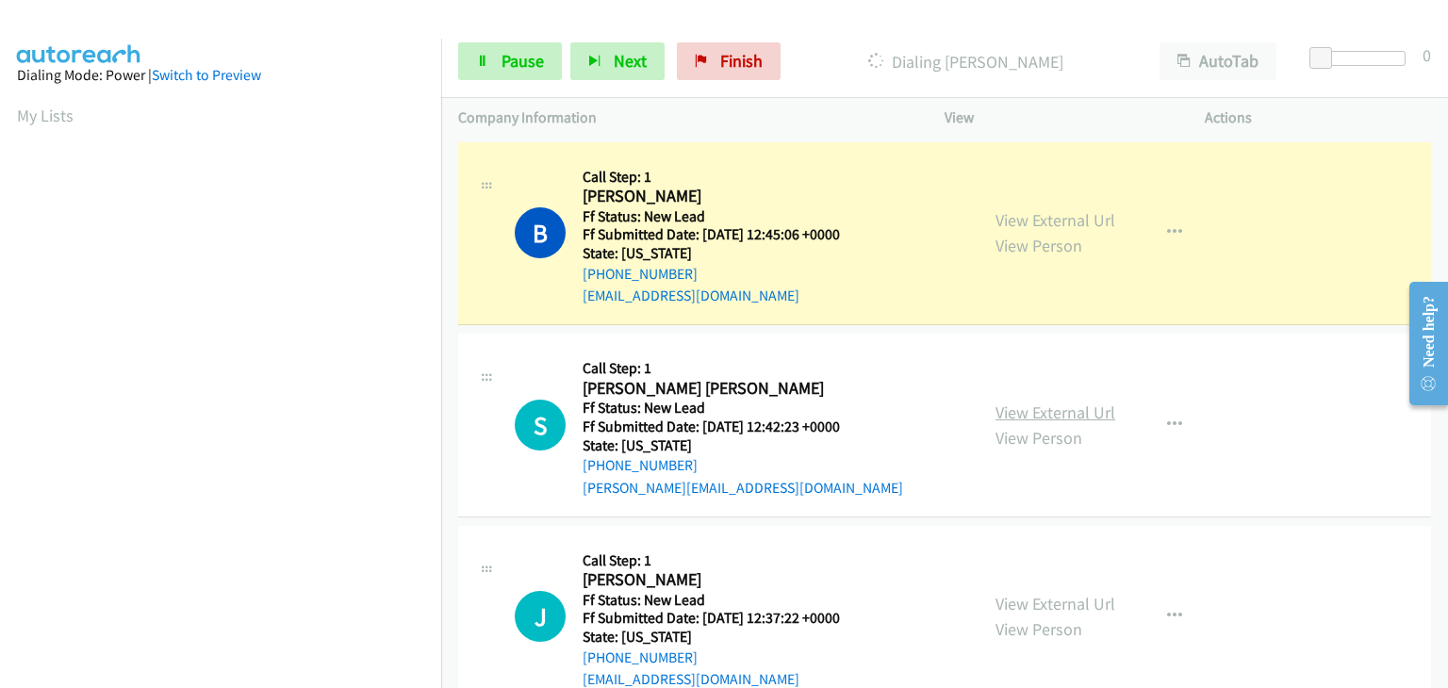
click at [1019, 417] on link "View External Url" at bounding box center [1055, 413] width 120 height 22
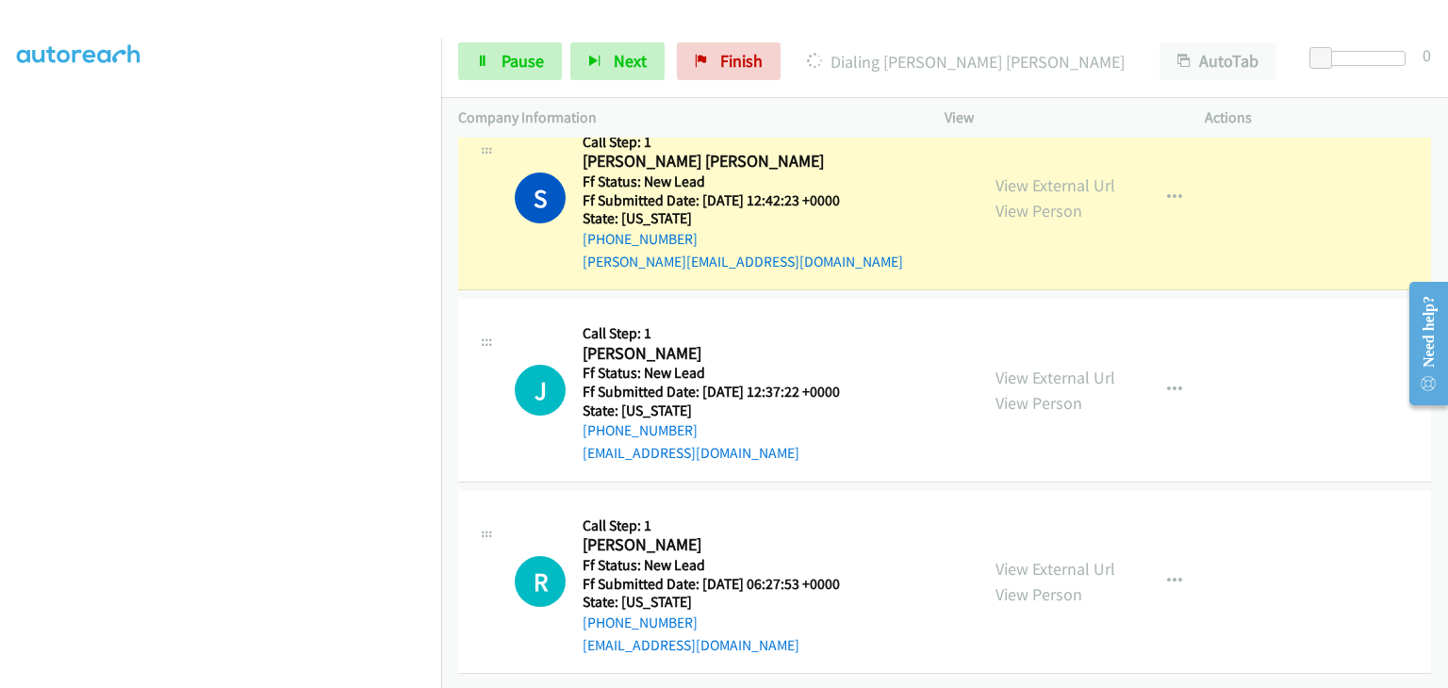
scroll to position [185, 0]
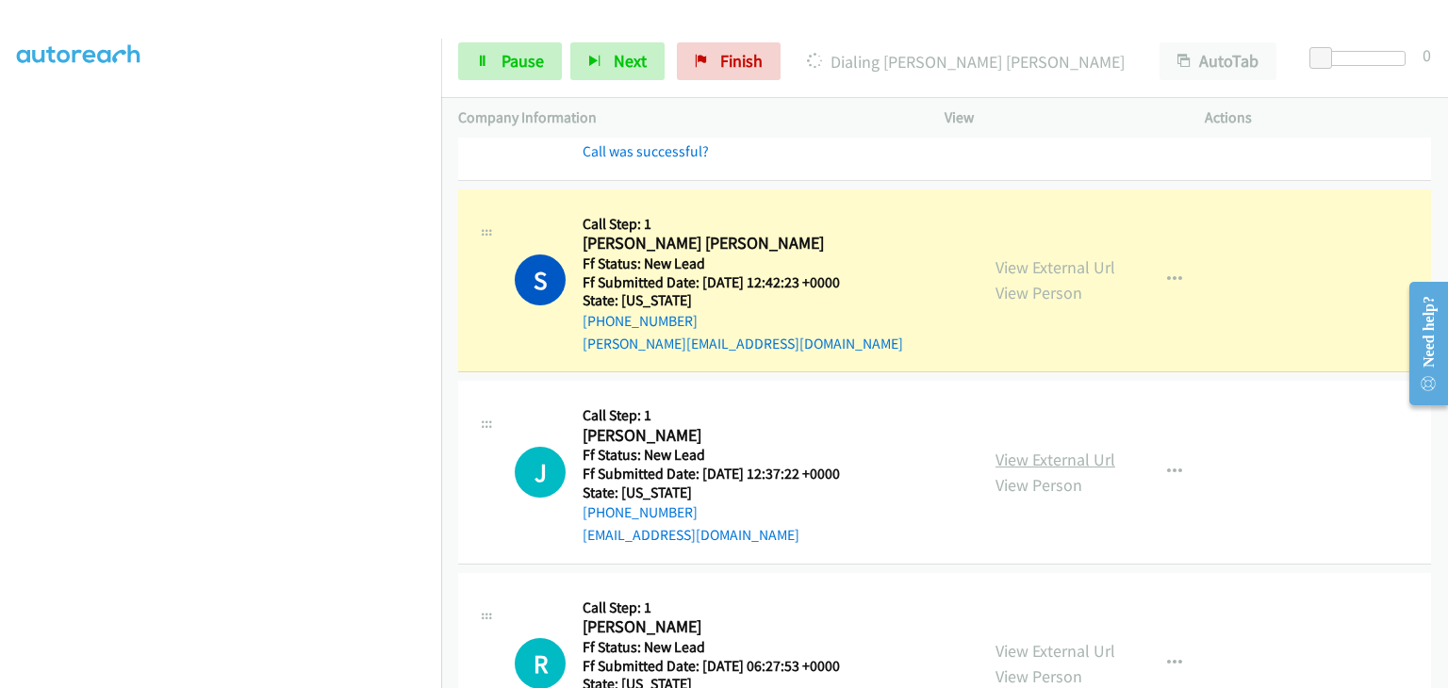
click at [1074, 453] on link "View External Url" at bounding box center [1055, 460] width 120 height 22
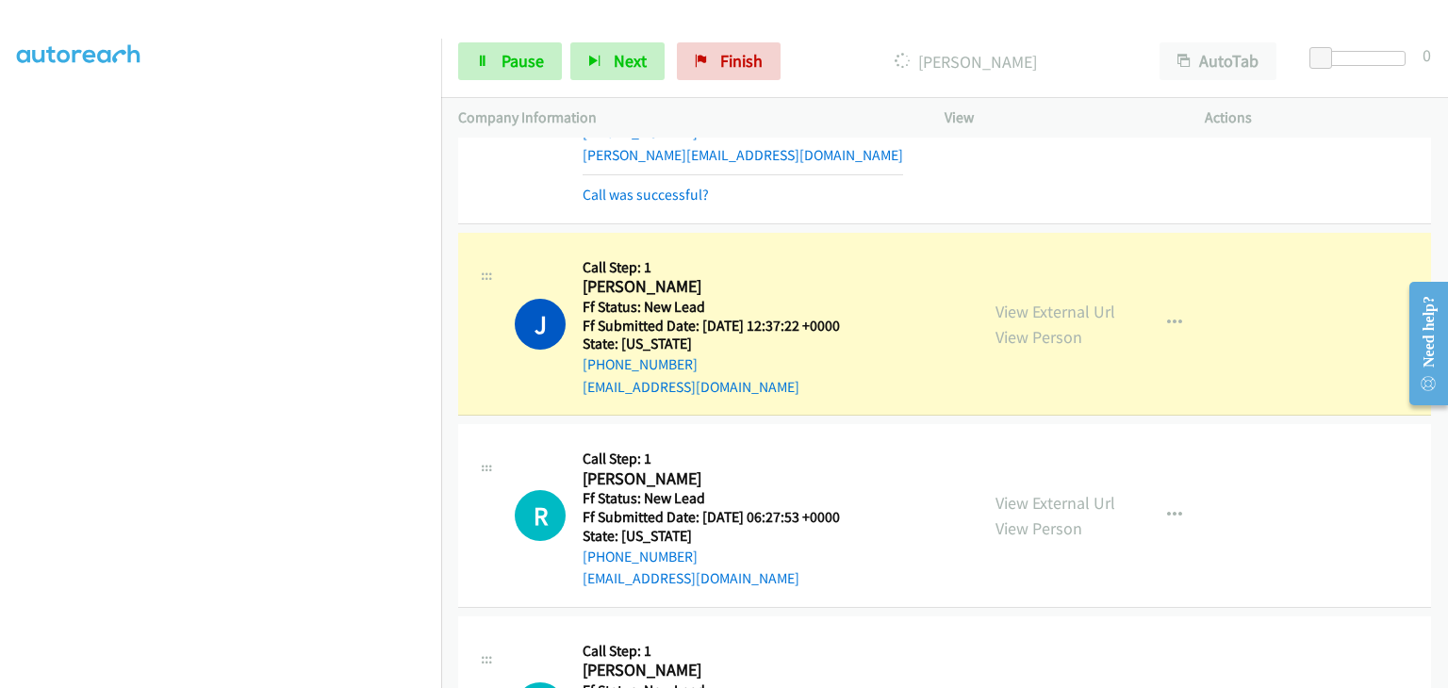
scroll to position [468, 0]
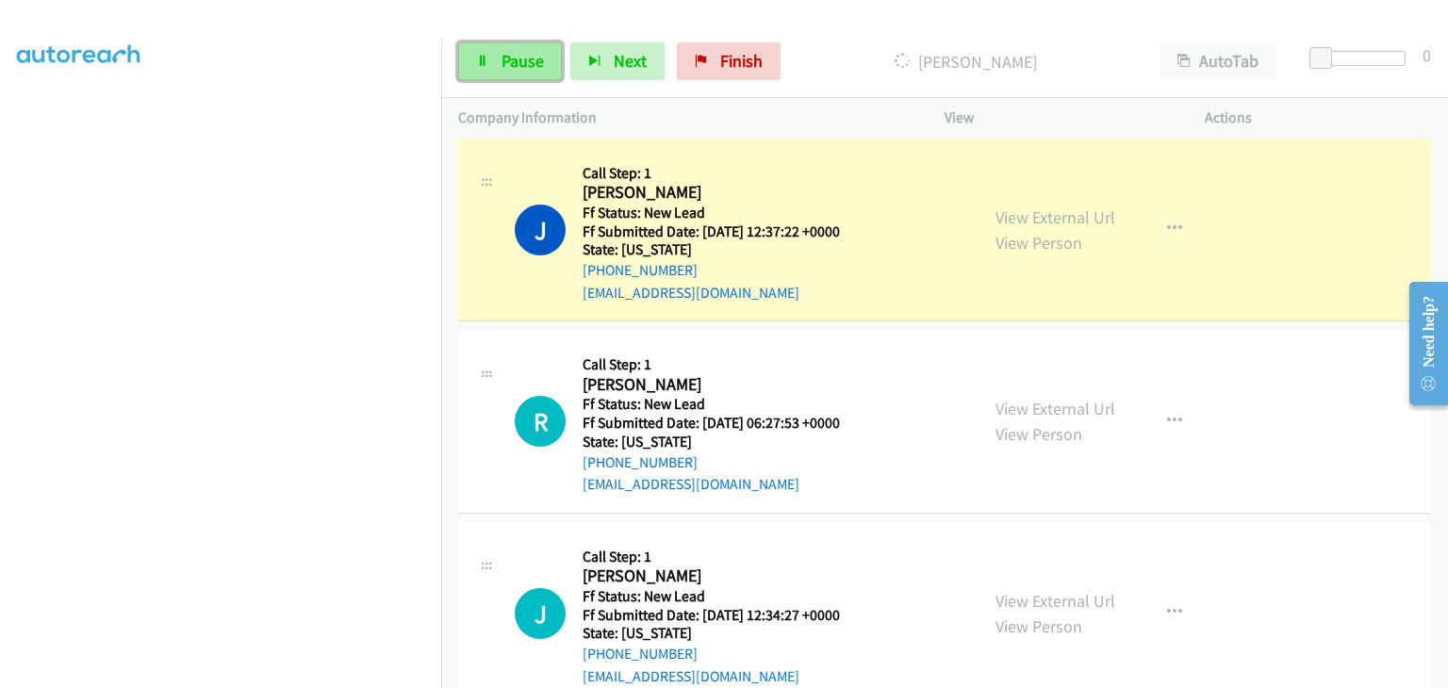
click at [485, 58] on icon at bounding box center [482, 62] width 13 height 13
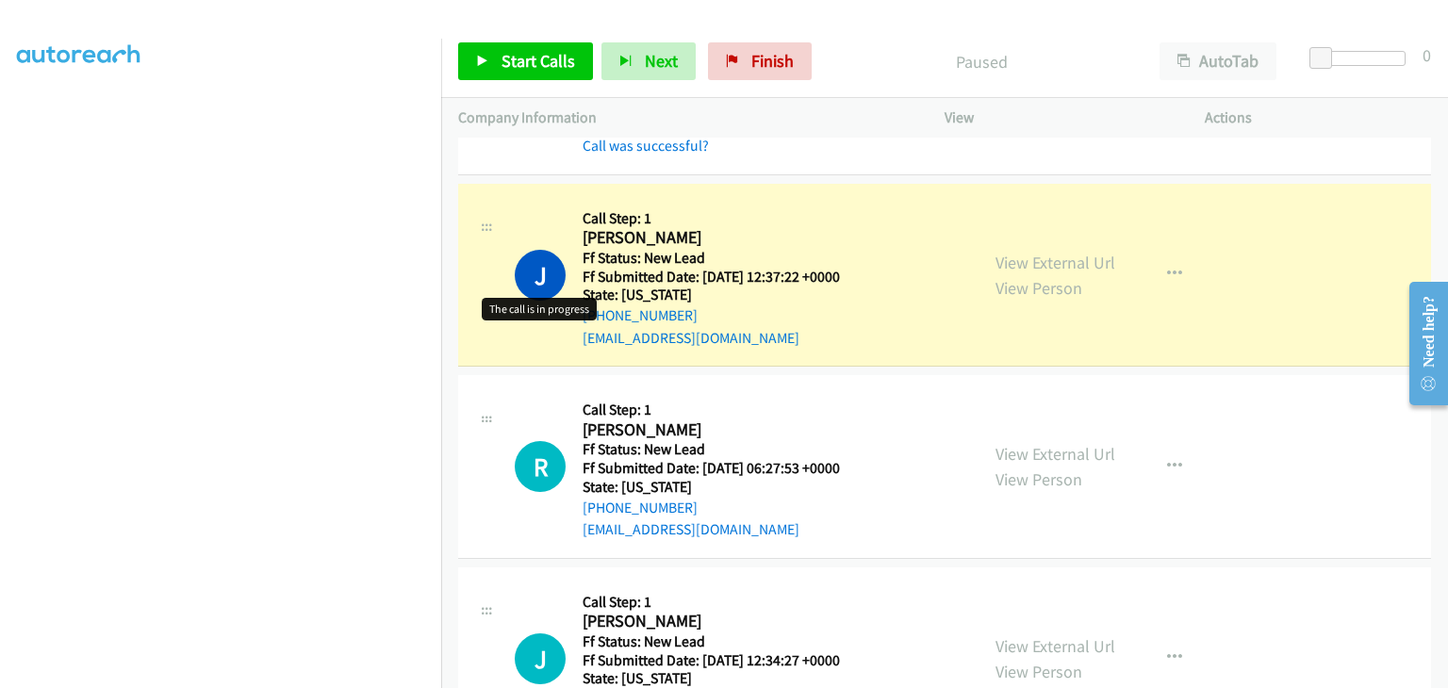
scroll to position [370, 0]
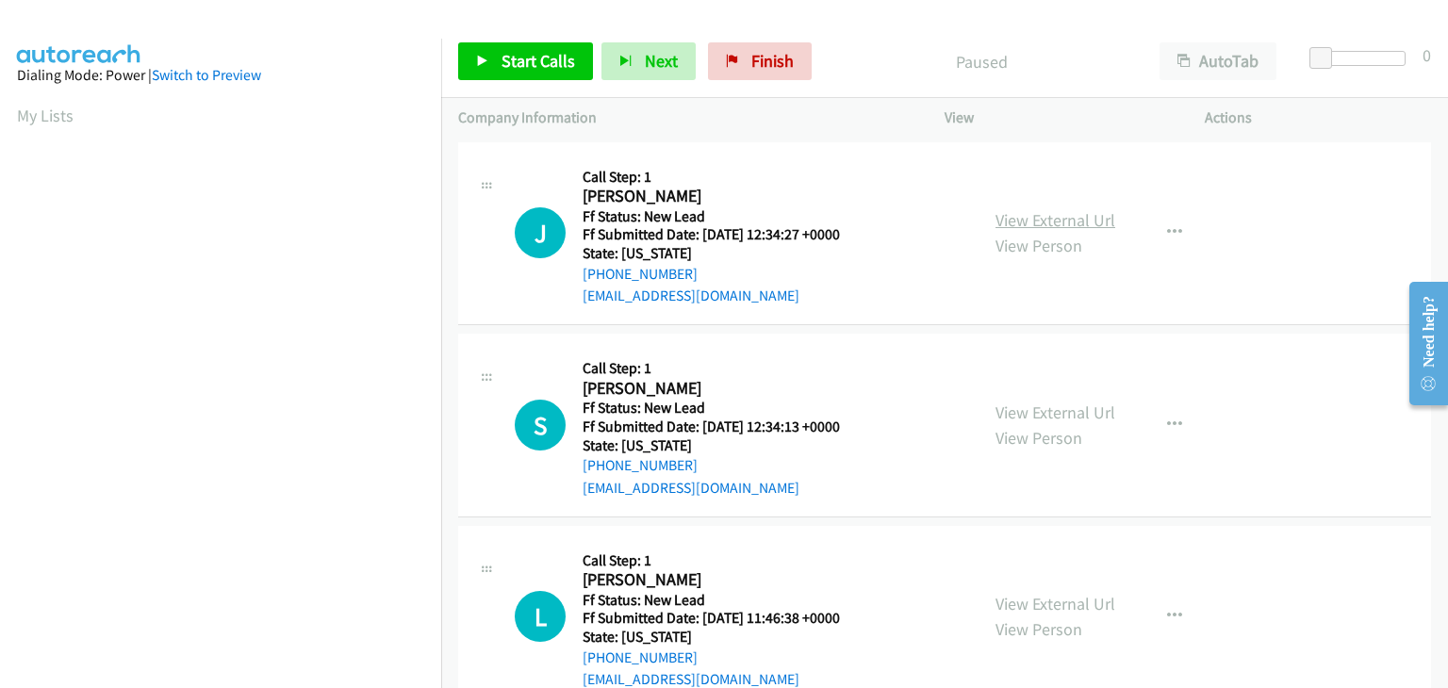
click at [999, 226] on link "View External Url" at bounding box center [1055, 220] width 120 height 22
click at [573, 69] on link "Start Calls" at bounding box center [525, 61] width 135 height 38
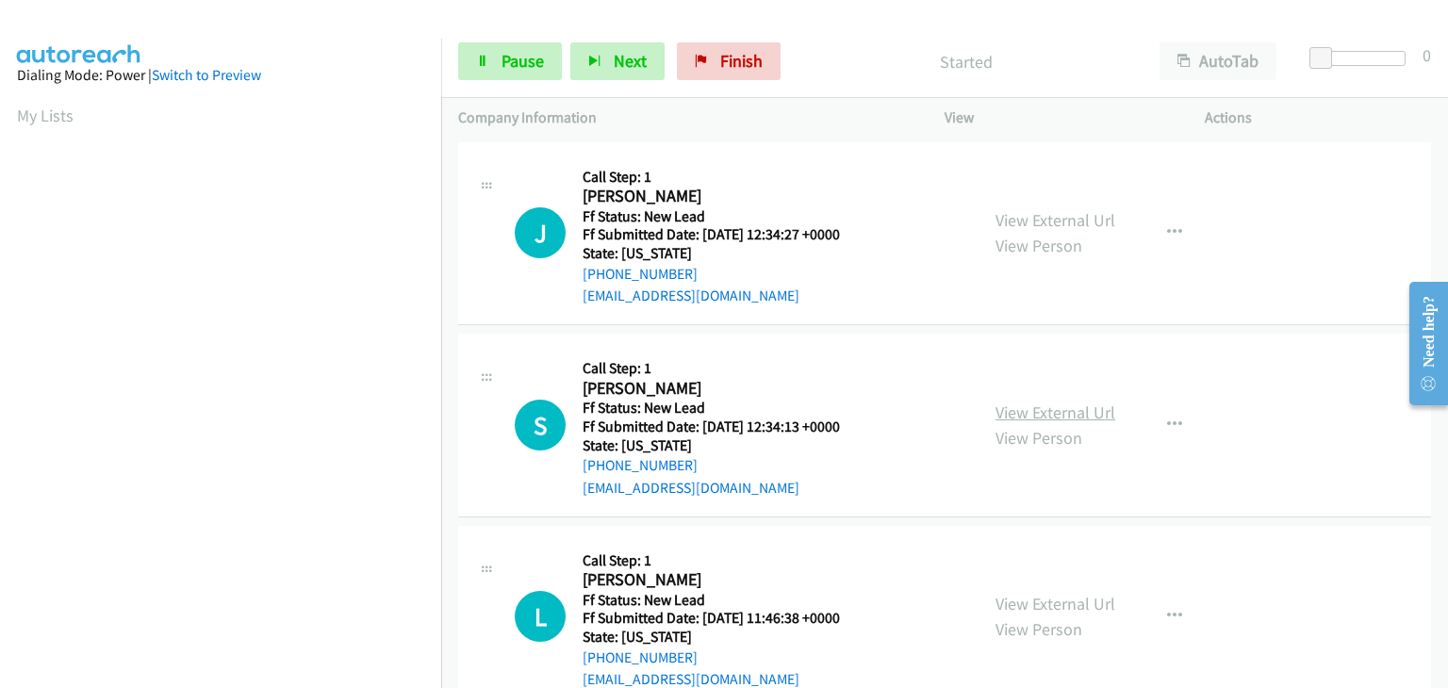
drag, startPoint x: 1044, startPoint y: 409, endPoint x: 1033, endPoint y: 412, distance: 11.7
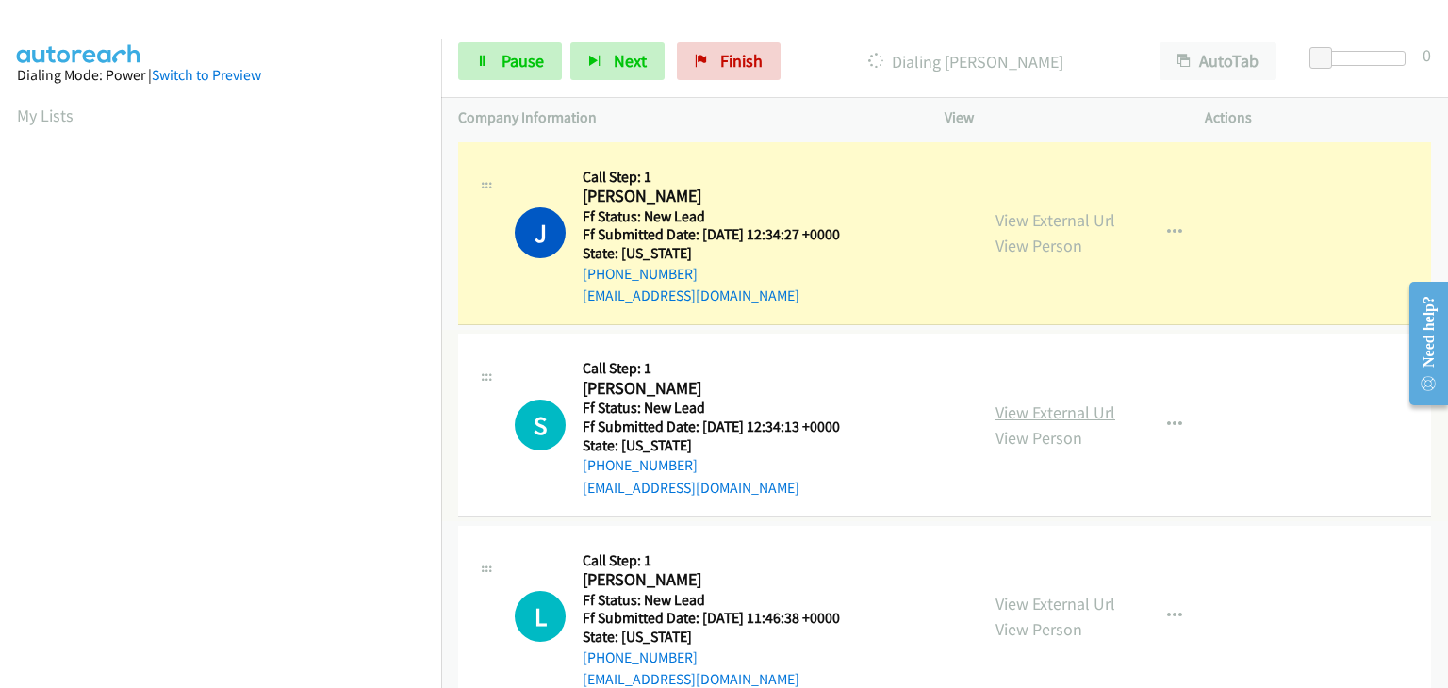
click at [1025, 415] on link "View External Url" at bounding box center [1055, 413] width 120 height 22
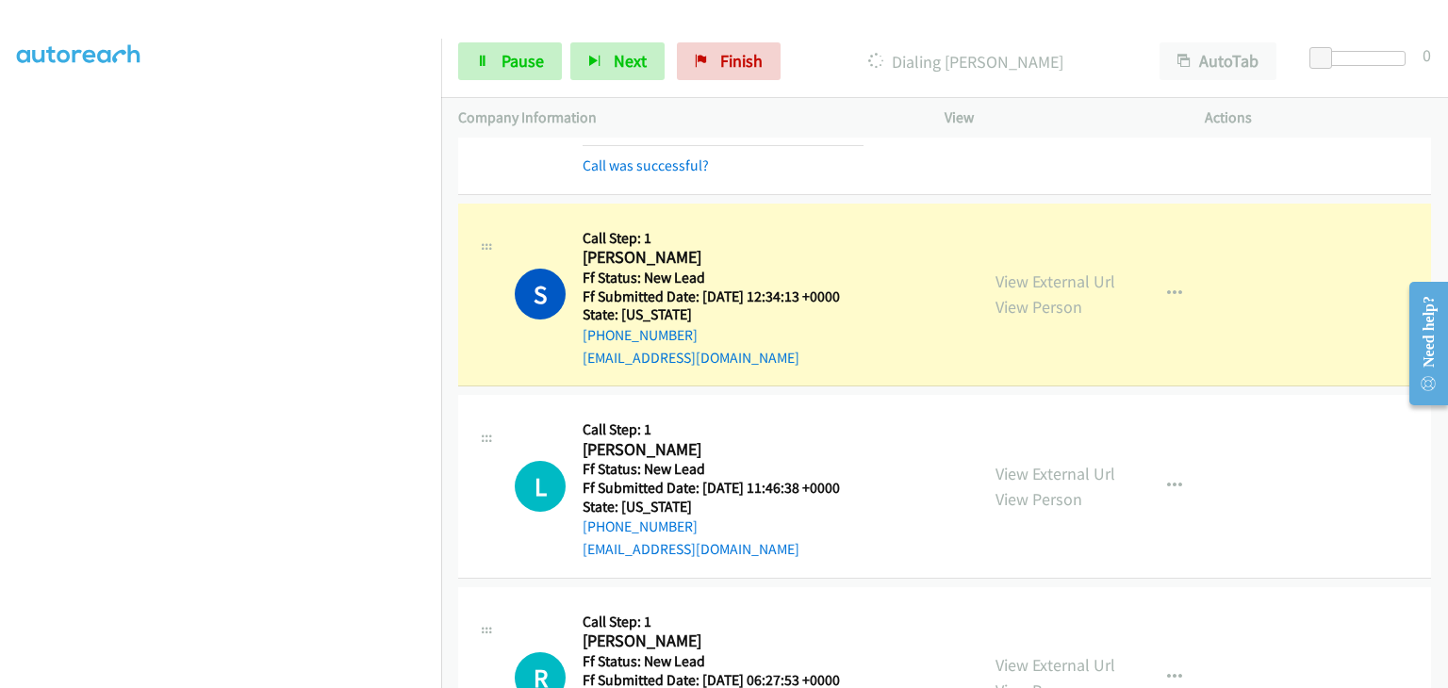
scroll to position [189, 0]
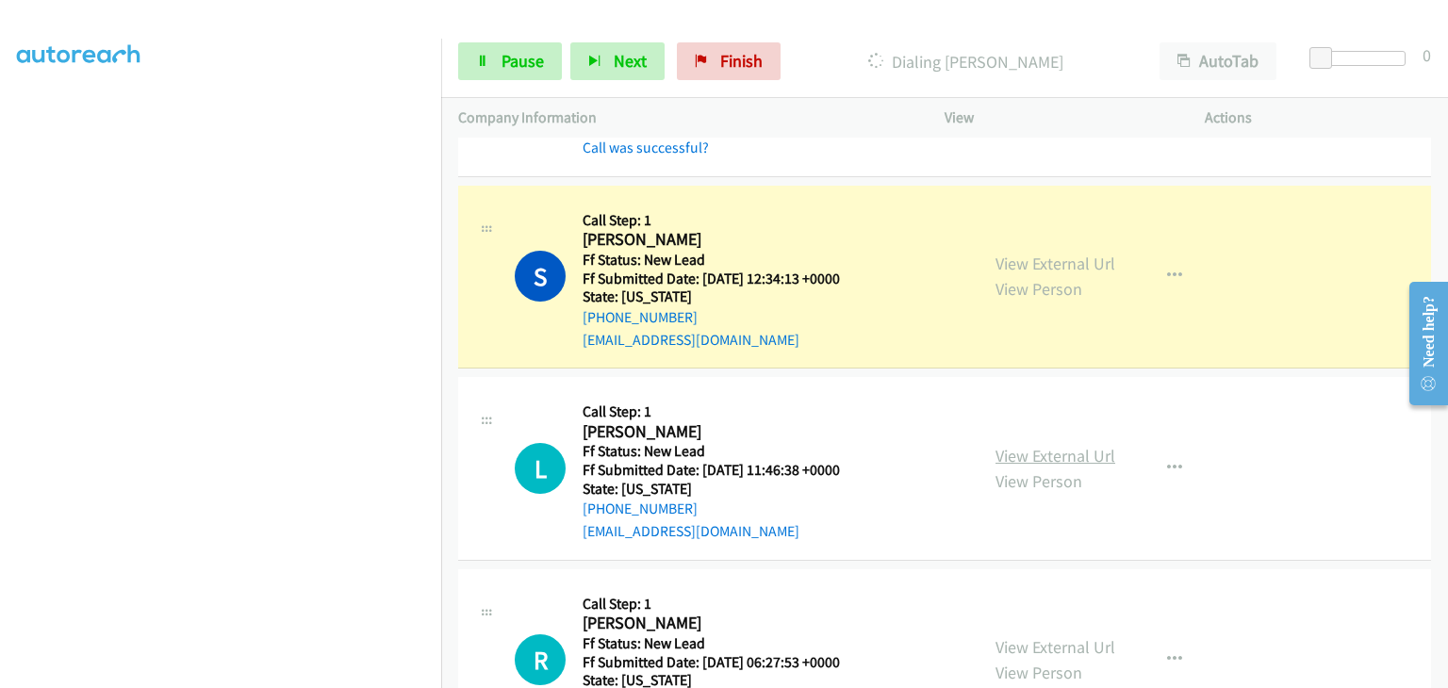
click at [1045, 449] on link "View External Url" at bounding box center [1055, 456] width 120 height 22
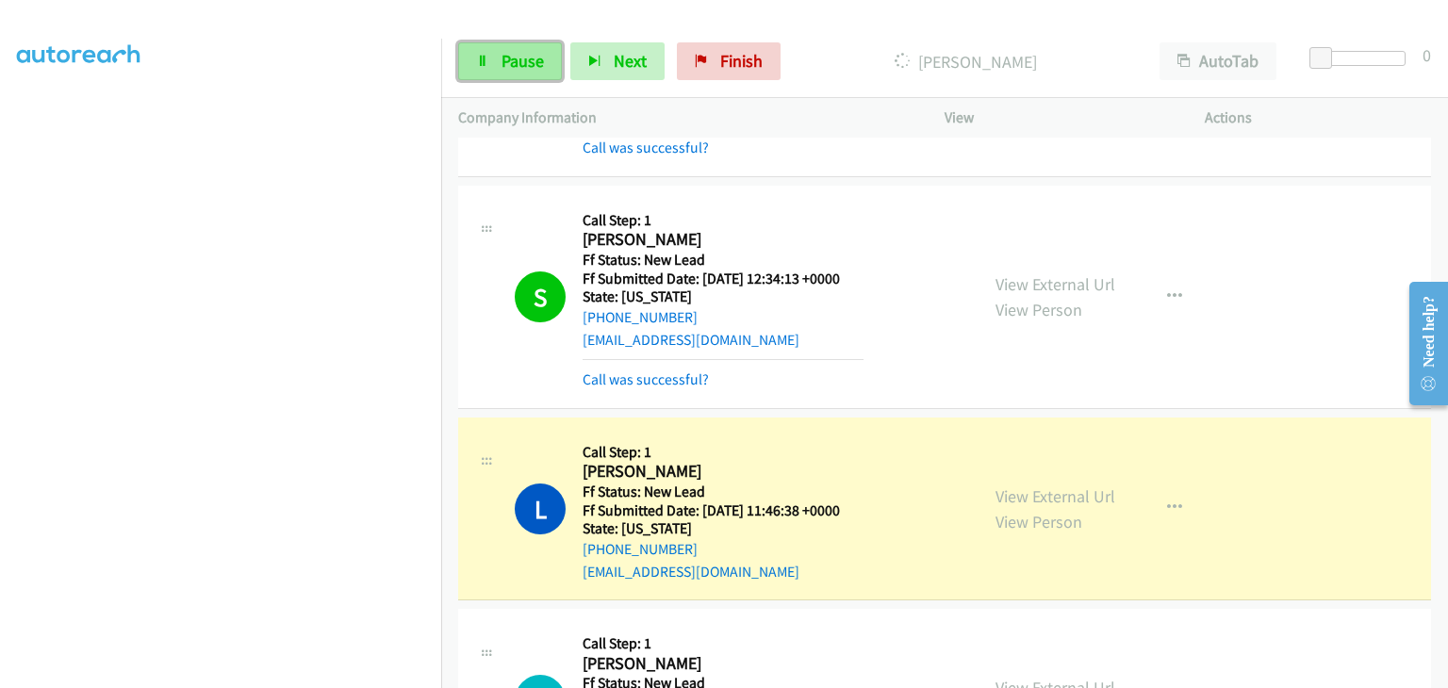
click at [522, 58] on span "Pause" at bounding box center [523, 61] width 42 height 22
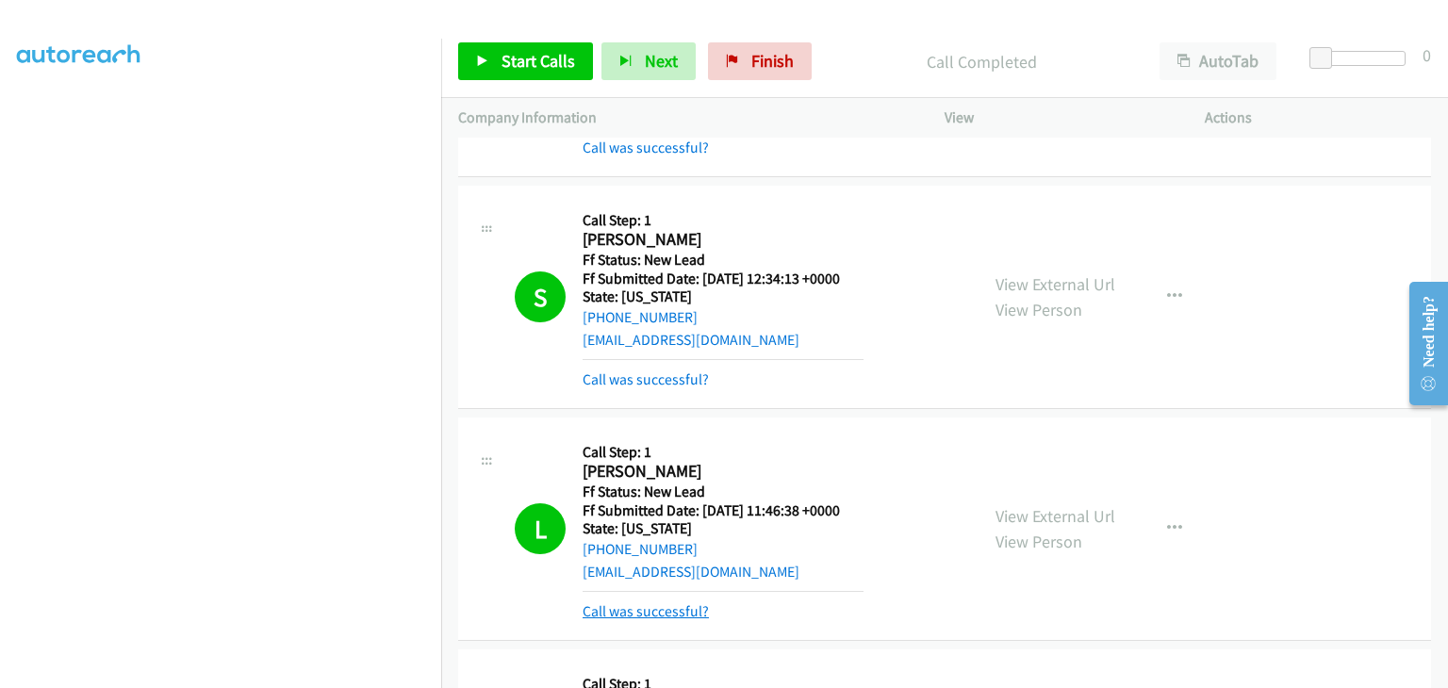
click at [622, 613] on link "Call was successful?" at bounding box center [646, 611] width 126 height 18
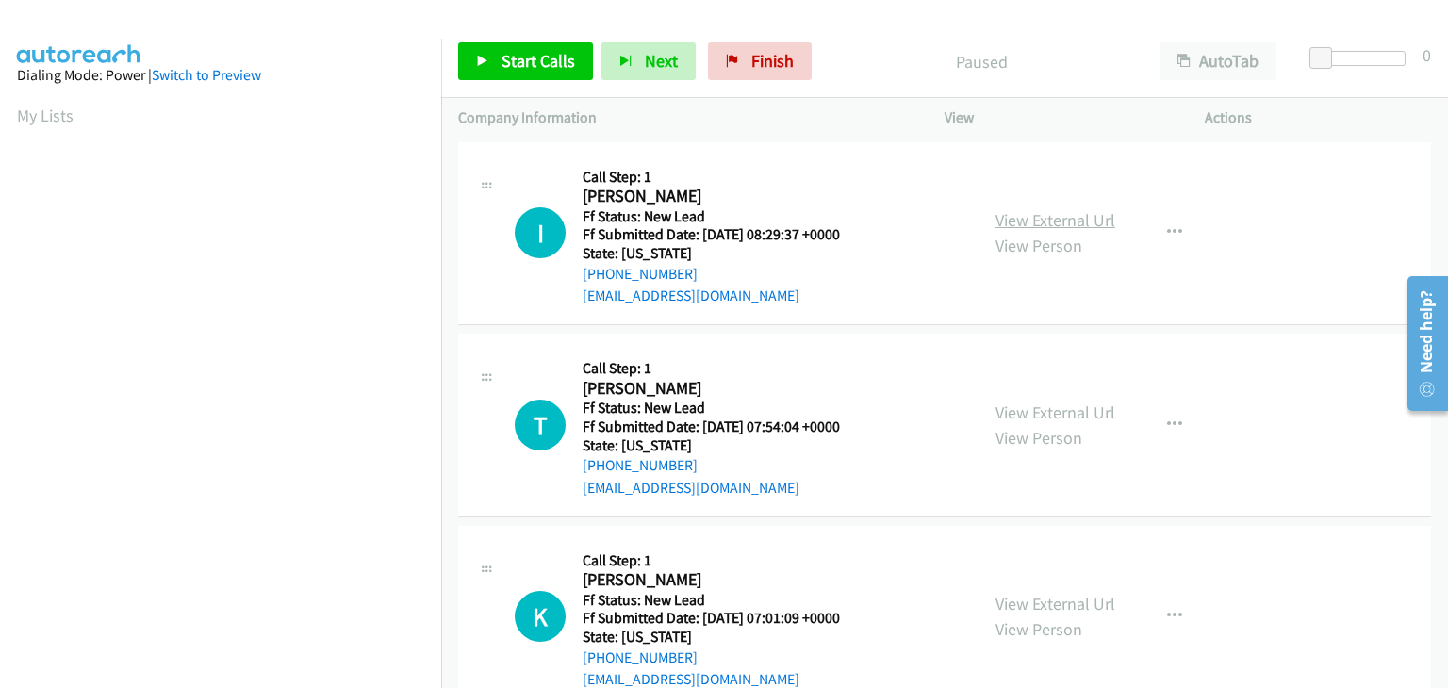
click at [1048, 220] on link "View External Url" at bounding box center [1055, 220] width 120 height 22
click at [547, 63] on span "Start Calls" at bounding box center [539, 61] width 74 height 22
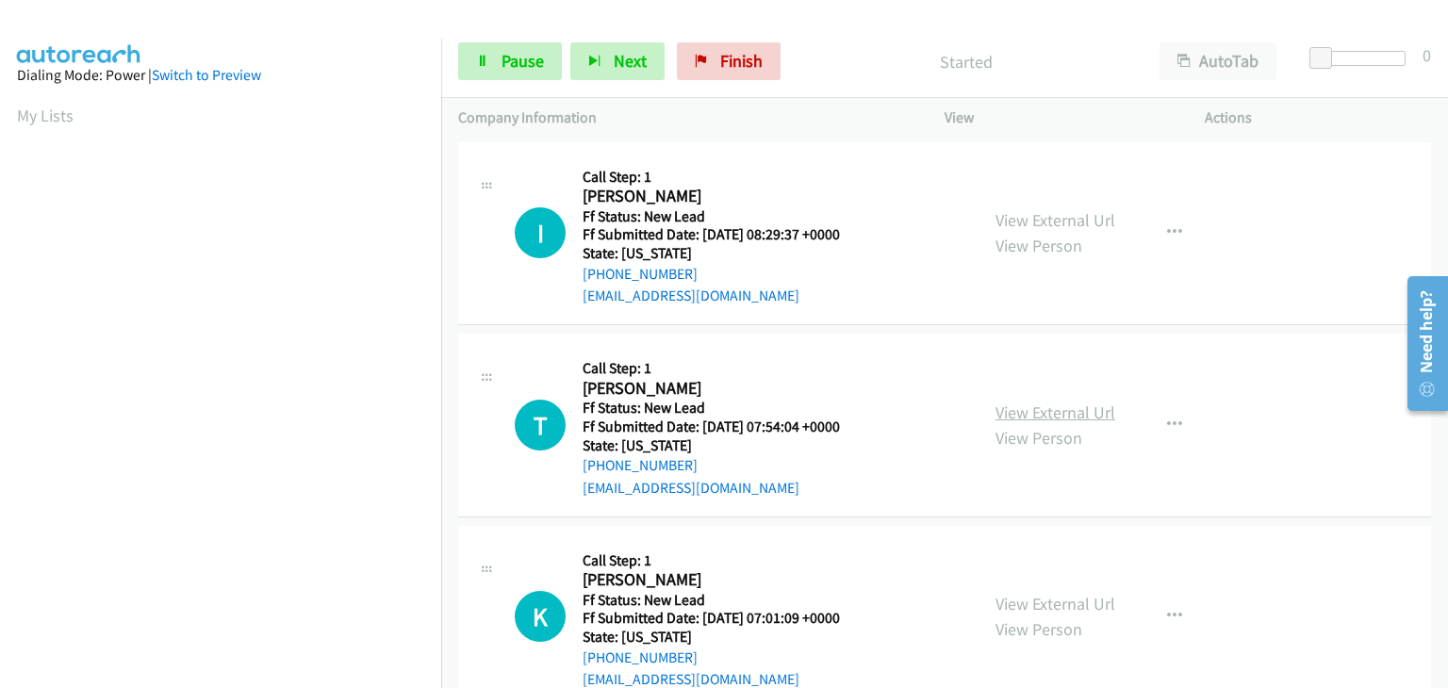
click at [1049, 416] on link "View External Url" at bounding box center [1055, 413] width 120 height 22
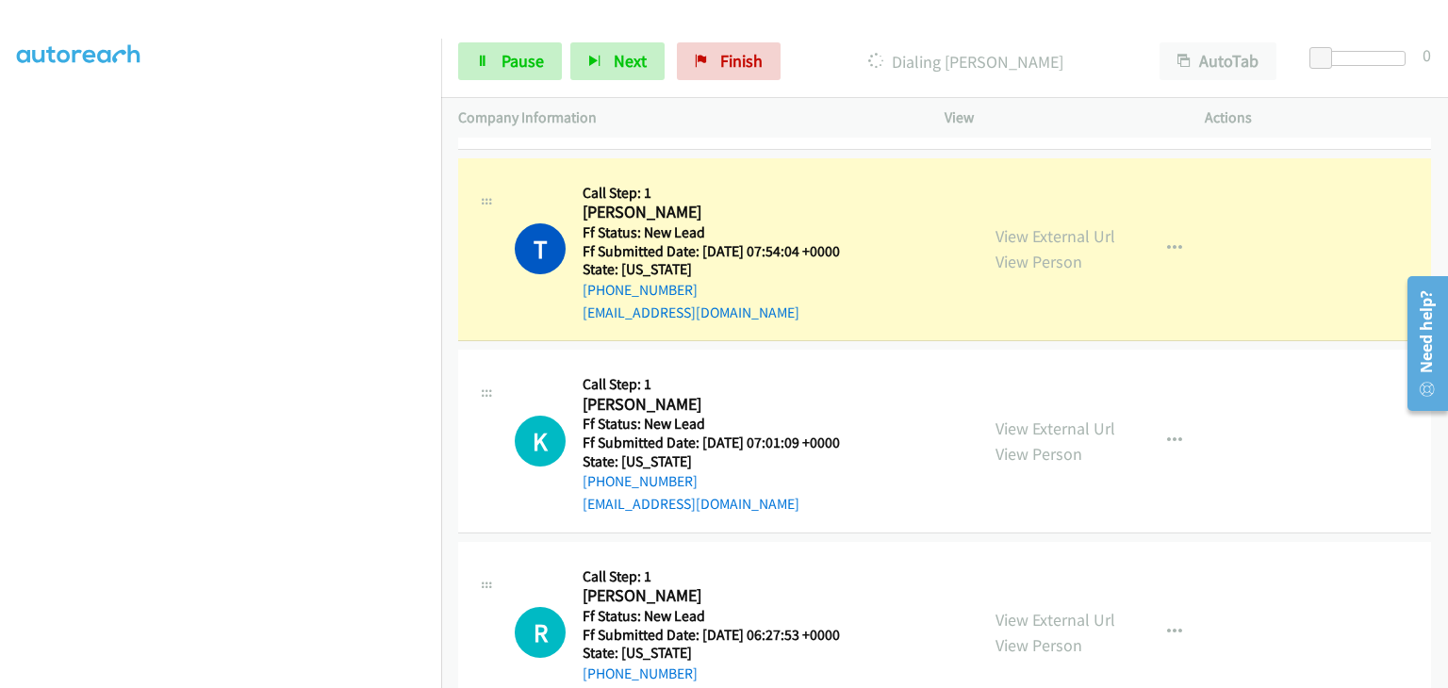
scroll to position [279, 0]
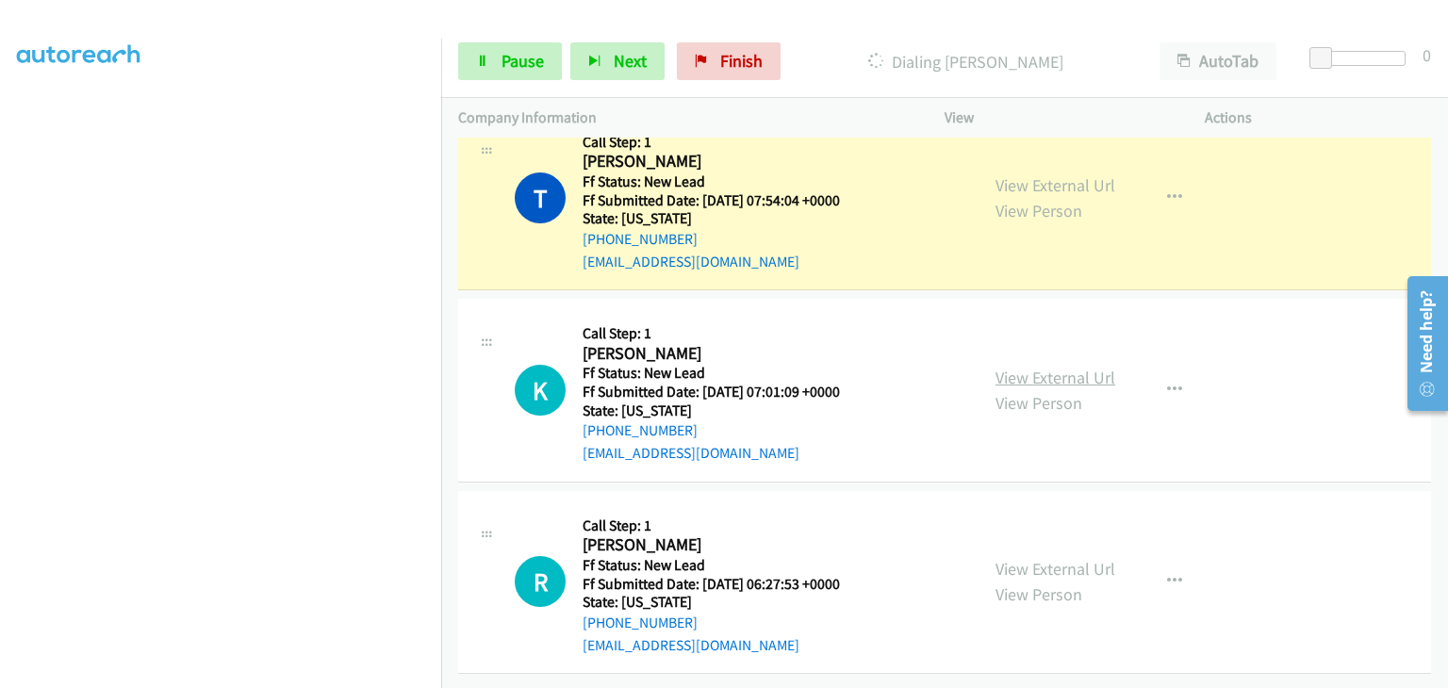
click at [1067, 367] on link "View External Url" at bounding box center [1055, 378] width 120 height 22
click at [545, 59] on link "Pause" at bounding box center [510, 61] width 104 height 38
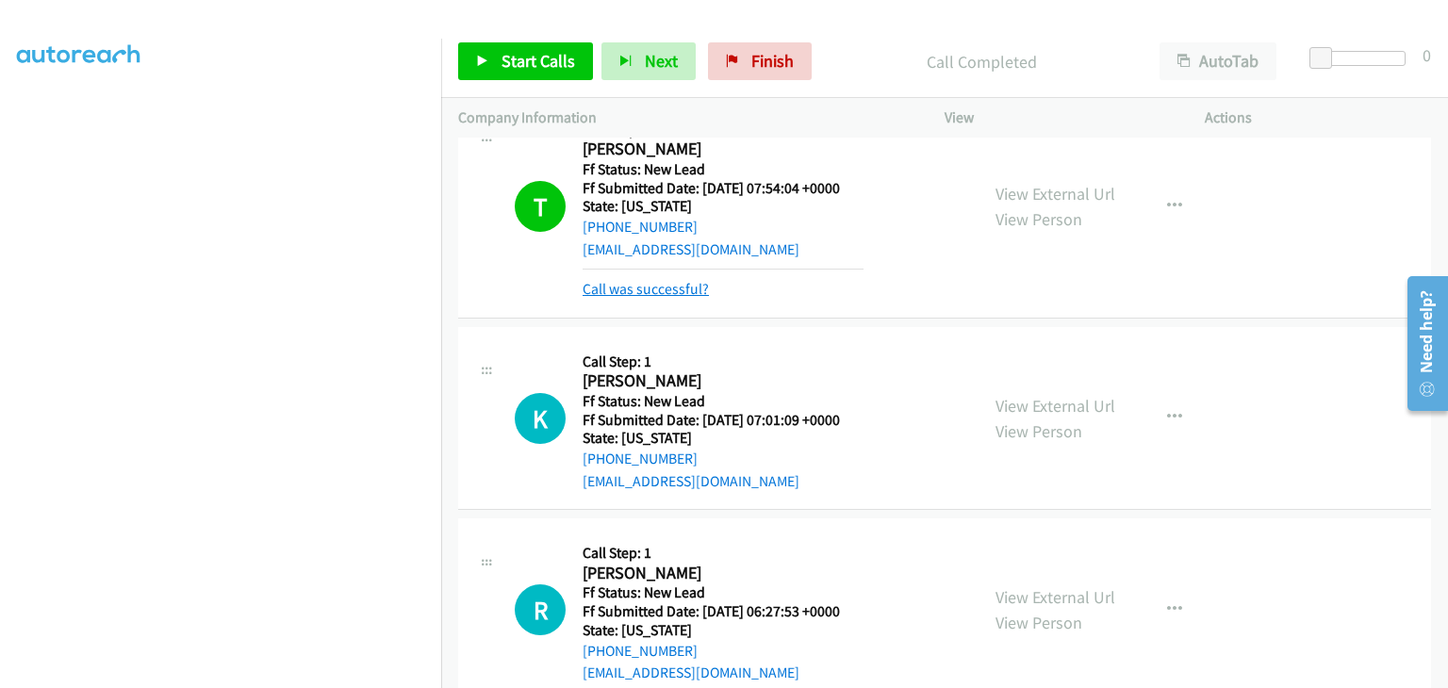
click at [694, 288] on link "Call was successful?" at bounding box center [646, 289] width 126 height 18
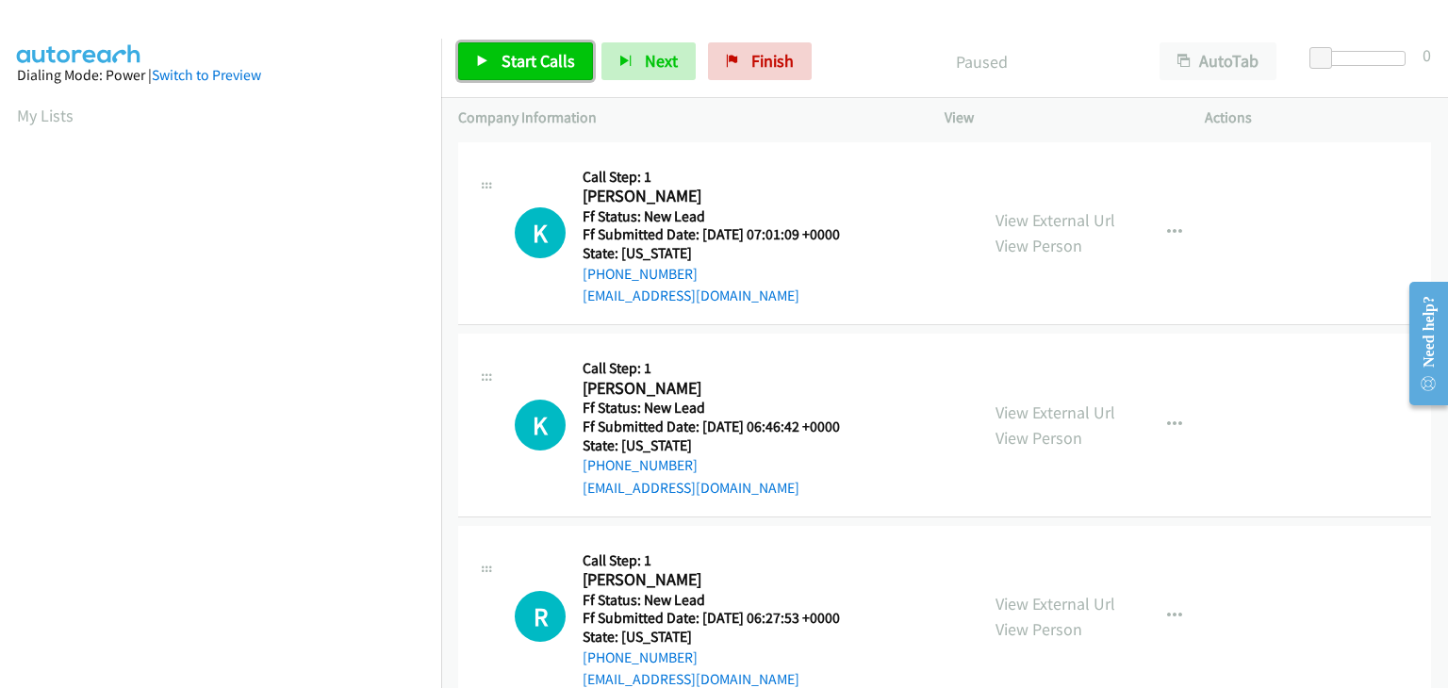
click at [552, 63] on span "Start Calls" at bounding box center [539, 61] width 74 height 22
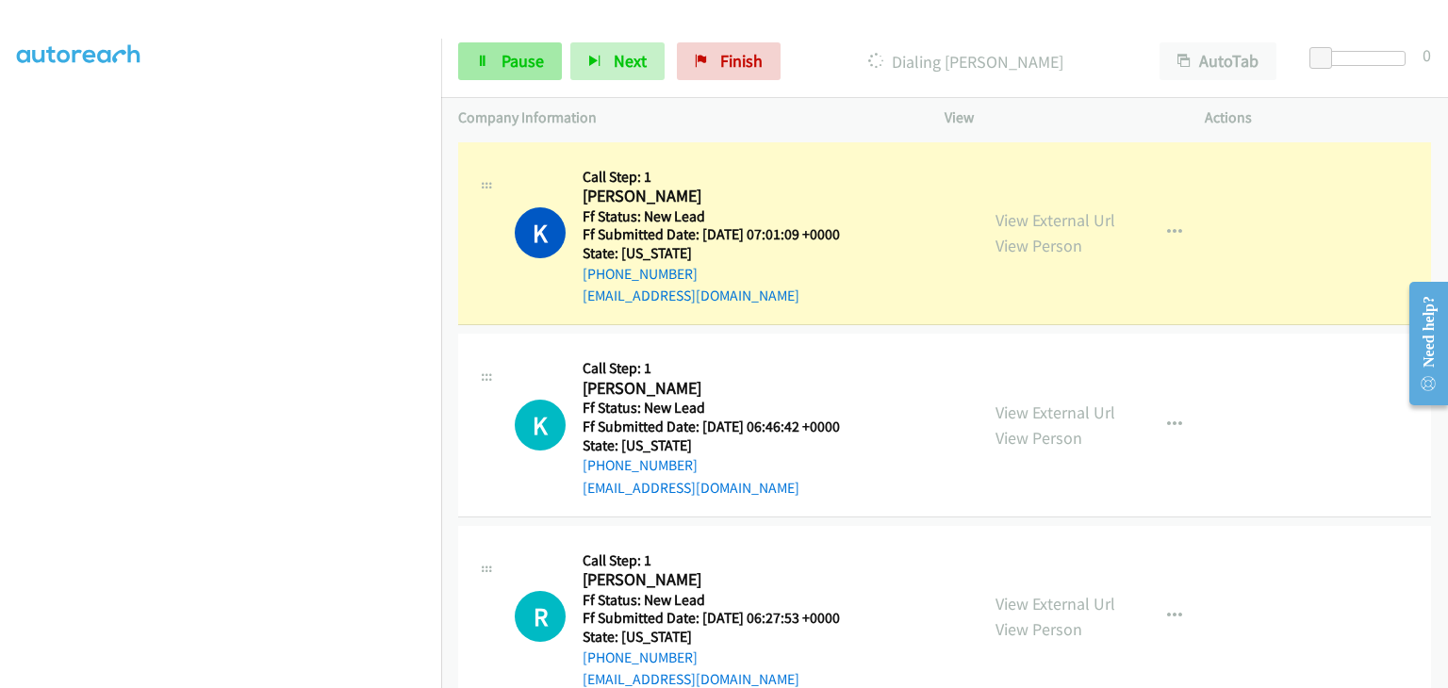
scroll to position [370, 0]
click at [520, 57] on span "Pause" at bounding box center [523, 61] width 42 height 22
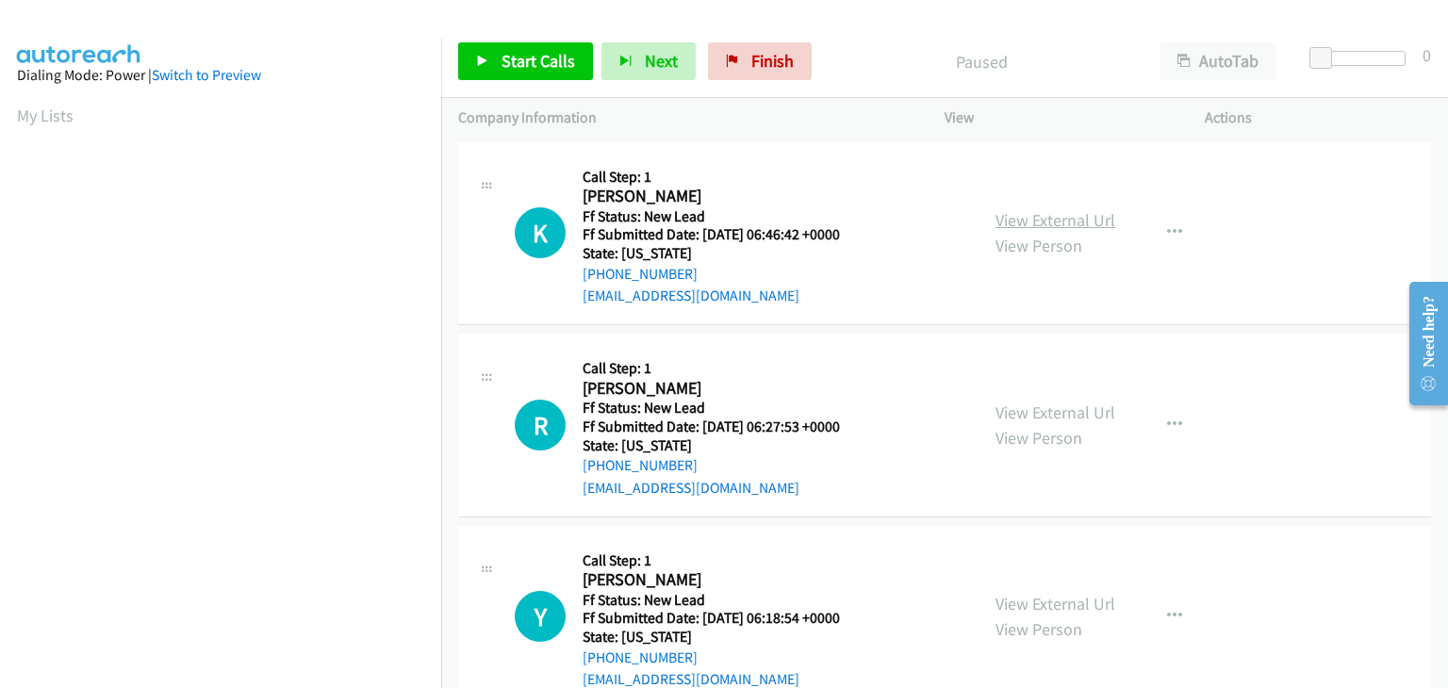
click at [1010, 222] on link "View External Url" at bounding box center [1055, 220] width 120 height 22
click at [514, 60] on span "Start Calls" at bounding box center [539, 61] width 74 height 22
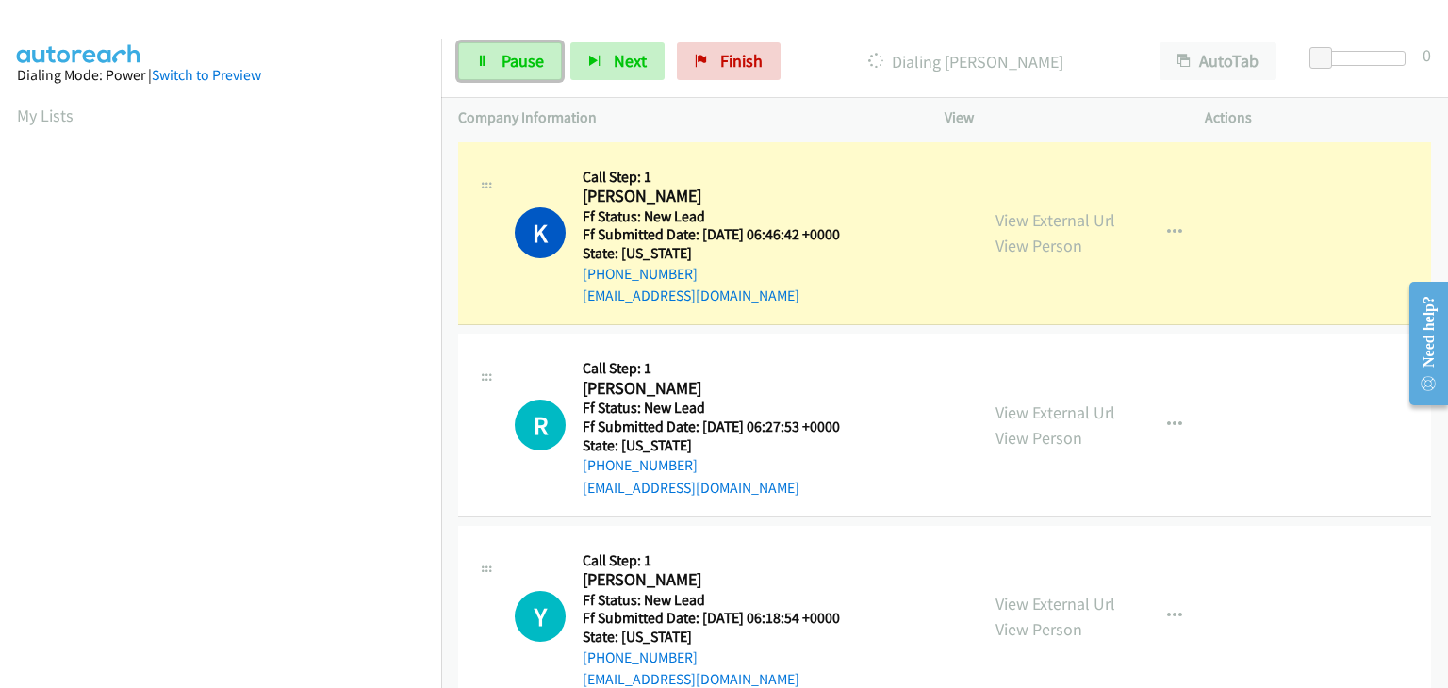
drag, startPoint x: 532, startPoint y: 50, endPoint x: 582, endPoint y: 53, distance: 50.0
click at [532, 50] on span "Pause" at bounding box center [523, 61] width 42 height 22
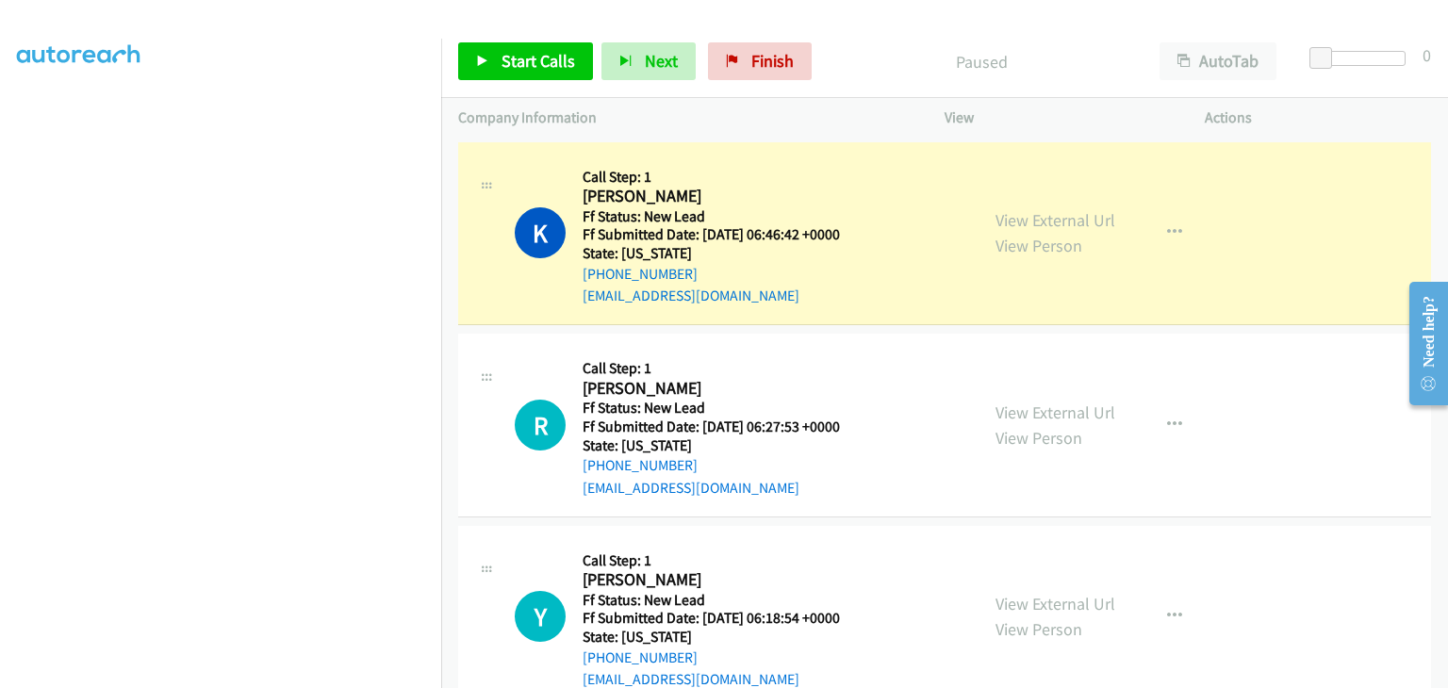
scroll to position [370, 0]
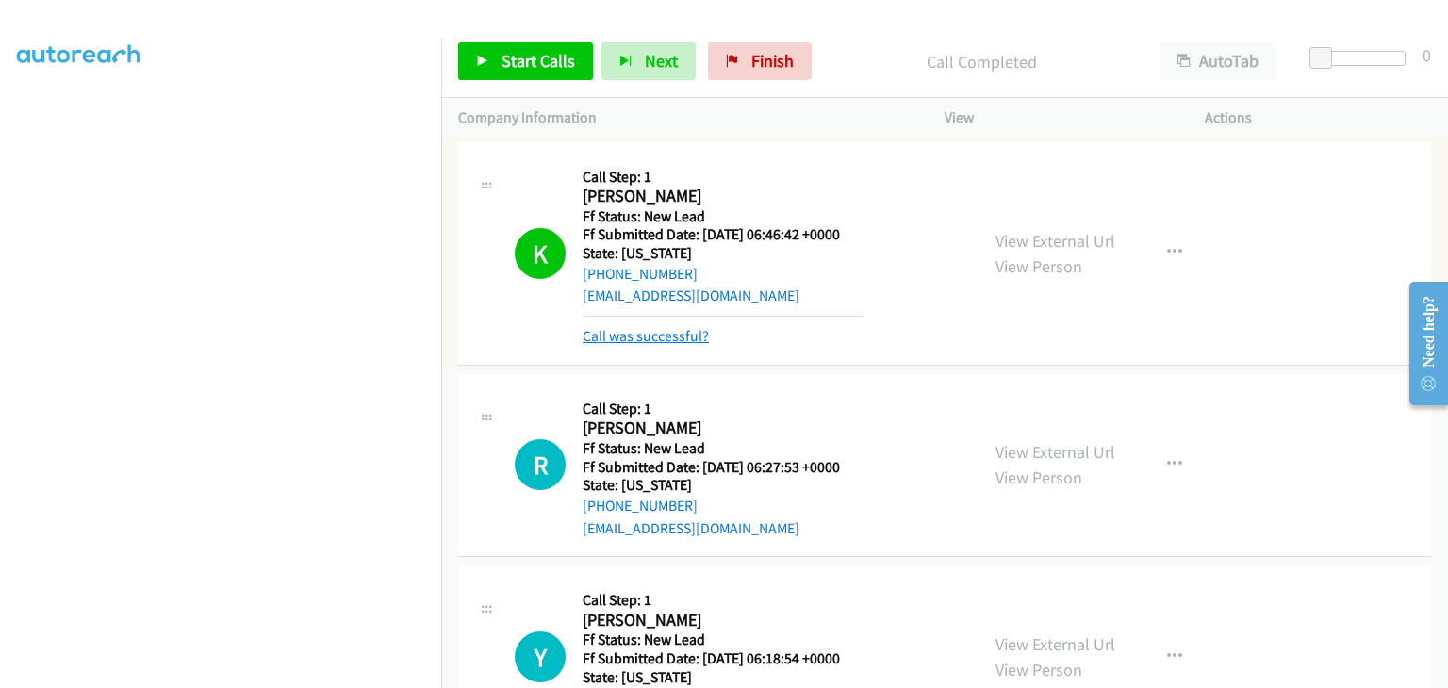
click at [656, 329] on link "Call was successful?" at bounding box center [646, 336] width 126 height 18
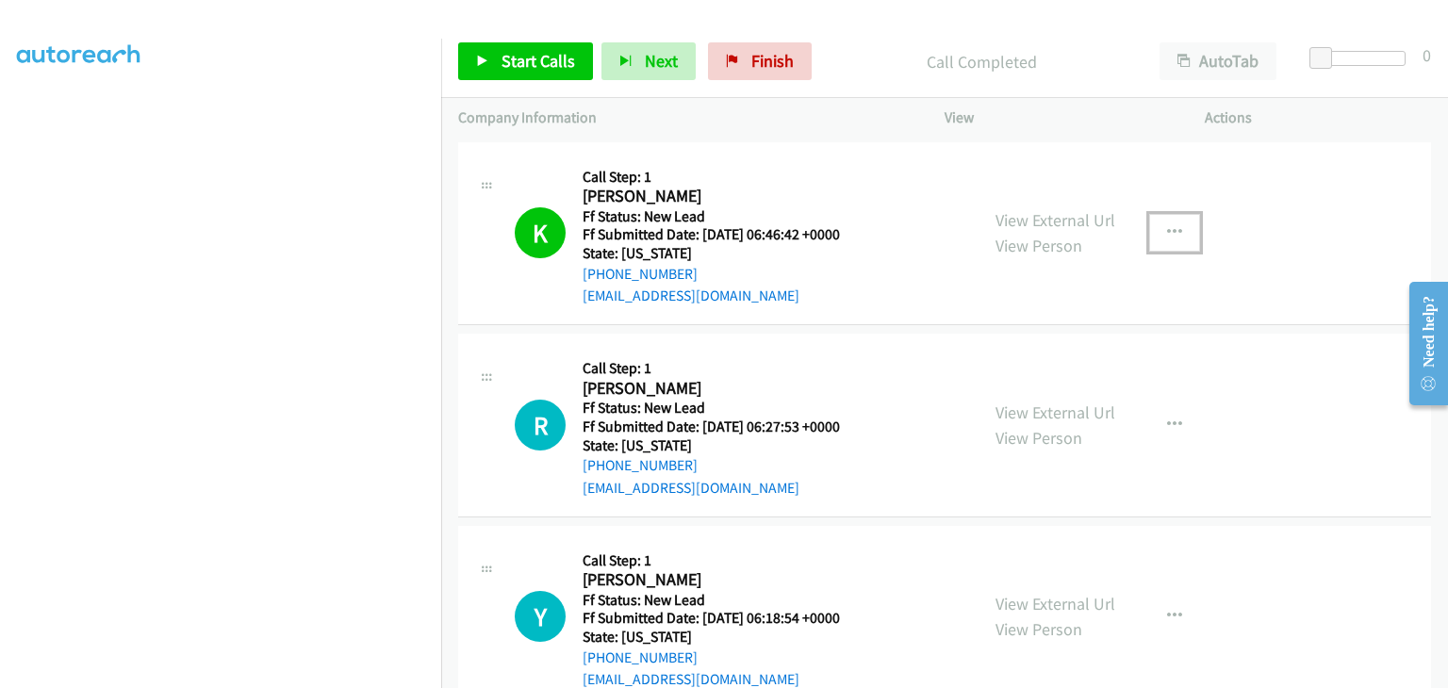
click at [1156, 220] on button "button" at bounding box center [1174, 233] width 51 height 38
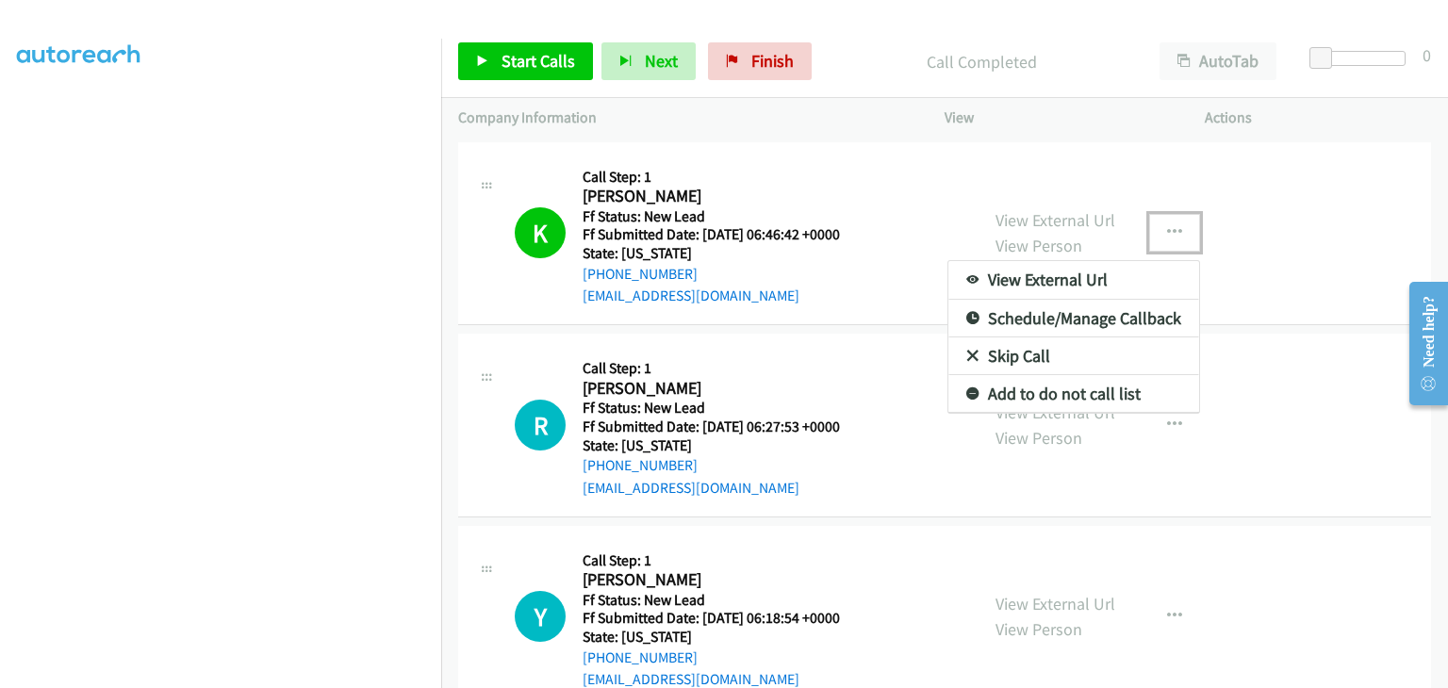
click at [1039, 386] on link "Add to do not call list" at bounding box center [1073, 394] width 251 height 38
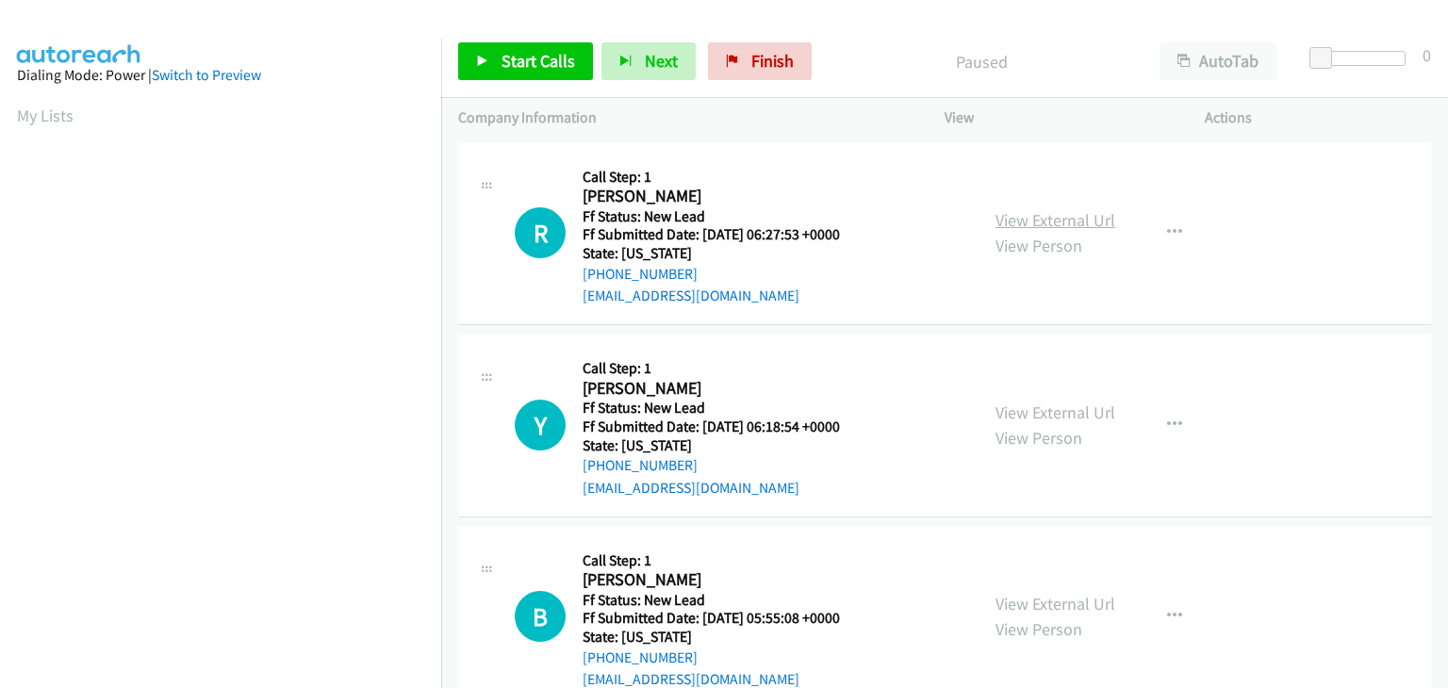
drag, startPoint x: 1088, startPoint y: 218, endPoint x: 1075, endPoint y: 223, distance: 14.4
click at [1005, 223] on link "View External Url" at bounding box center [1055, 220] width 120 height 22
click at [550, 65] on span "Start Calls" at bounding box center [539, 61] width 74 height 22
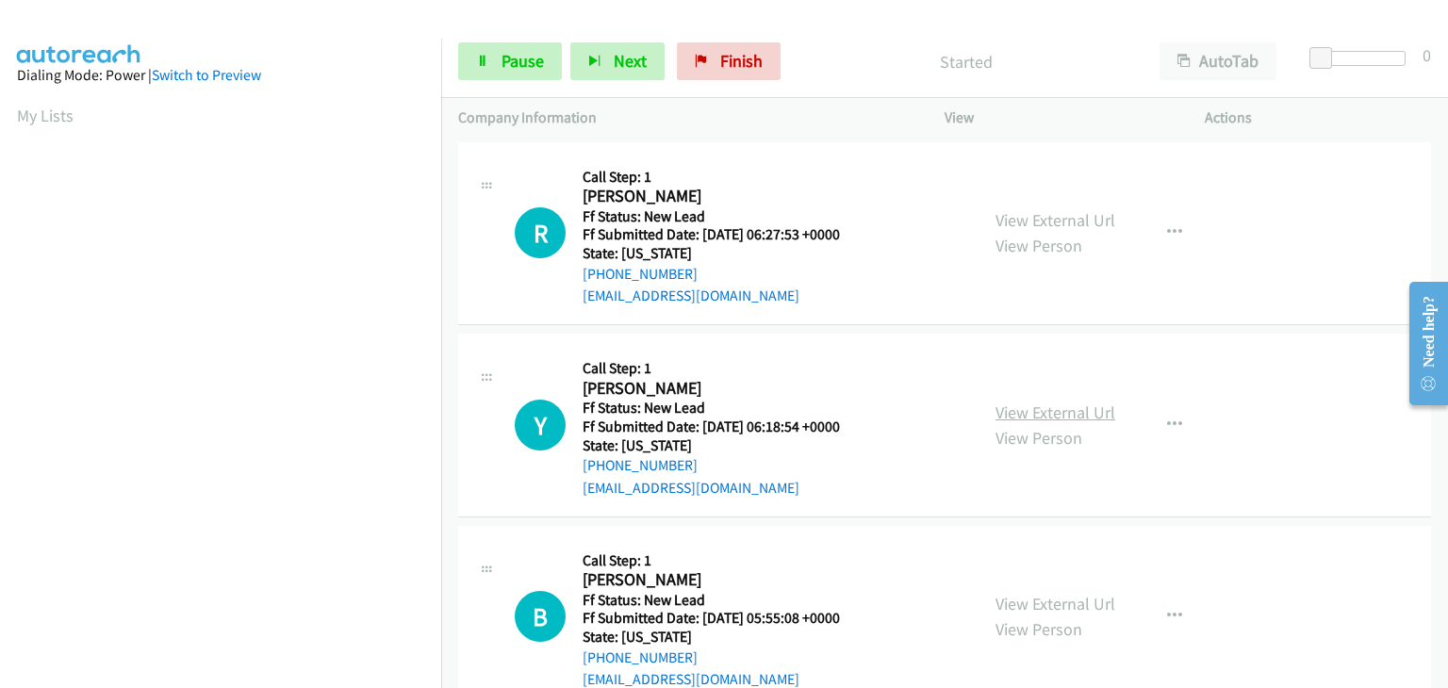
click at [1033, 405] on link "View External Url" at bounding box center [1055, 413] width 120 height 22
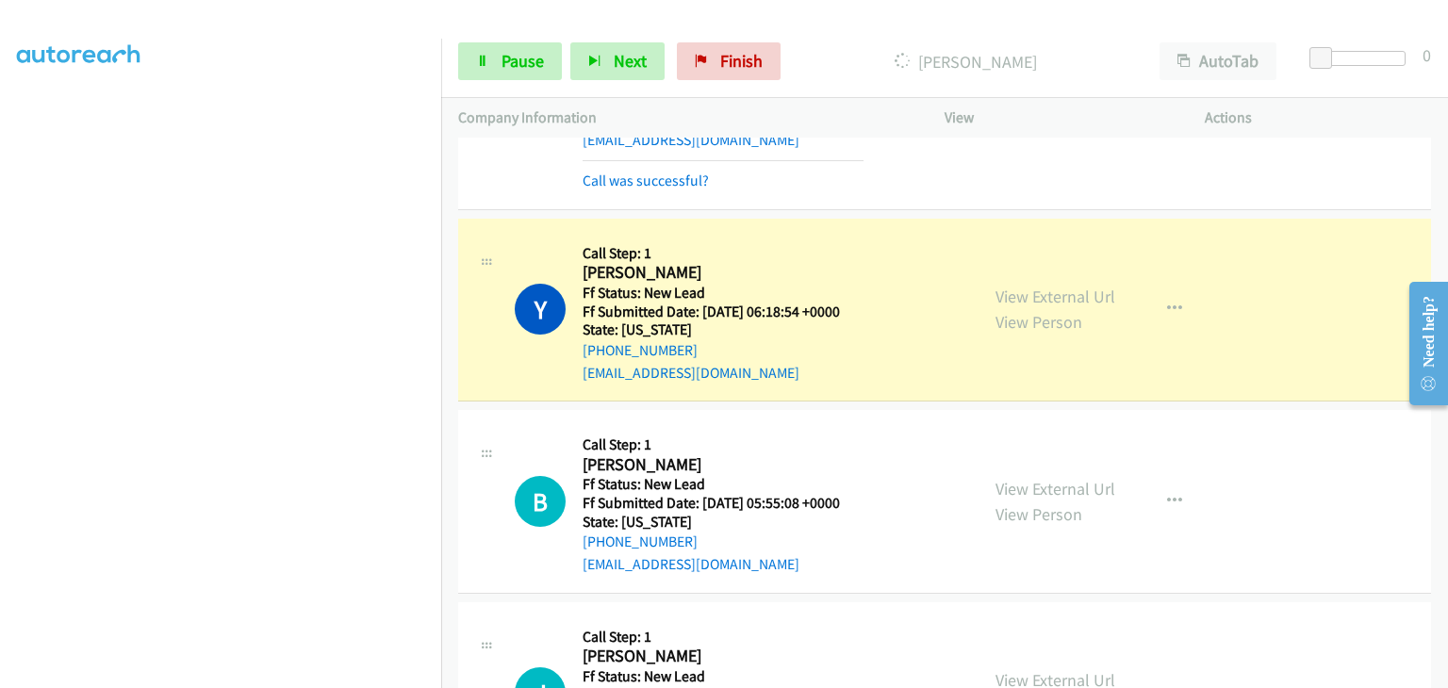
scroll to position [189, 0]
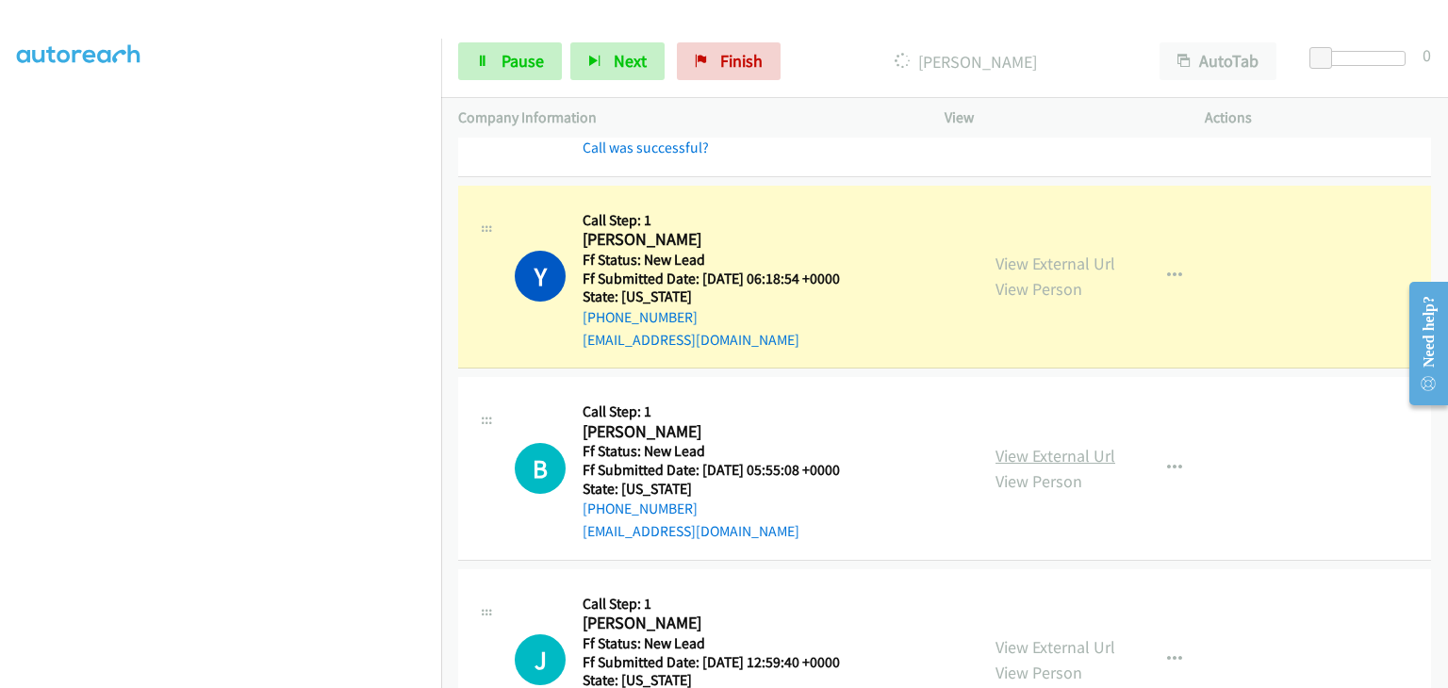
click at [1082, 450] on link "View External Url" at bounding box center [1055, 456] width 120 height 22
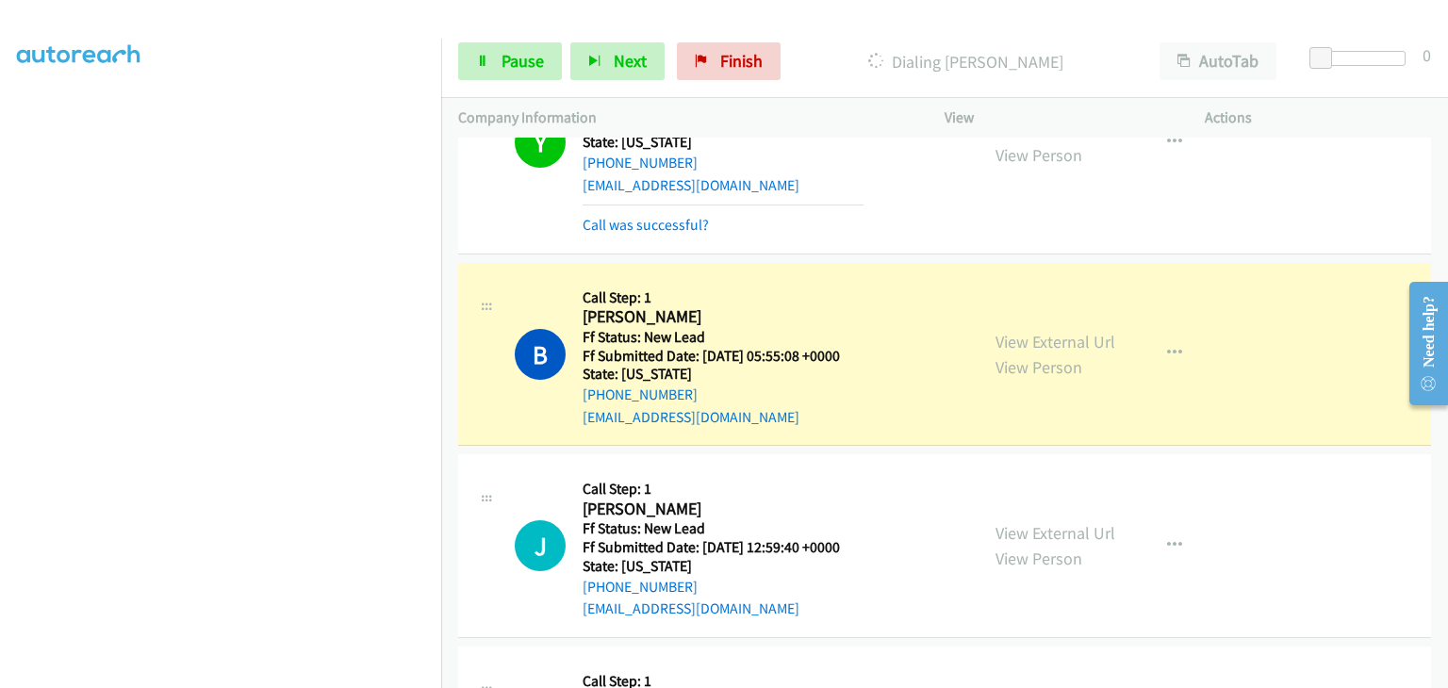
scroll to position [377, 0]
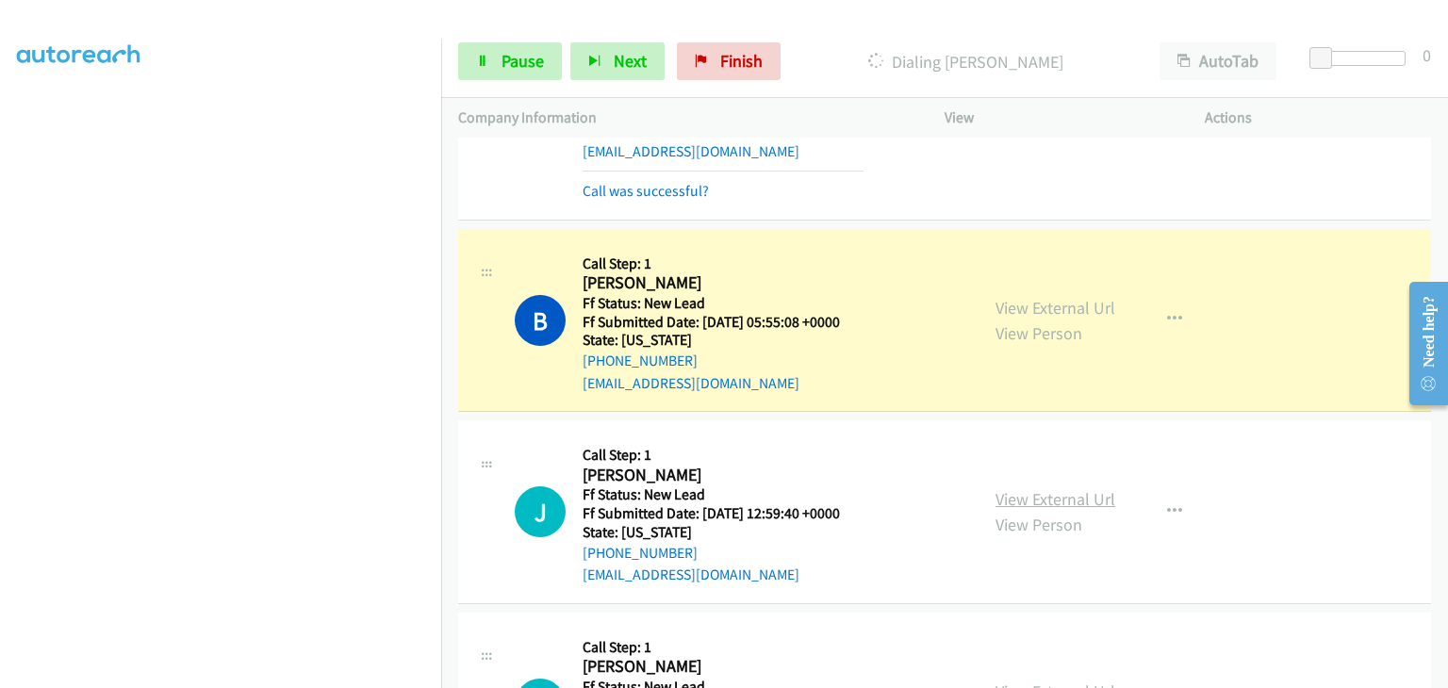
click at [1024, 503] on link "View External Url" at bounding box center [1055, 499] width 120 height 22
click at [513, 63] on span "Pause" at bounding box center [523, 61] width 42 height 22
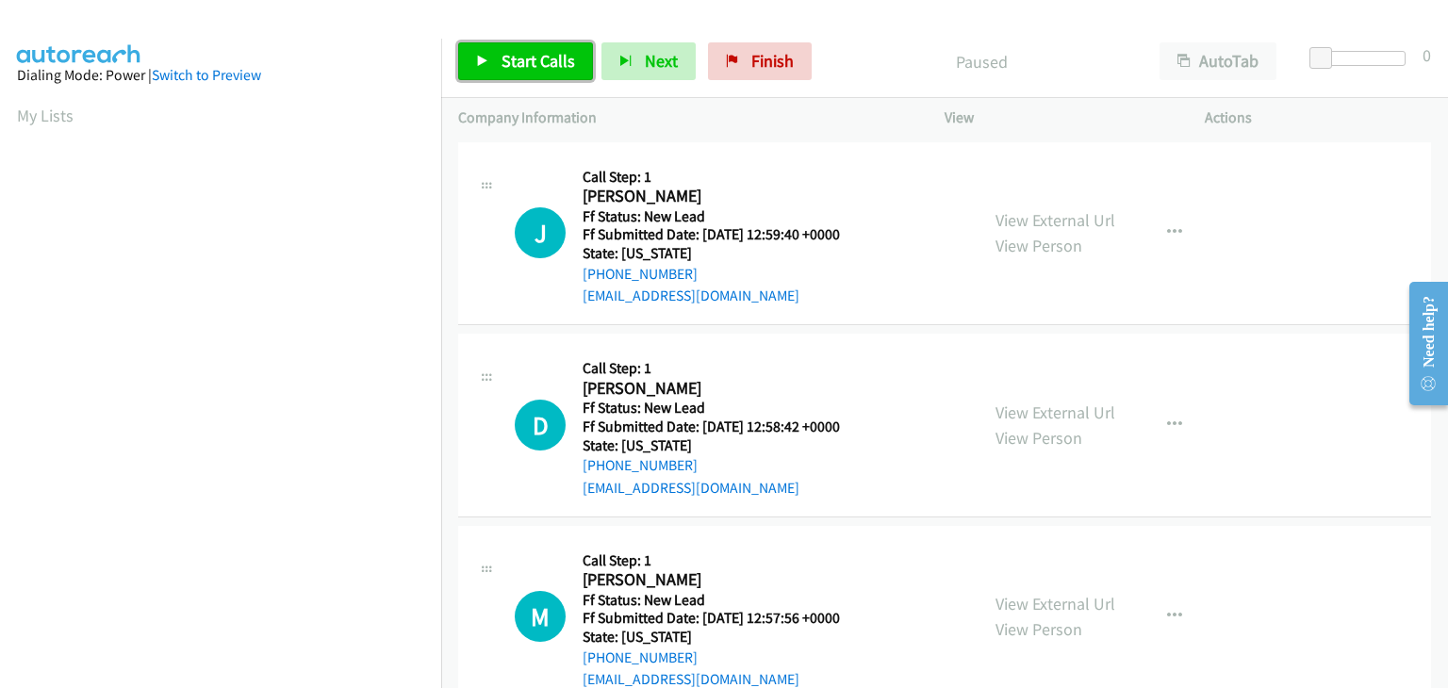
click at [537, 71] on span "Start Calls" at bounding box center [539, 61] width 74 height 22
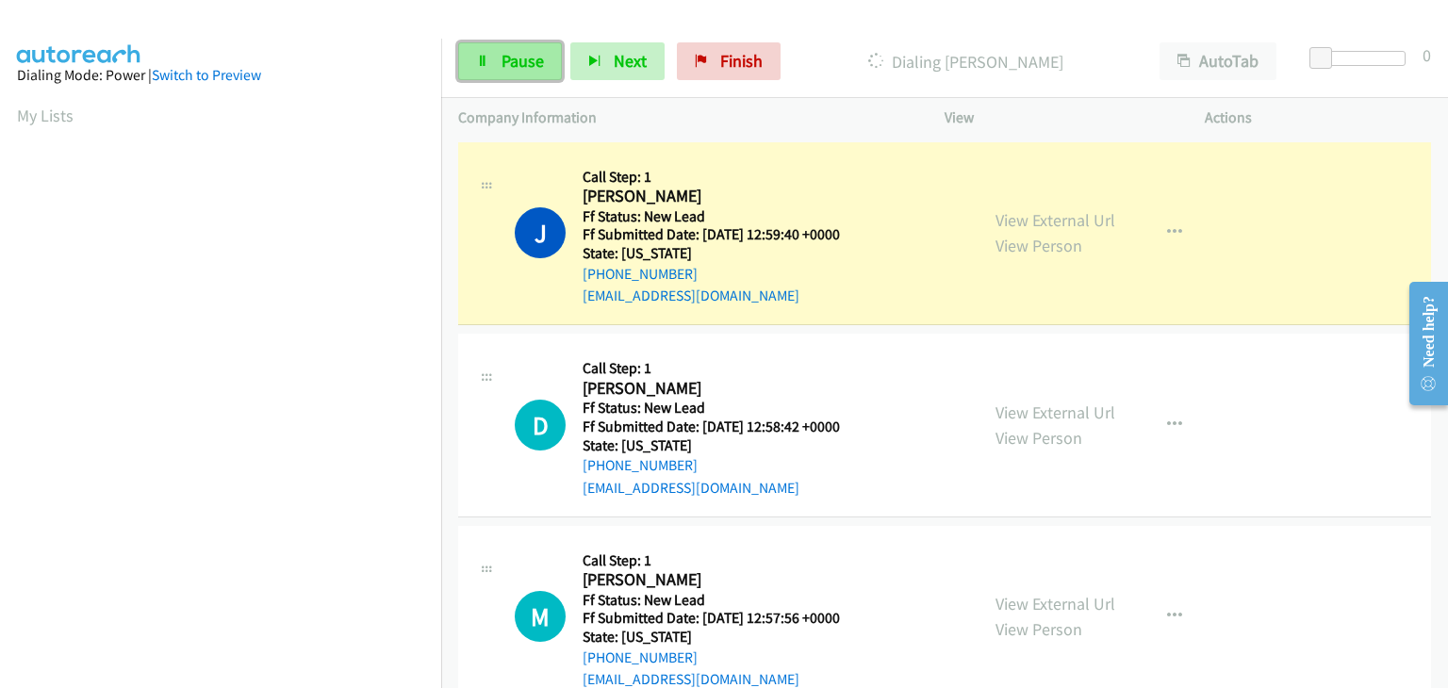
click at [506, 50] on span "Pause" at bounding box center [523, 61] width 42 height 22
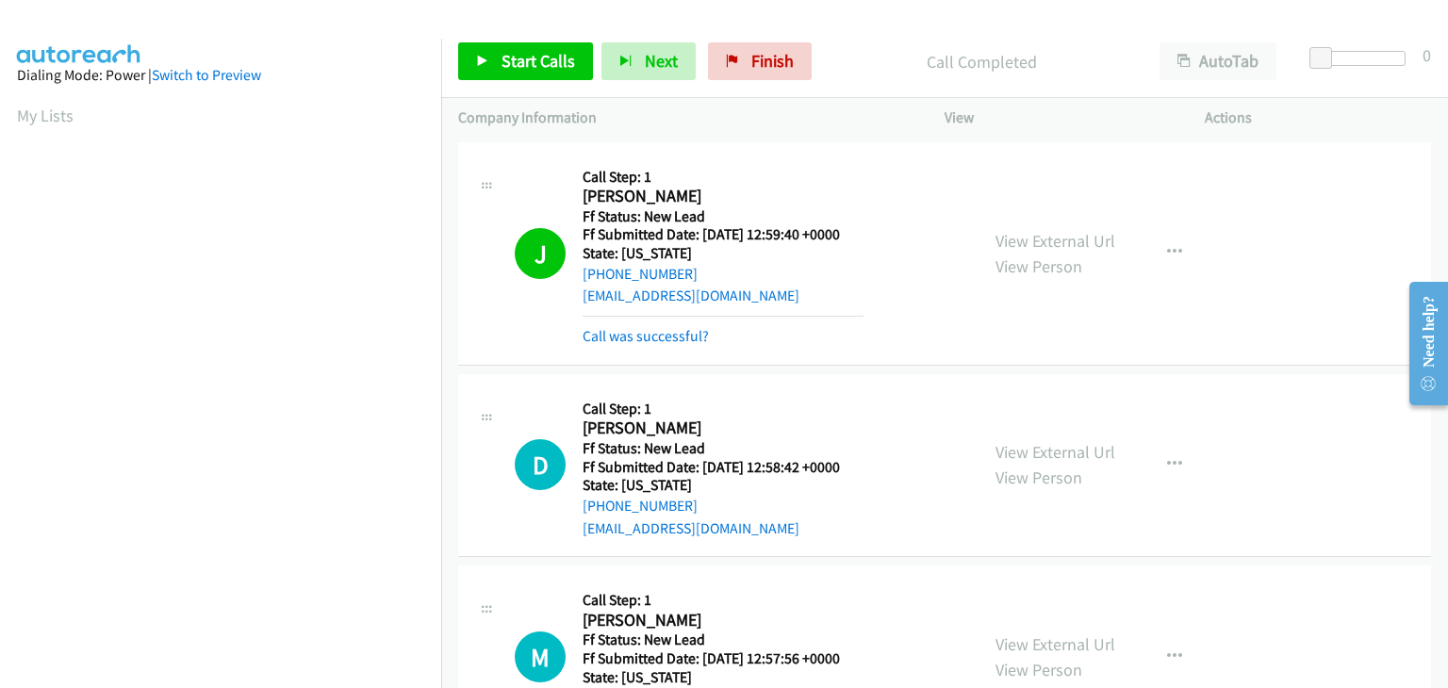
scroll to position [370, 0]
click at [662, 327] on link "Call was successful?" at bounding box center [646, 336] width 126 height 18
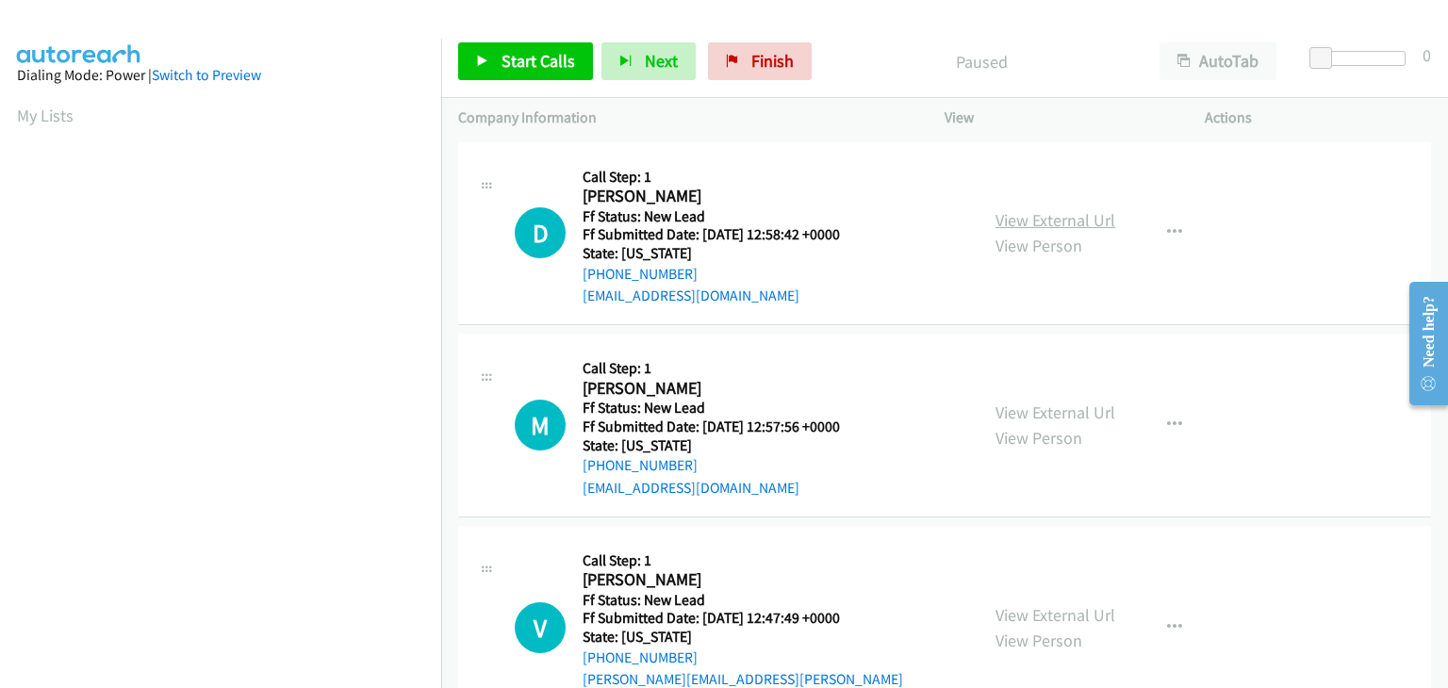
click at [1041, 217] on link "View External Url" at bounding box center [1055, 220] width 120 height 22
click at [542, 73] on link "Start Calls" at bounding box center [525, 61] width 135 height 38
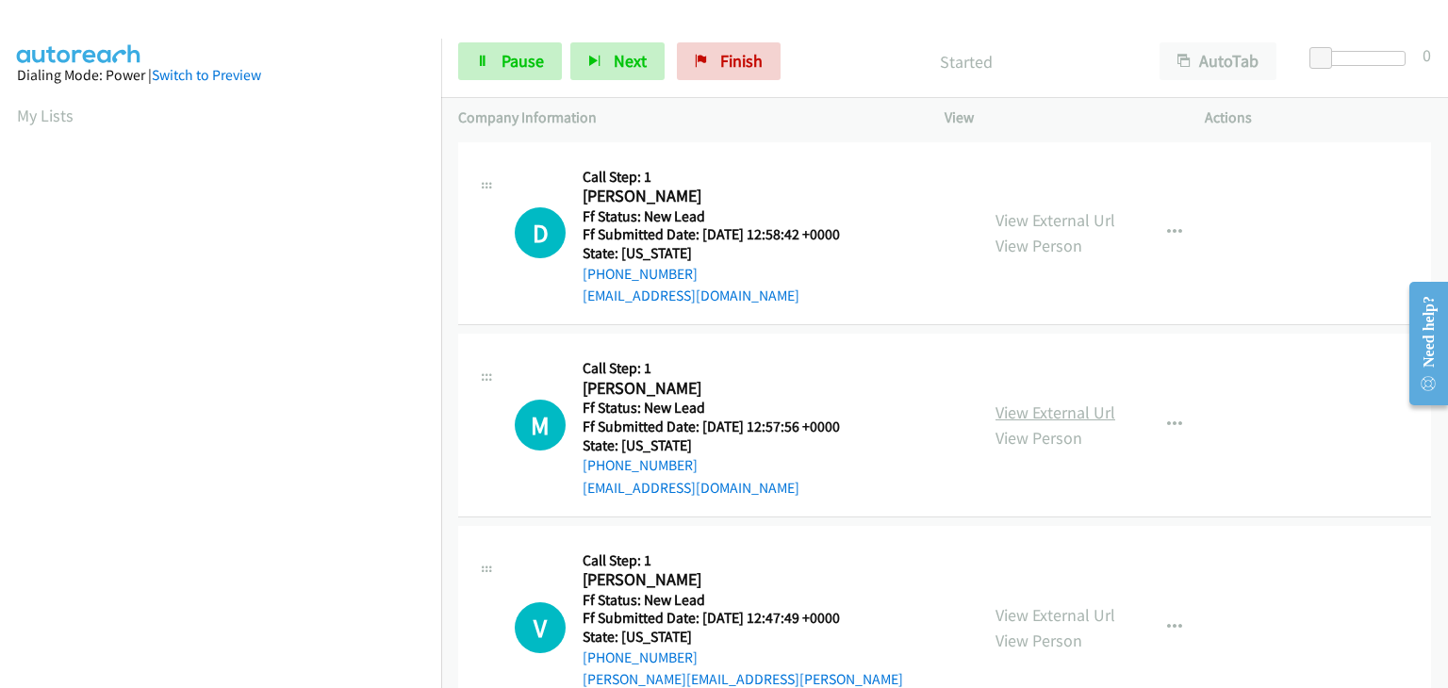
click at [1002, 410] on link "View External Url" at bounding box center [1055, 413] width 120 height 22
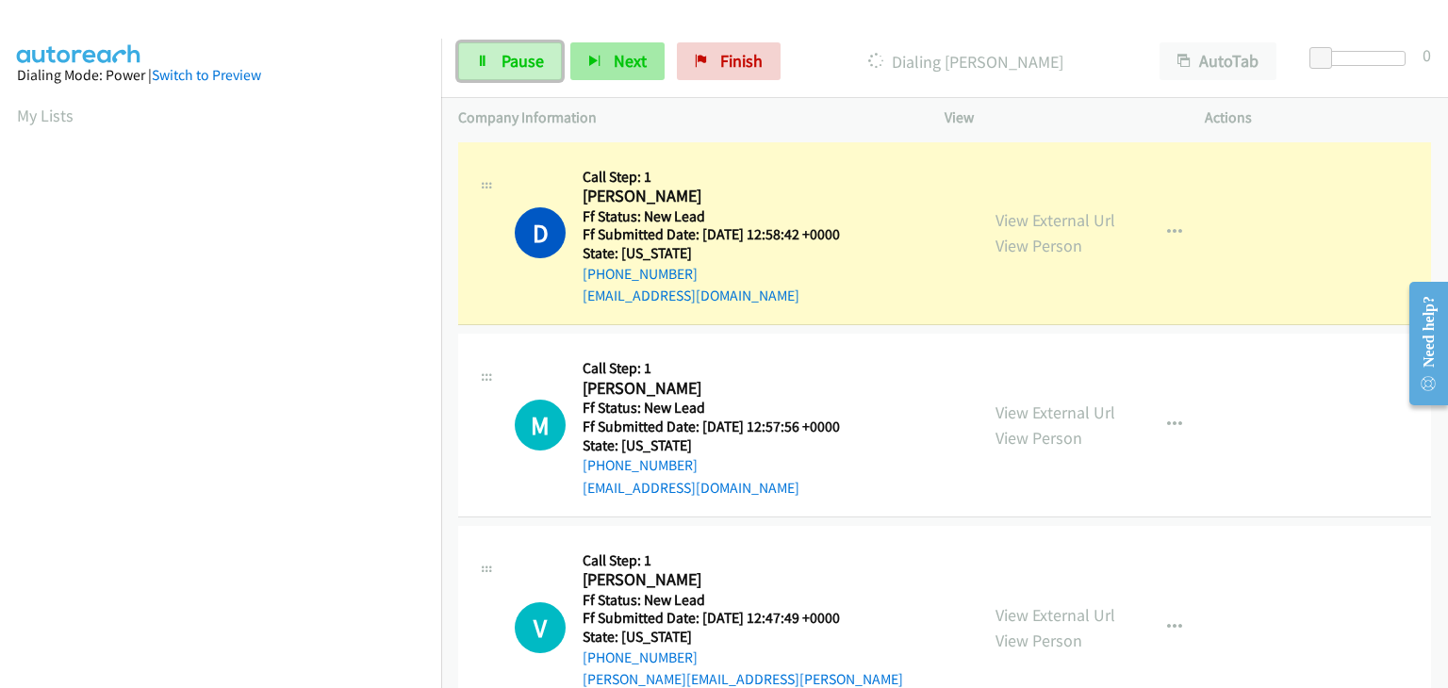
drag, startPoint x: 535, startPoint y: 65, endPoint x: 621, endPoint y: 58, distance: 86.1
click at [535, 65] on span "Pause" at bounding box center [523, 61] width 42 height 22
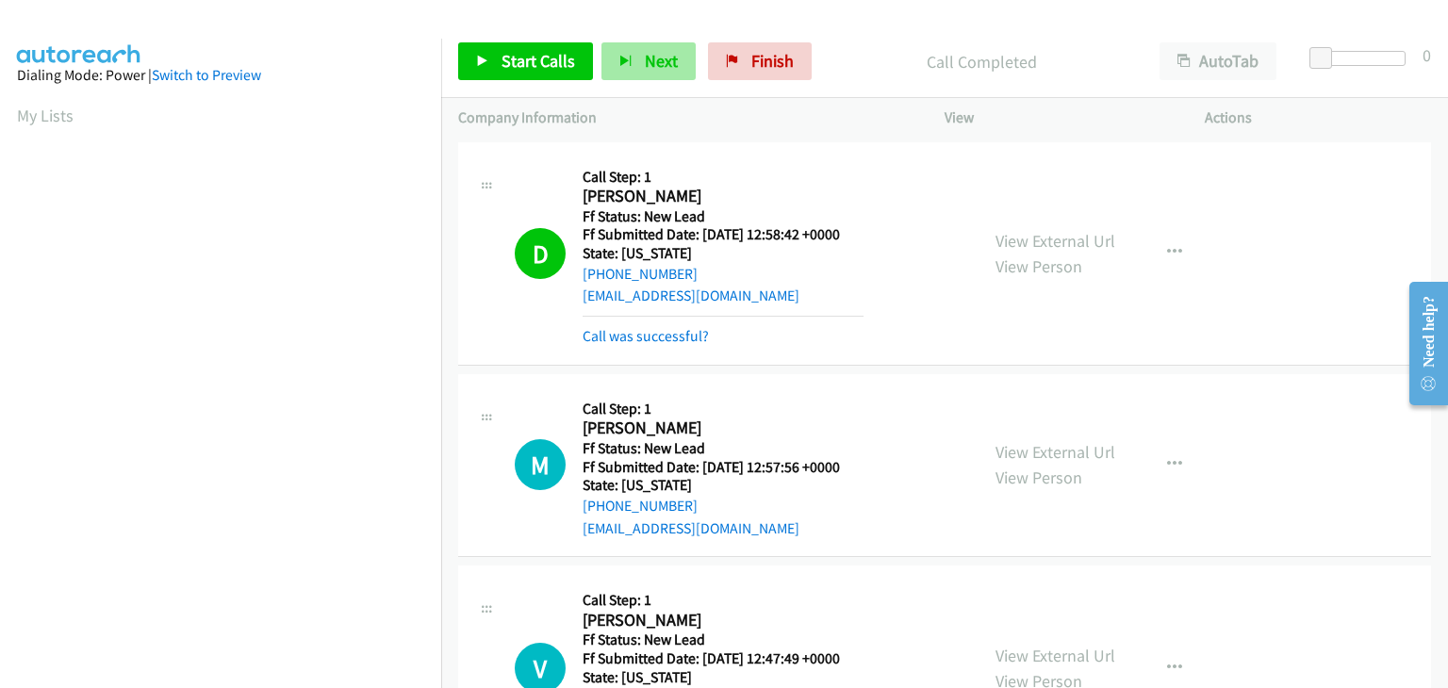
scroll to position [370, 0]
click at [675, 329] on link "Call was successful?" at bounding box center [646, 336] width 126 height 18
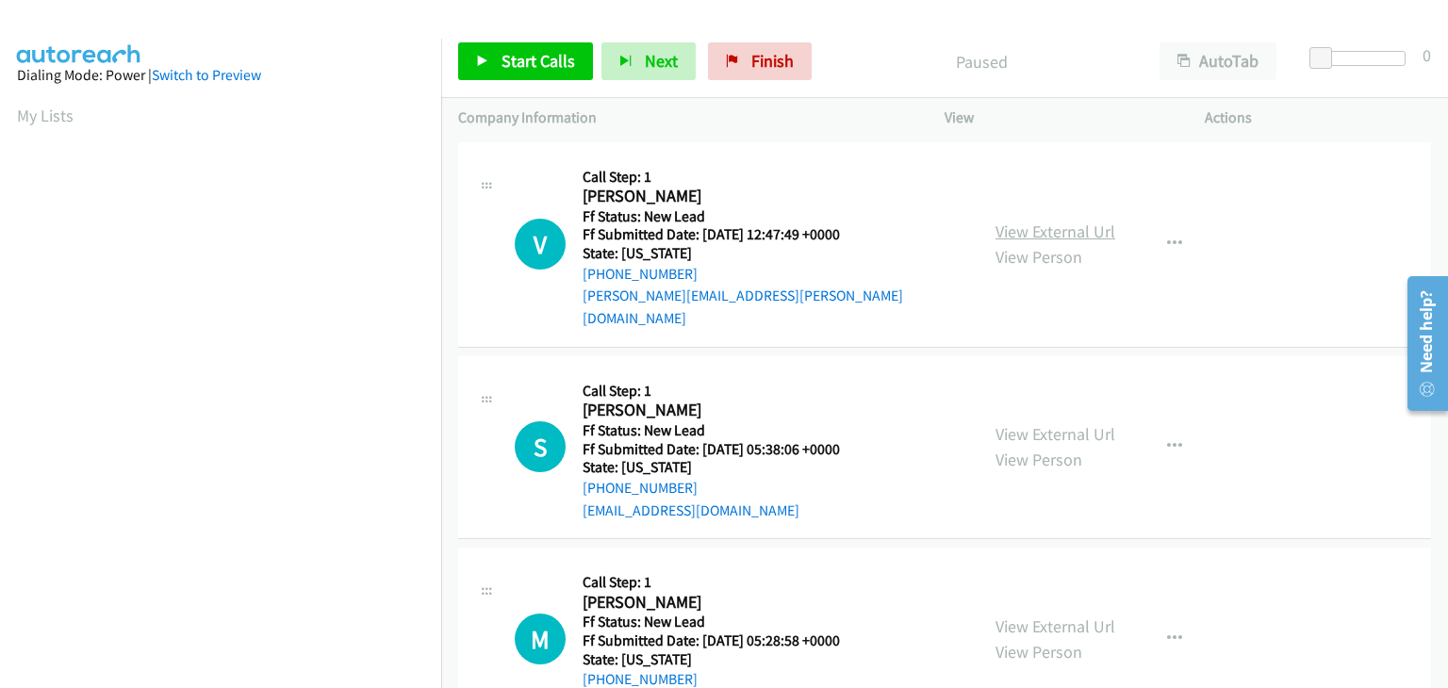
click at [1011, 221] on link "View External Url" at bounding box center [1055, 232] width 120 height 22
click at [545, 68] on span "Start Calls" at bounding box center [539, 61] width 74 height 22
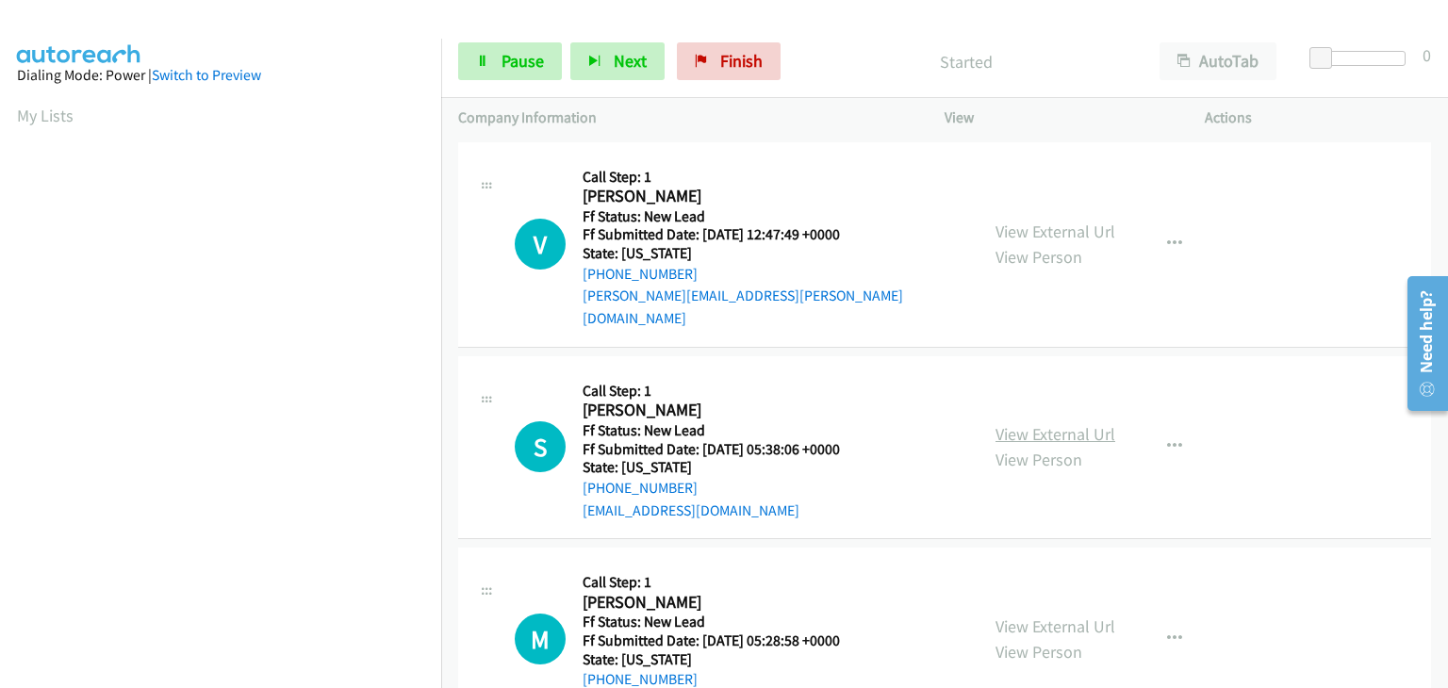
click at [1025, 423] on link "View External Url" at bounding box center [1055, 434] width 120 height 22
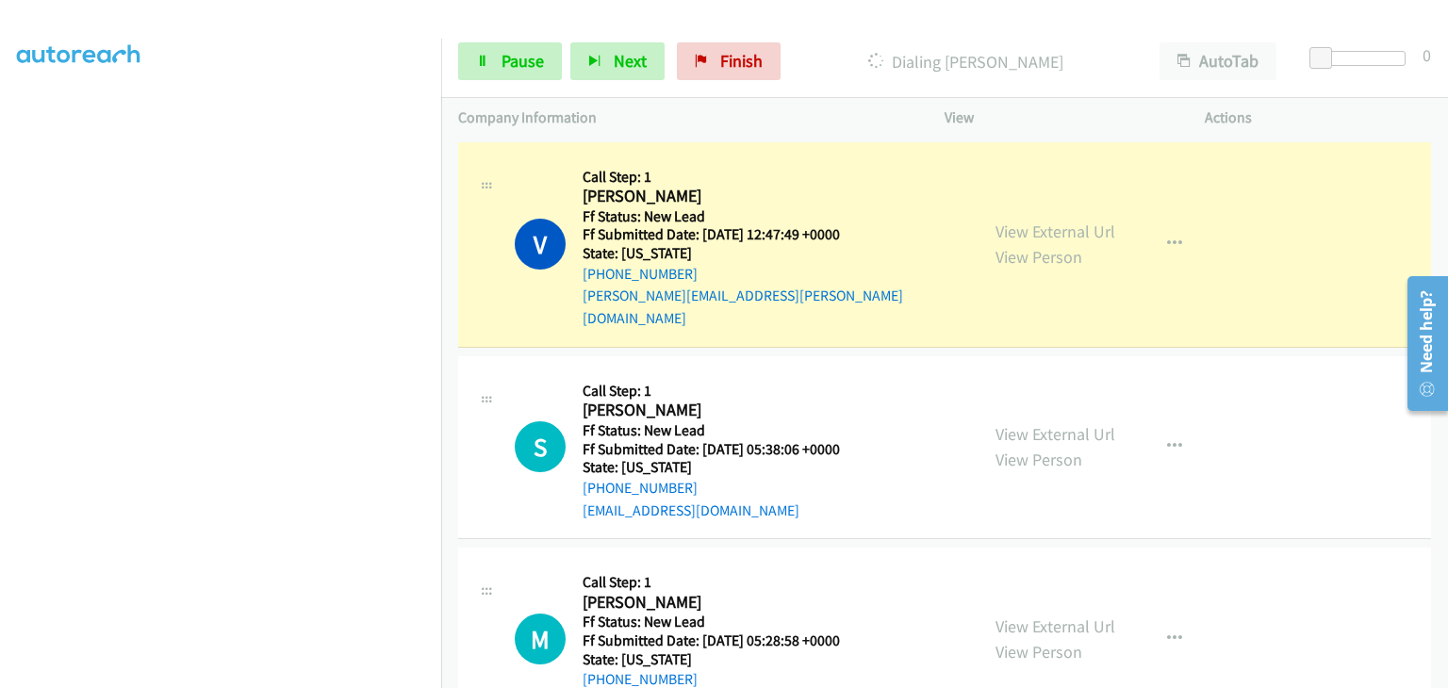
scroll to position [370, 0]
click at [502, 58] on span "Pause" at bounding box center [523, 61] width 42 height 22
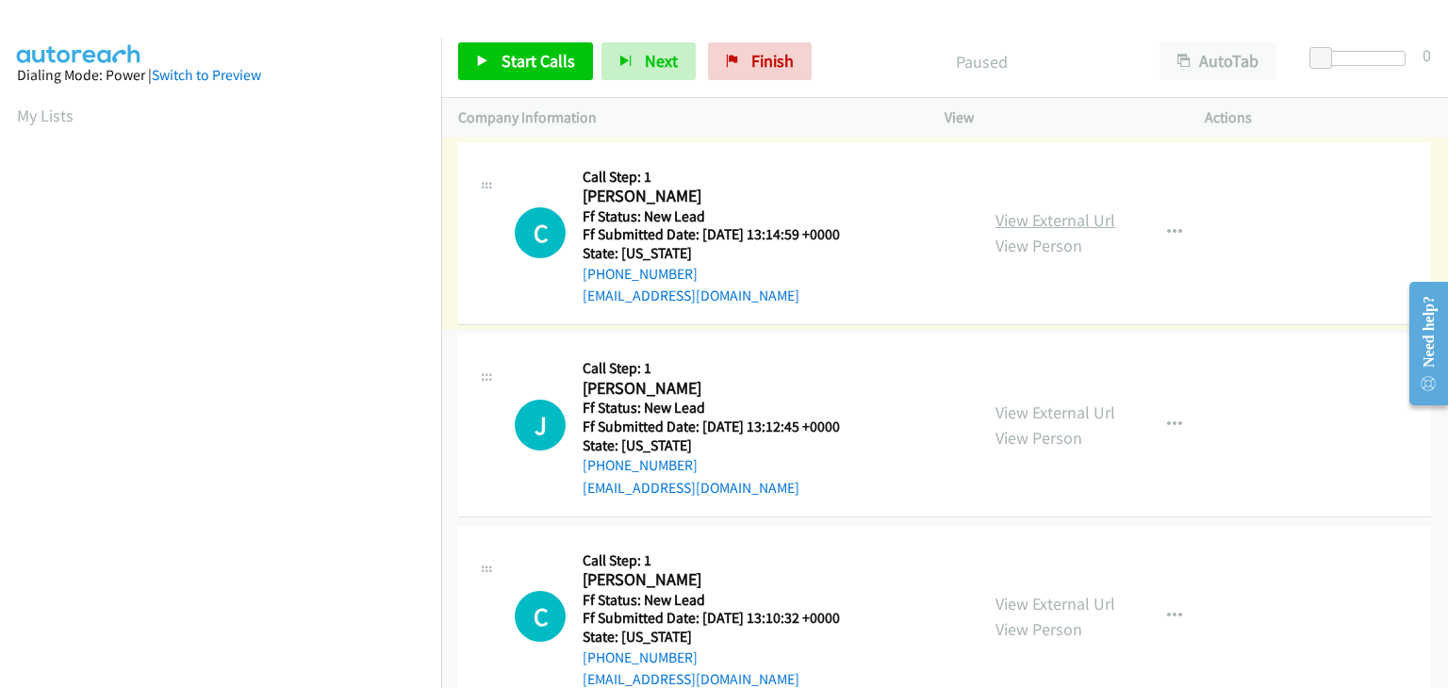
click at [1014, 220] on link "View External Url" at bounding box center [1055, 220] width 120 height 22
click at [502, 71] on span "Start Calls" at bounding box center [539, 61] width 74 height 22
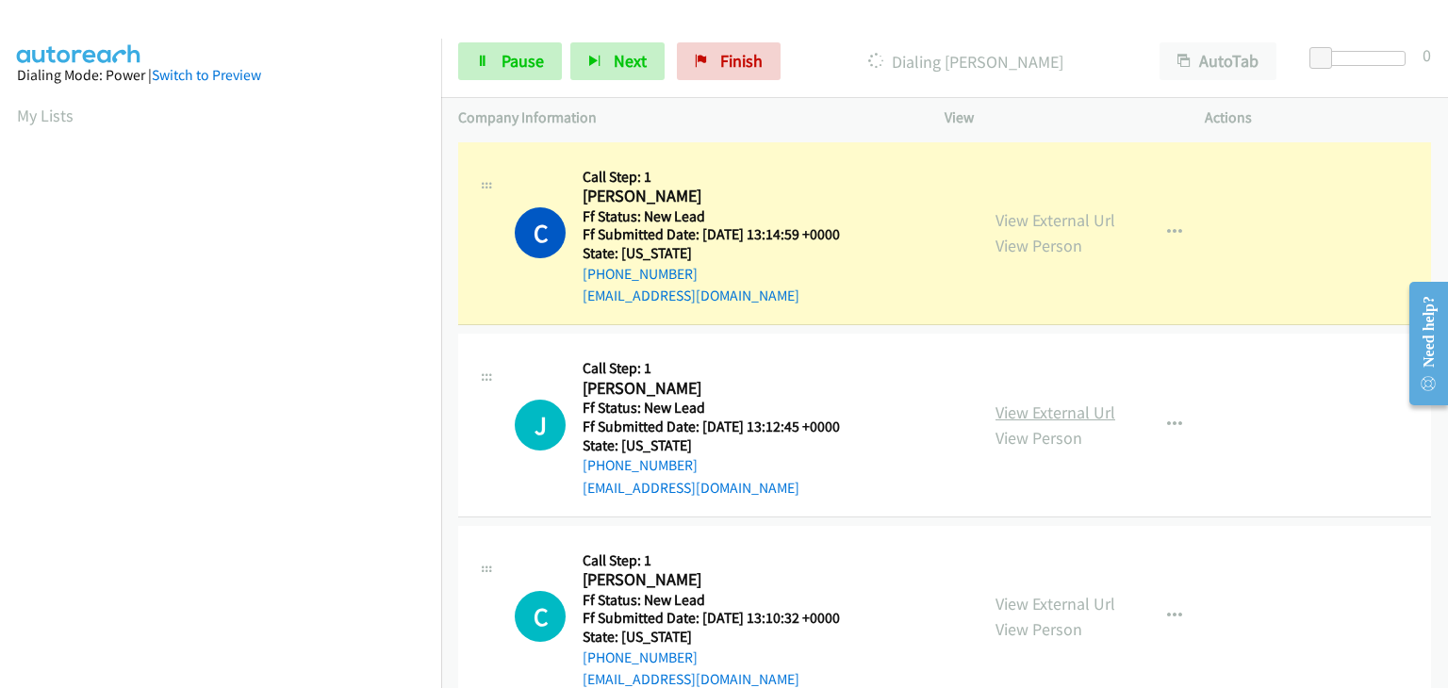
click at [1075, 416] on link "View External Url" at bounding box center [1055, 413] width 120 height 22
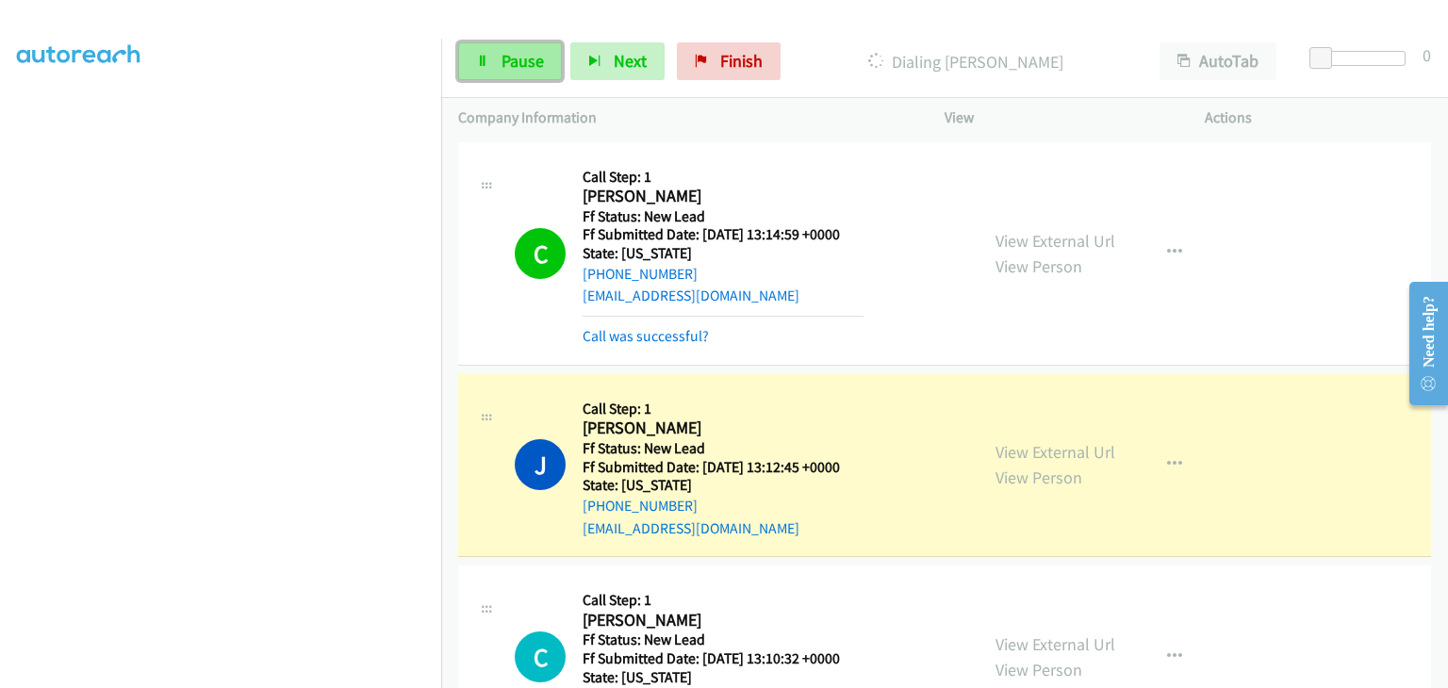
click at [483, 58] on icon at bounding box center [482, 62] width 13 height 13
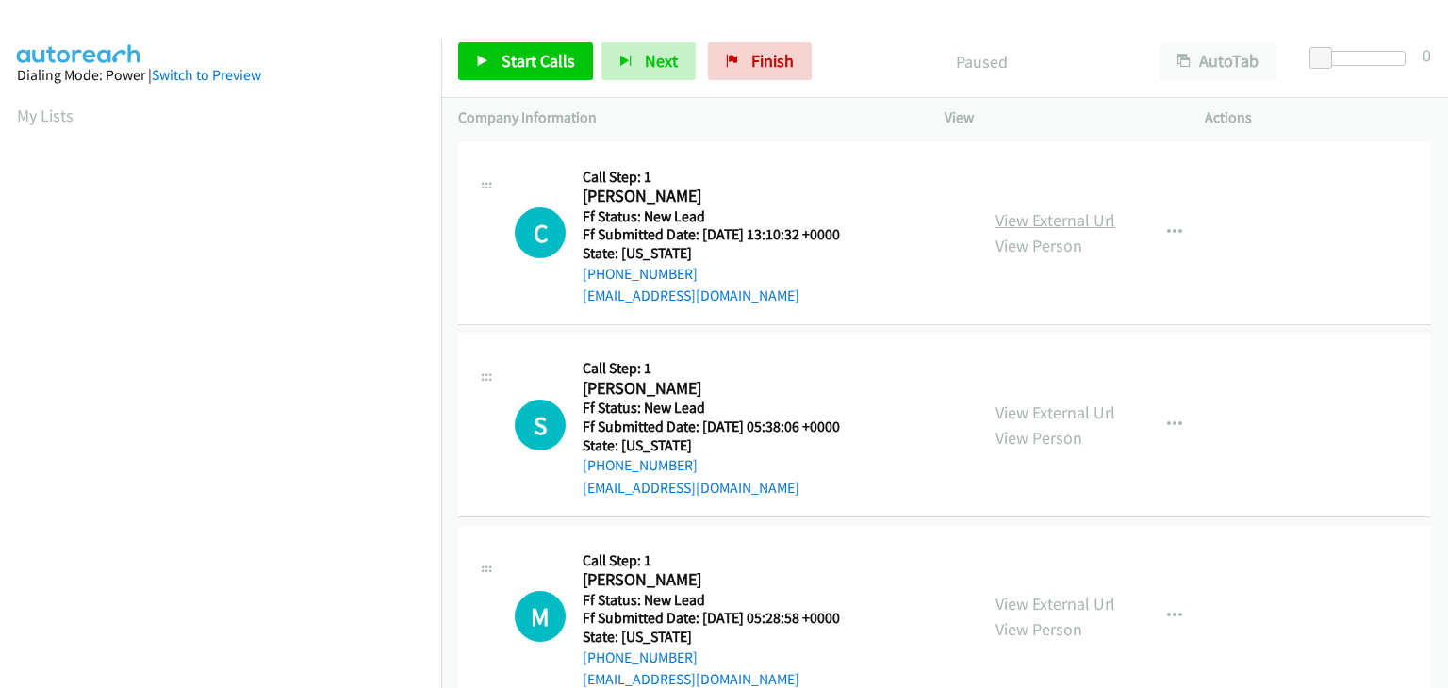
click at [1071, 224] on link "View External Url" at bounding box center [1055, 220] width 120 height 22
click at [506, 58] on span "Start Calls" at bounding box center [539, 61] width 74 height 22
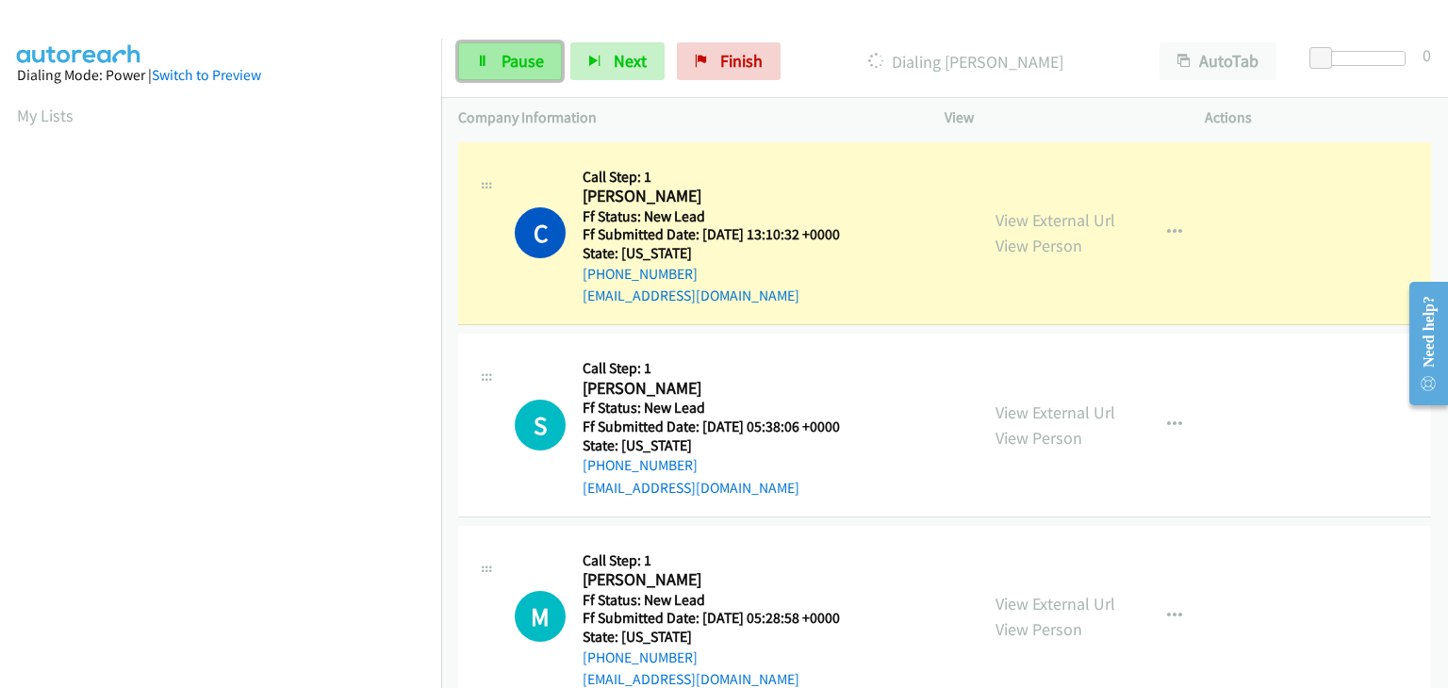
click at [486, 56] on icon at bounding box center [482, 62] width 13 height 13
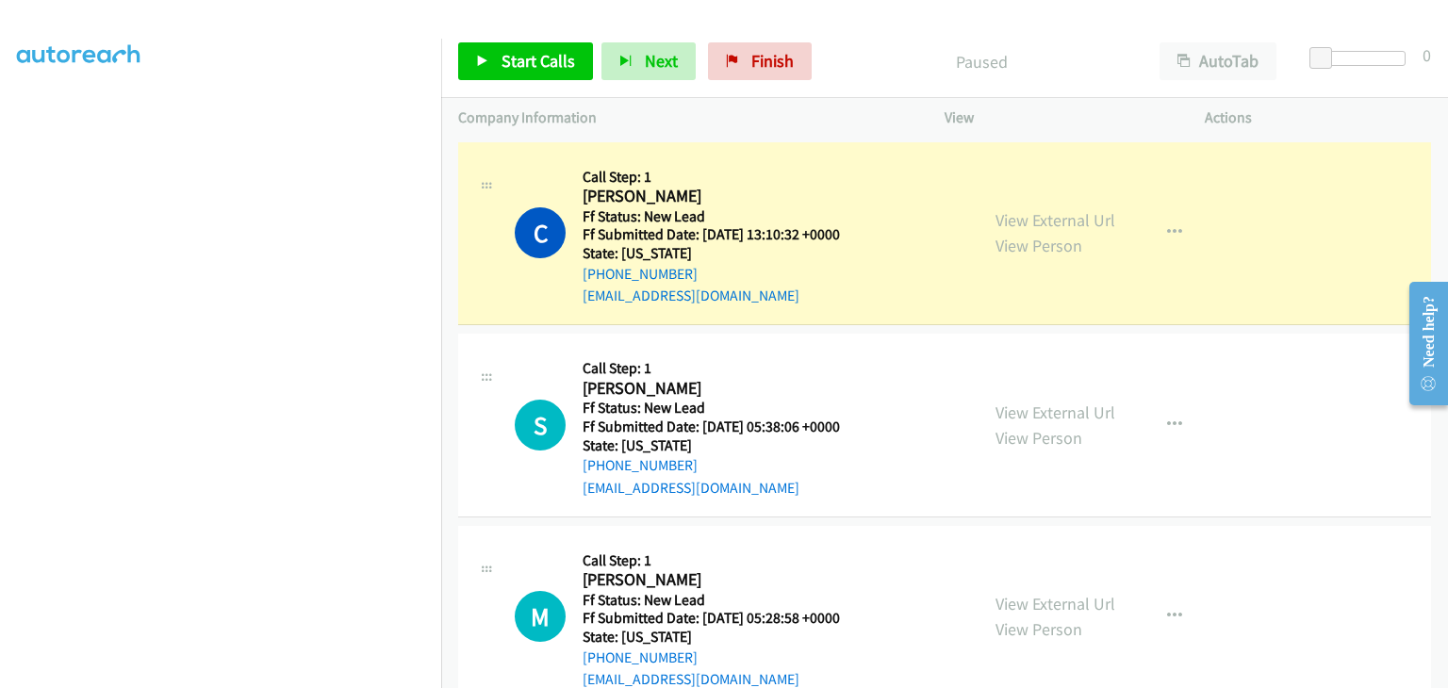
scroll to position [370, 0]
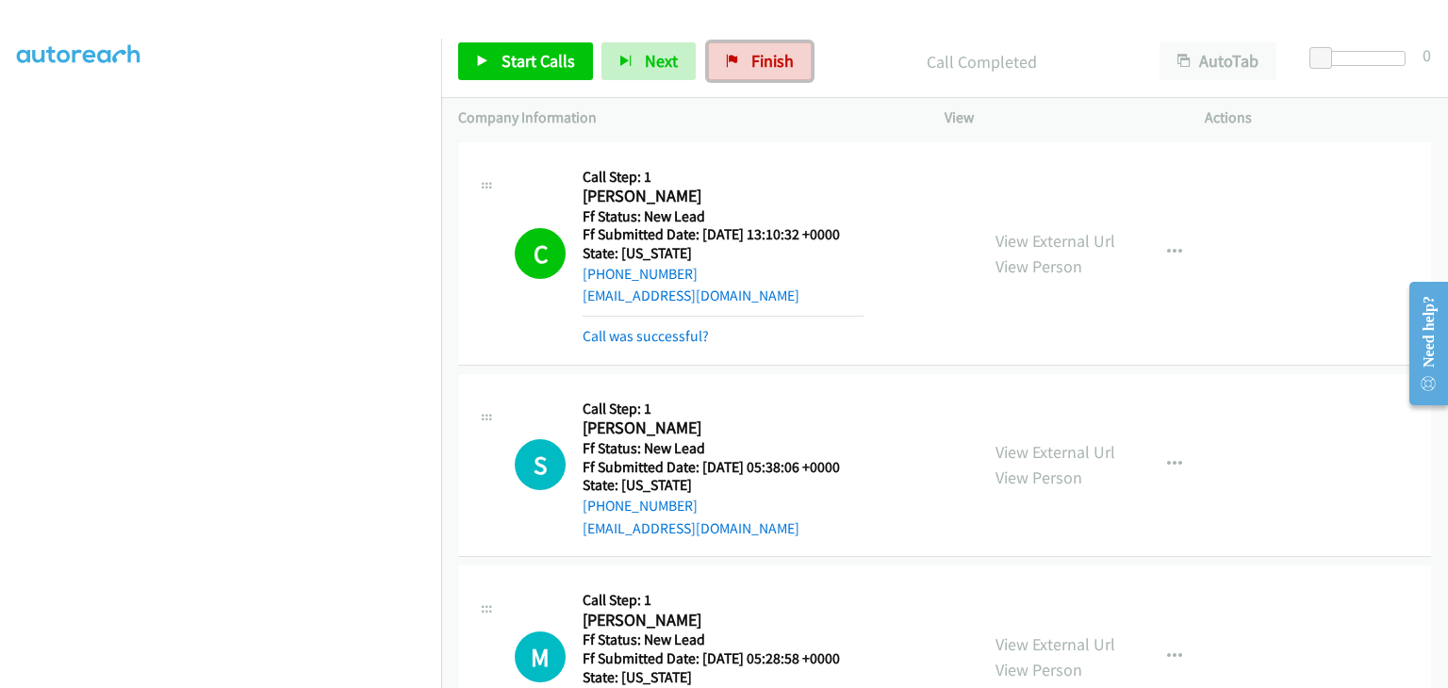
click at [754, 69] on span "Finish" at bounding box center [772, 61] width 42 height 22
